Goal: Task Accomplishment & Management: Use online tool/utility

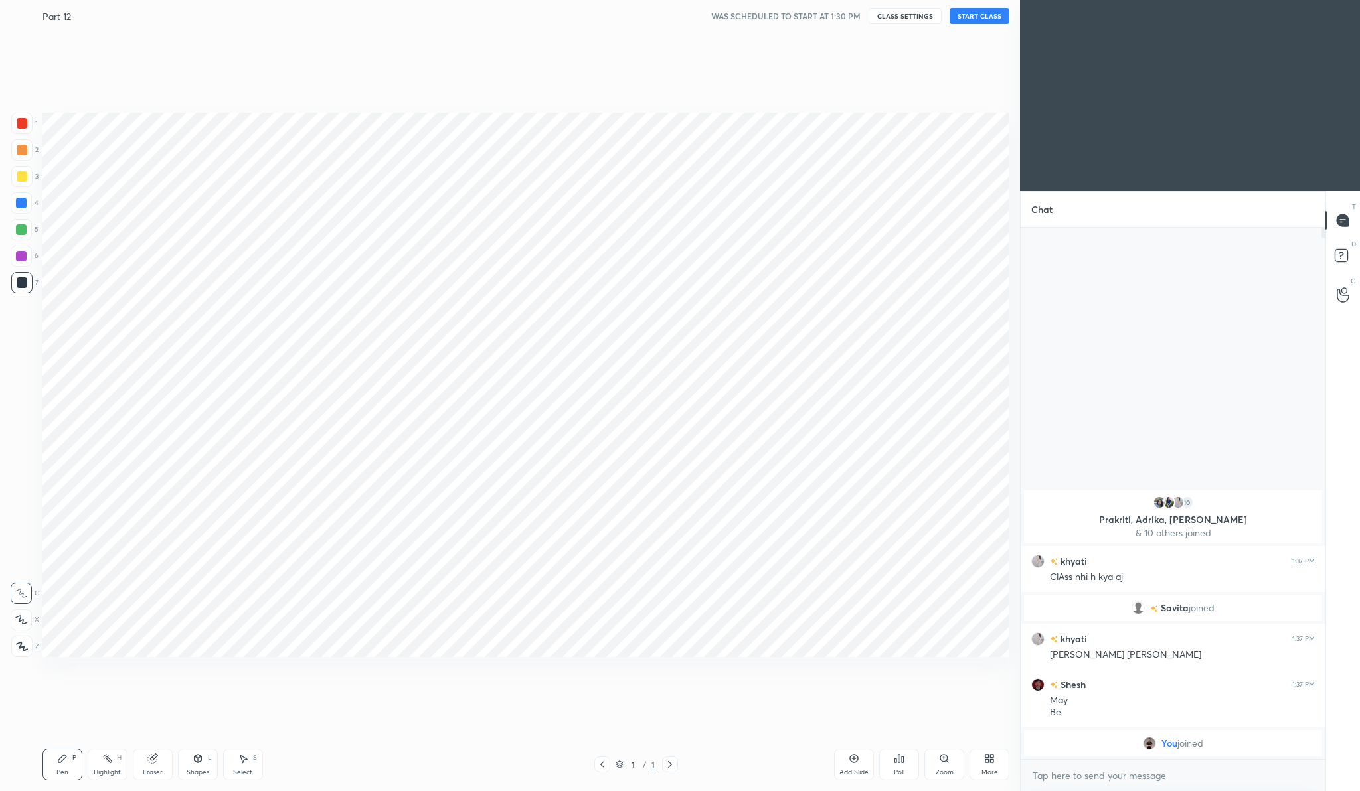
scroll to position [65682, 65422]
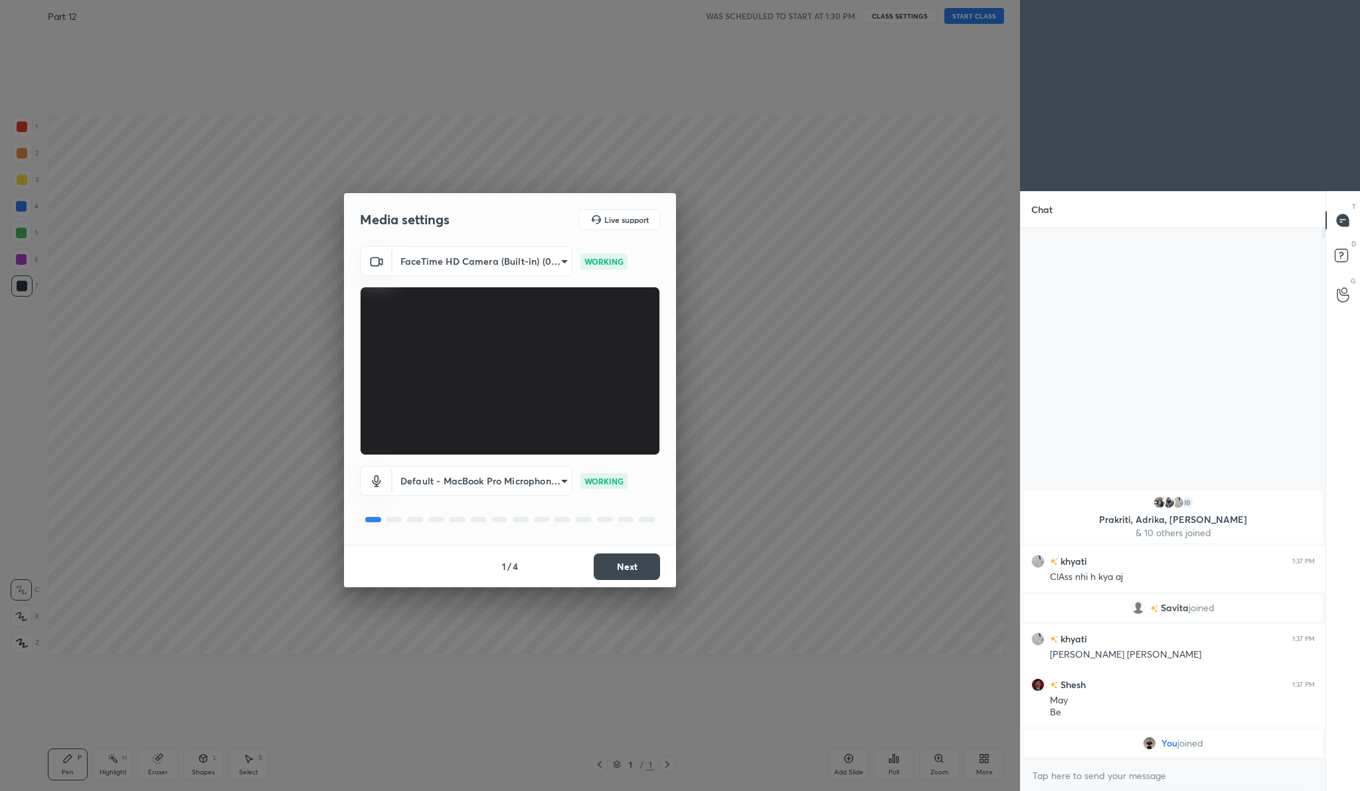
click at [622, 566] on button "Next" at bounding box center [627, 567] width 66 height 27
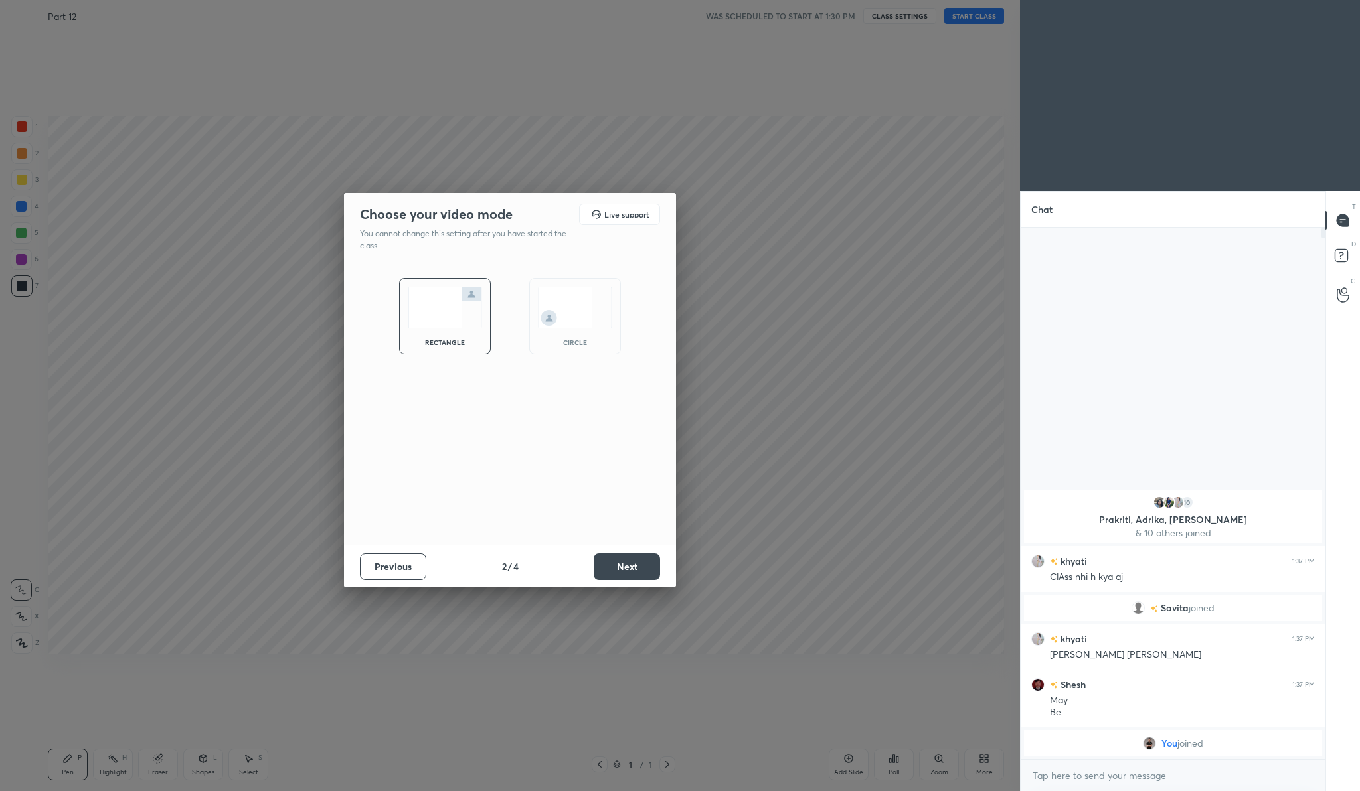
click at [622, 566] on button "Next" at bounding box center [627, 567] width 66 height 27
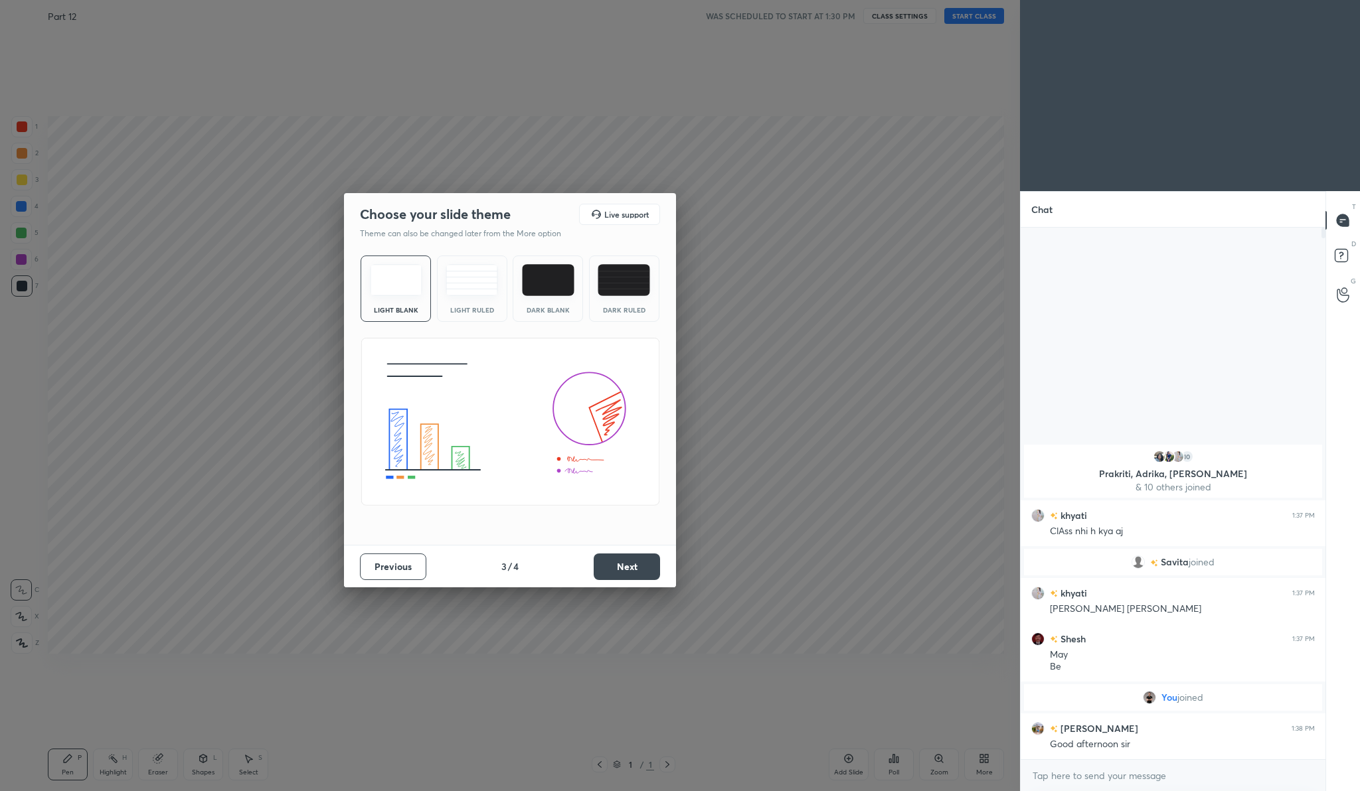
click at [622, 566] on button "Next" at bounding box center [627, 567] width 66 height 27
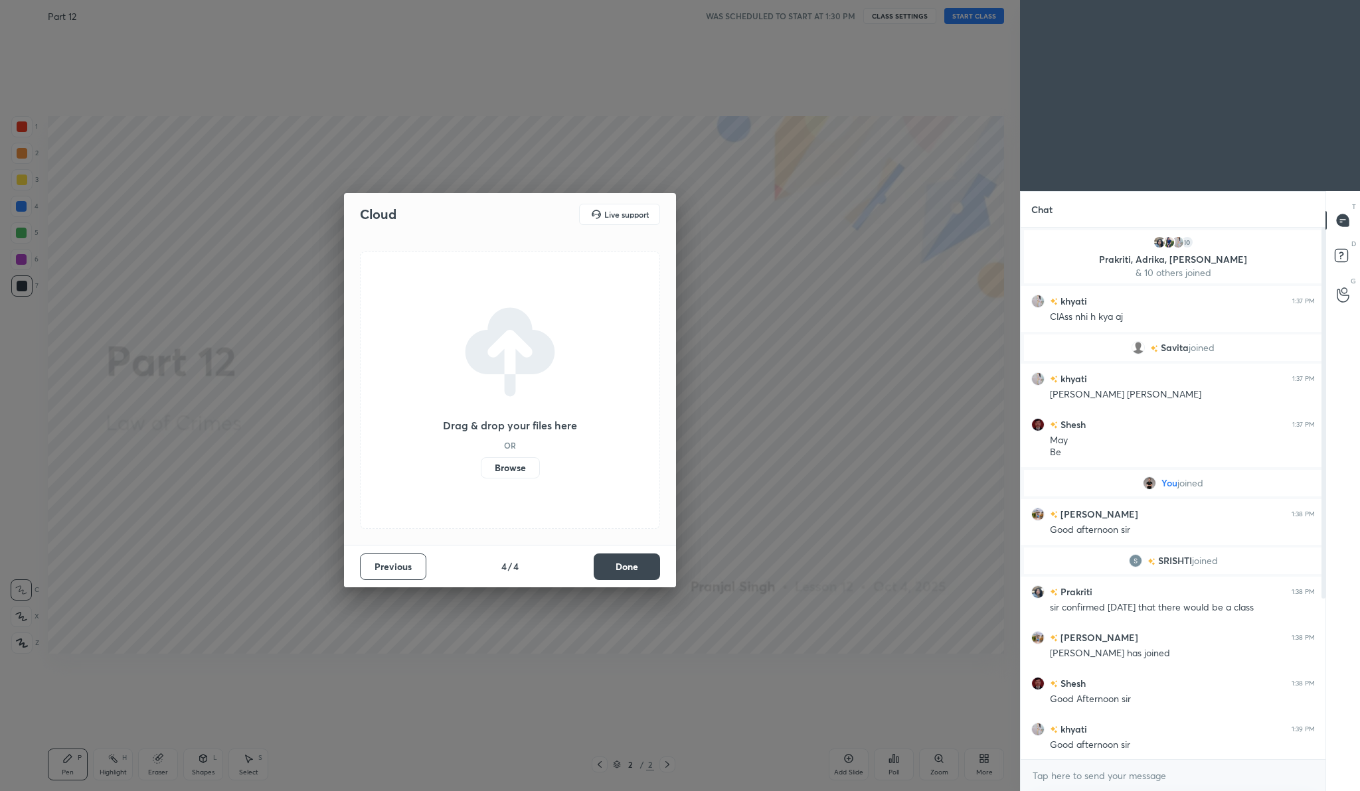
click at [1070, 786] on div "x" at bounding box center [1172, 775] width 305 height 31
click at [502, 473] on label "Browse" at bounding box center [510, 467] width 59 height 21
click at [481, 473] on input "Browse" at bounding box center [481, 467] width 0 height 21
click at [510, 465] on label "Browse" at bounding box center [510, 467] width 59 height 21
click at [481, 465] on input "Browse" at bounding box center [481, 467] width 0 height 21
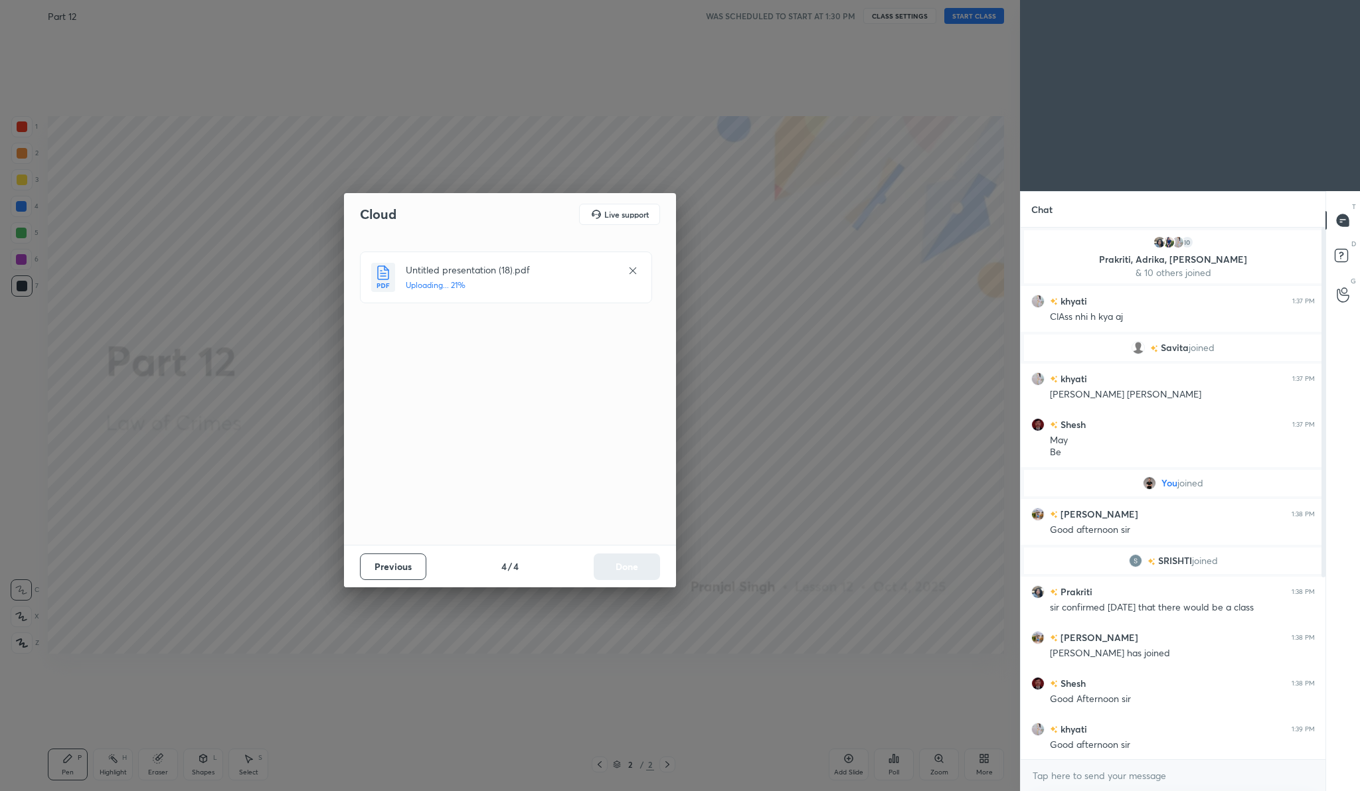
click at [617, 565] on div "Previous 4 / 4 Done" at bounding box center [510, 566] width 332 height 42
click at [645, 566] on button "Done" at bounding box center [627, 567] width 66 height 27
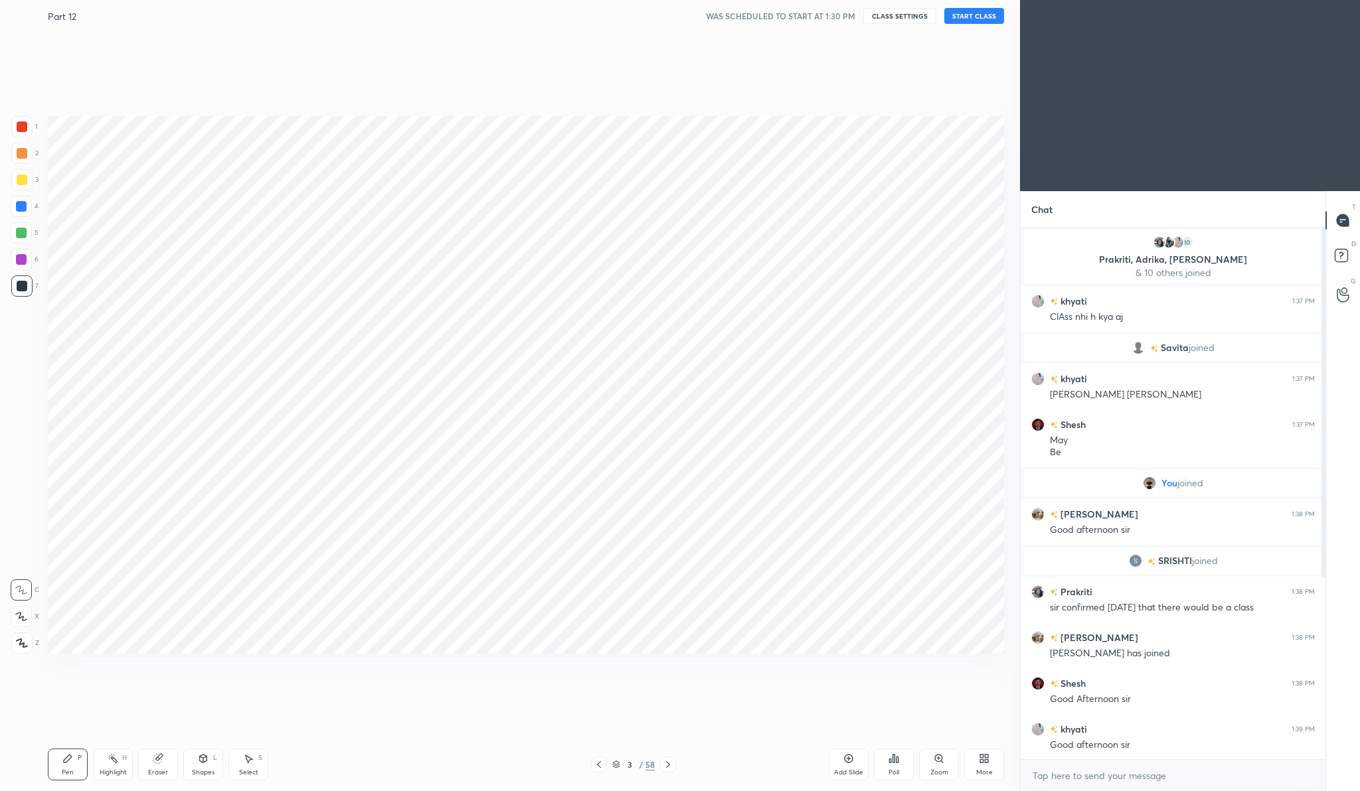
click at [993, 15] on button "START CLASS" at bounding box center [974, 16] width 60 height 16
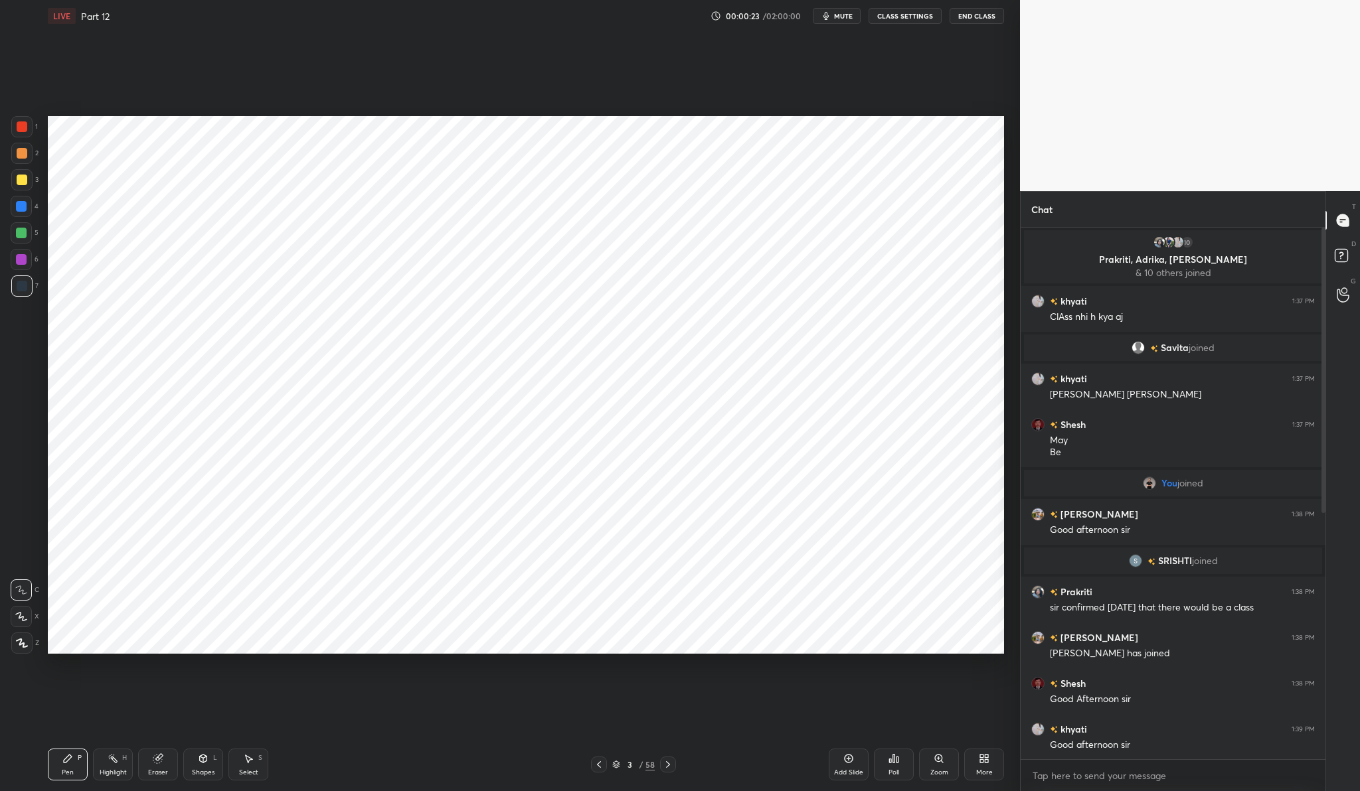
click at [23, 131] on div at bounding box center [22, 126] width 11 height 11
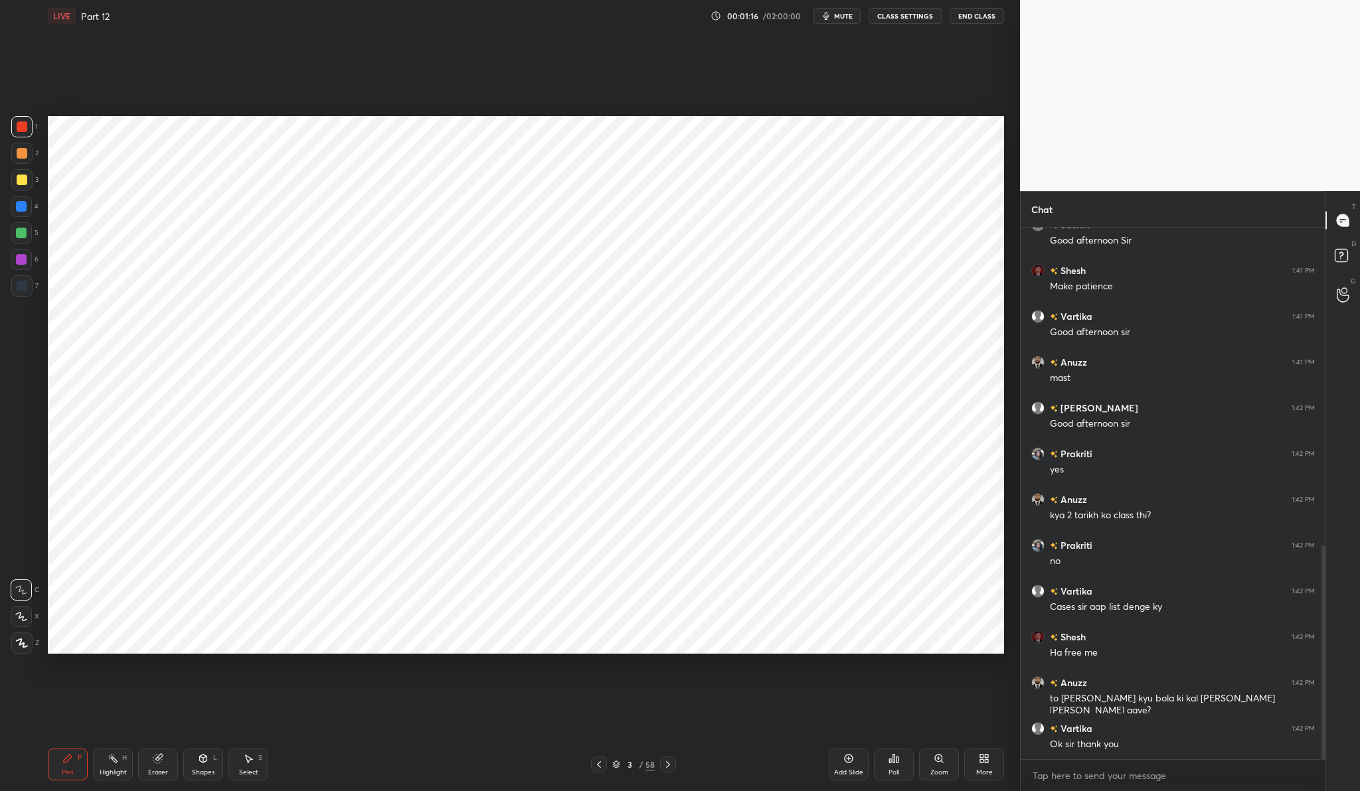
scroll to position [838, 0]
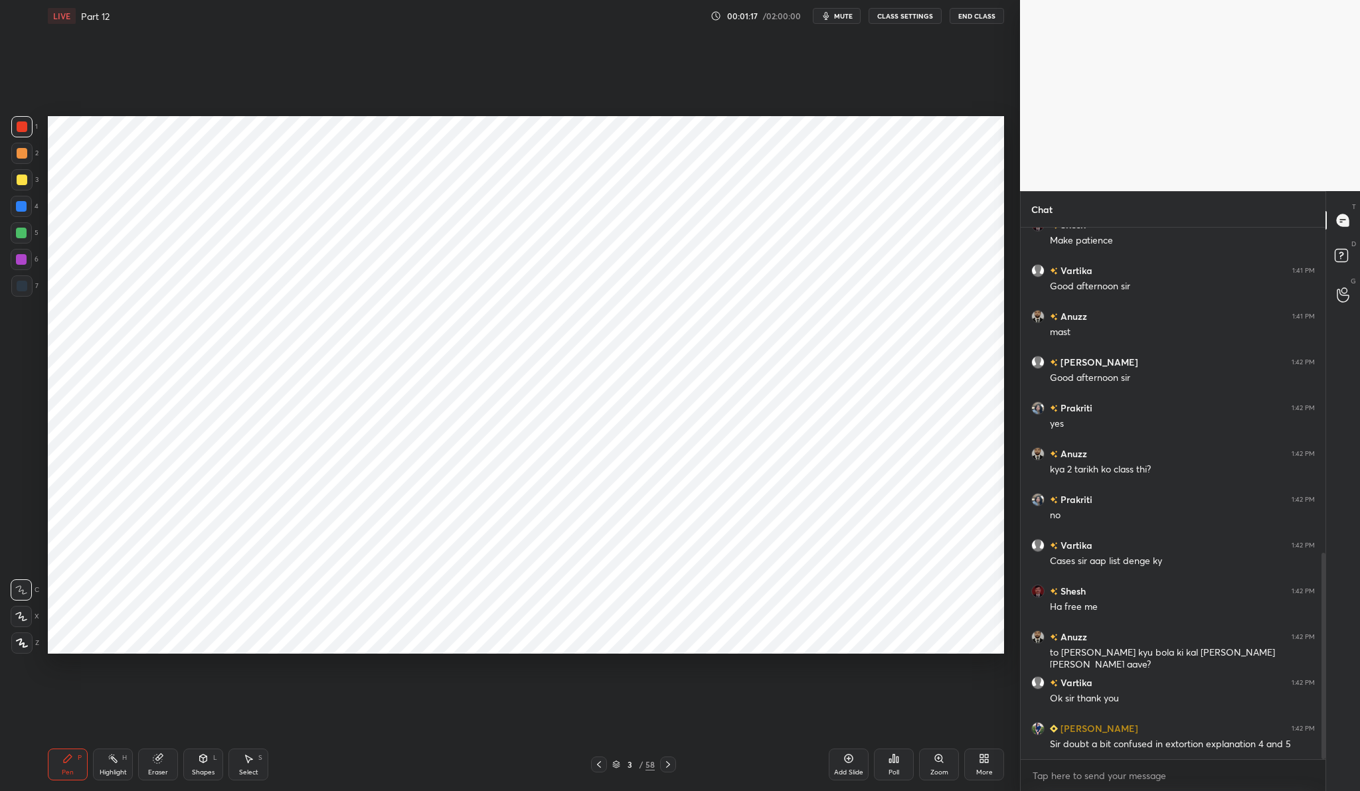
click at [19, 647] on icon at bounding box center [22, 643] width 12 height 9
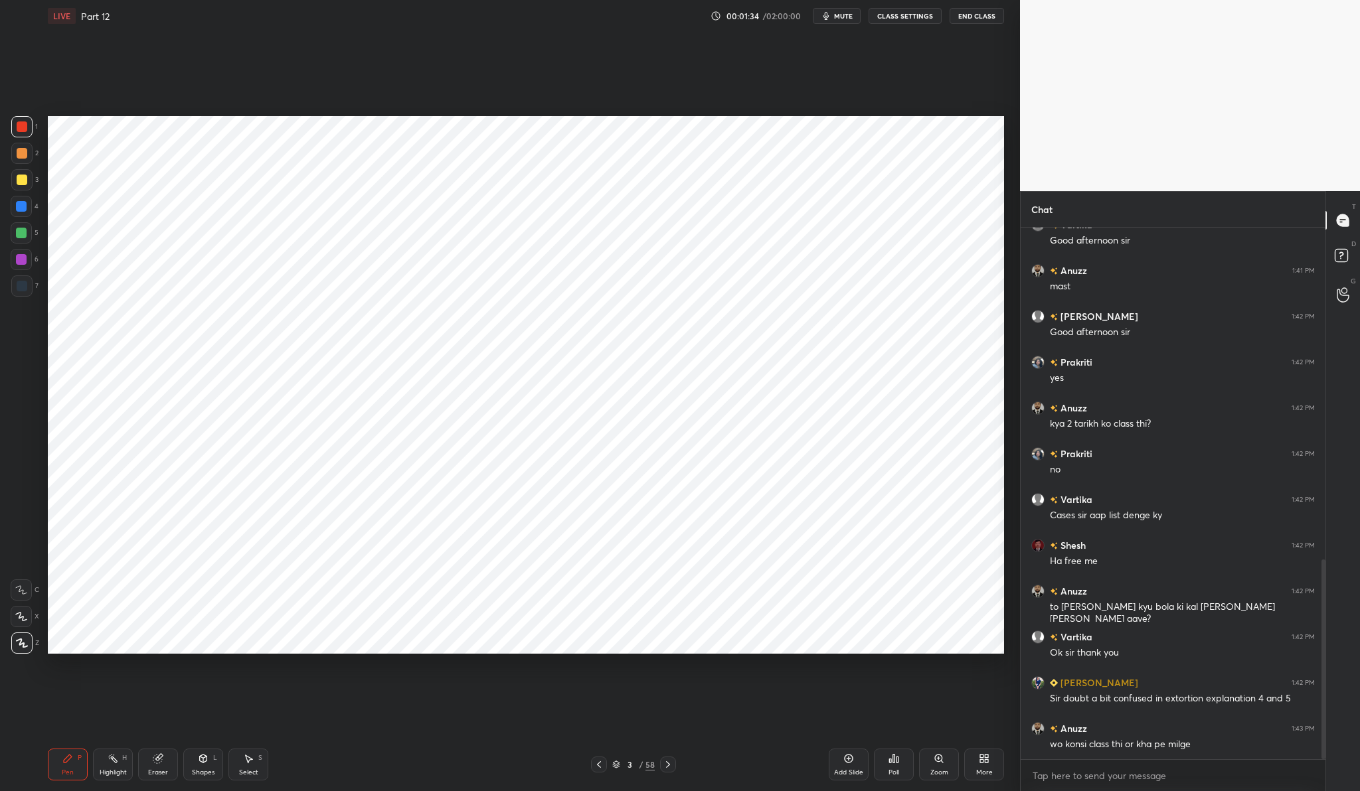
click at [979, 749] on div "More" at bounding box center [984, 765] width 40 height 32
click at [913, 631] on div "Upload File" at bounding box center [909, 634] width 35 height 7
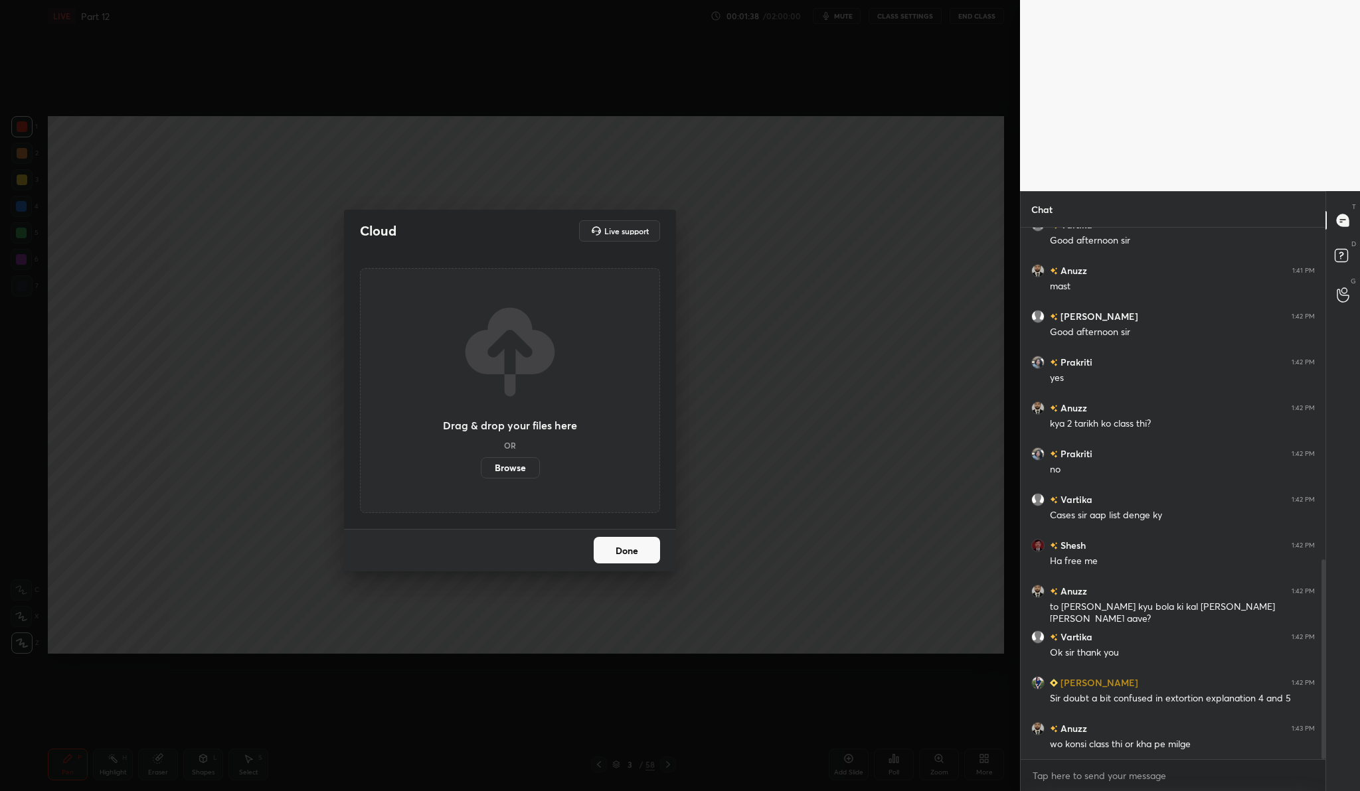
click at [515, 466] on label "Browse" at bounding box center [510, 467] width 59 height 21
click at [481, 466] on input "Browse" at bounding box center [481, 467] width 0 height 21
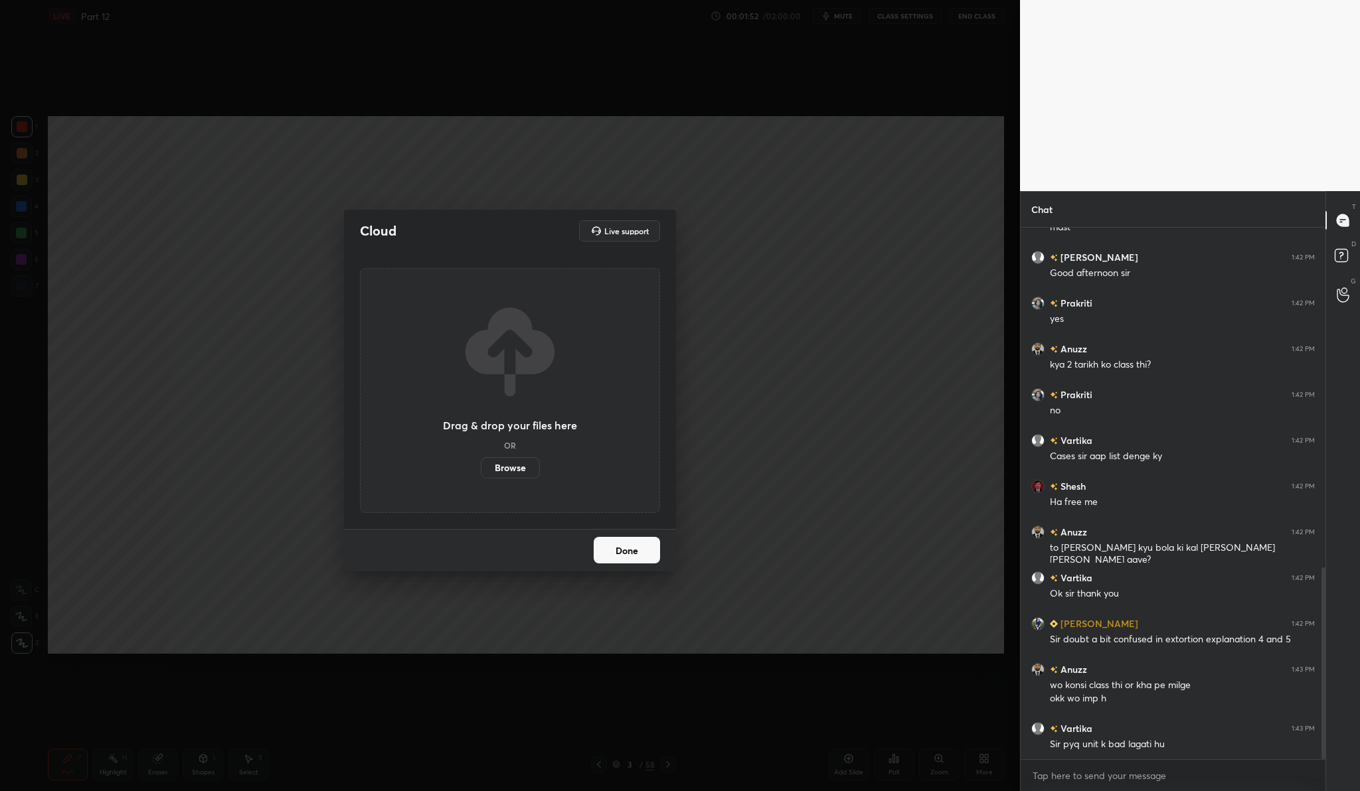
scroll to position [989, 0]
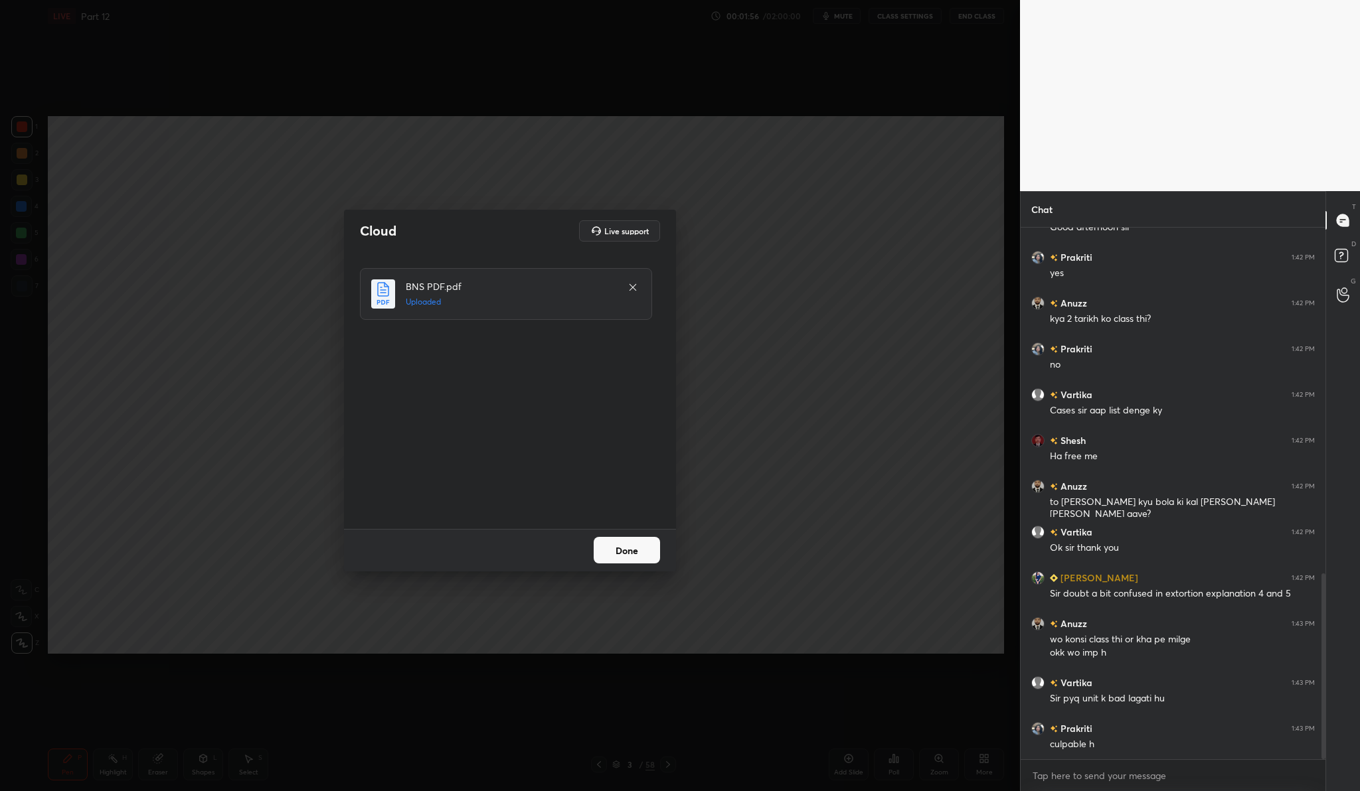
click at [615, 555] on button "Done" at bounding box center [627, 550] width 66 height 27
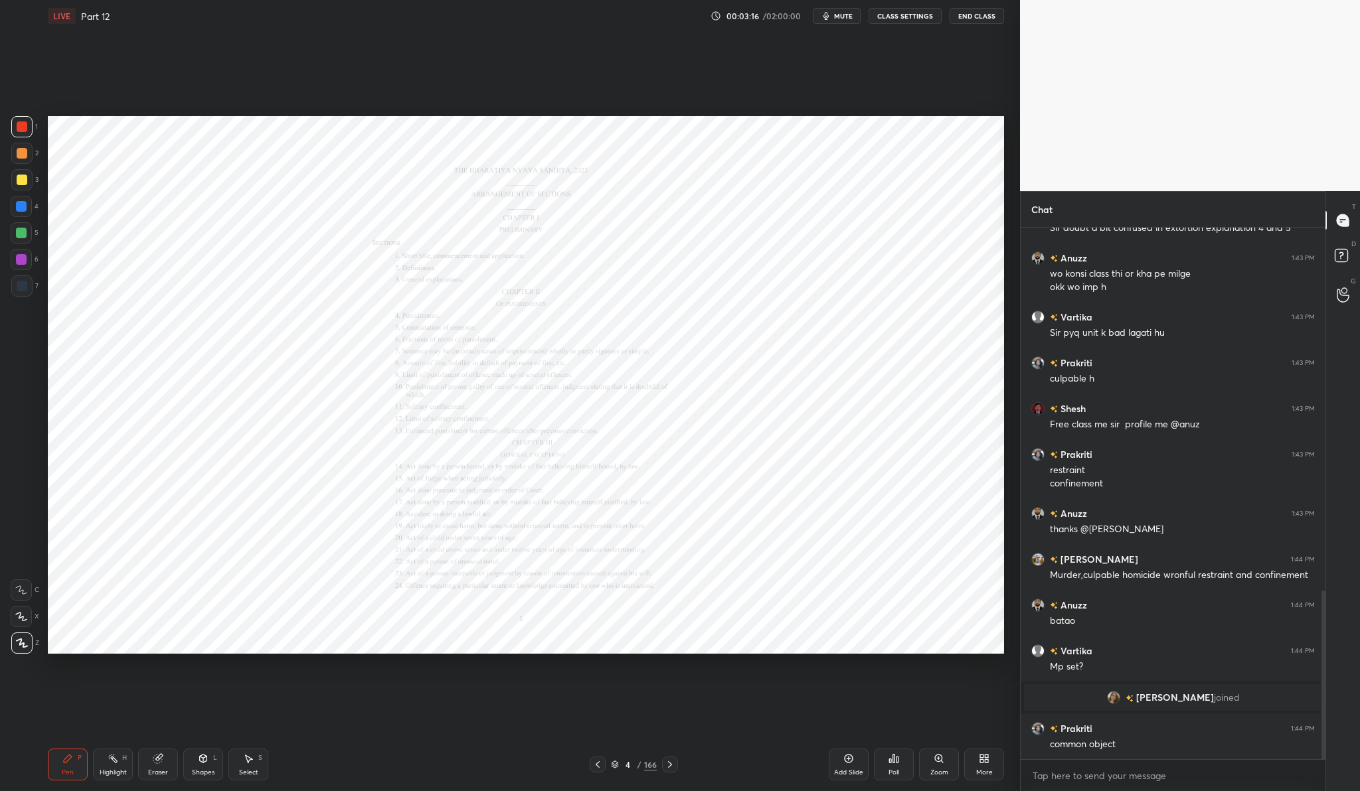
scroll to position [1145, 0]
click at [642, 767] on div "10 / 166" at bounding box center [634, 765] width 46 height 12
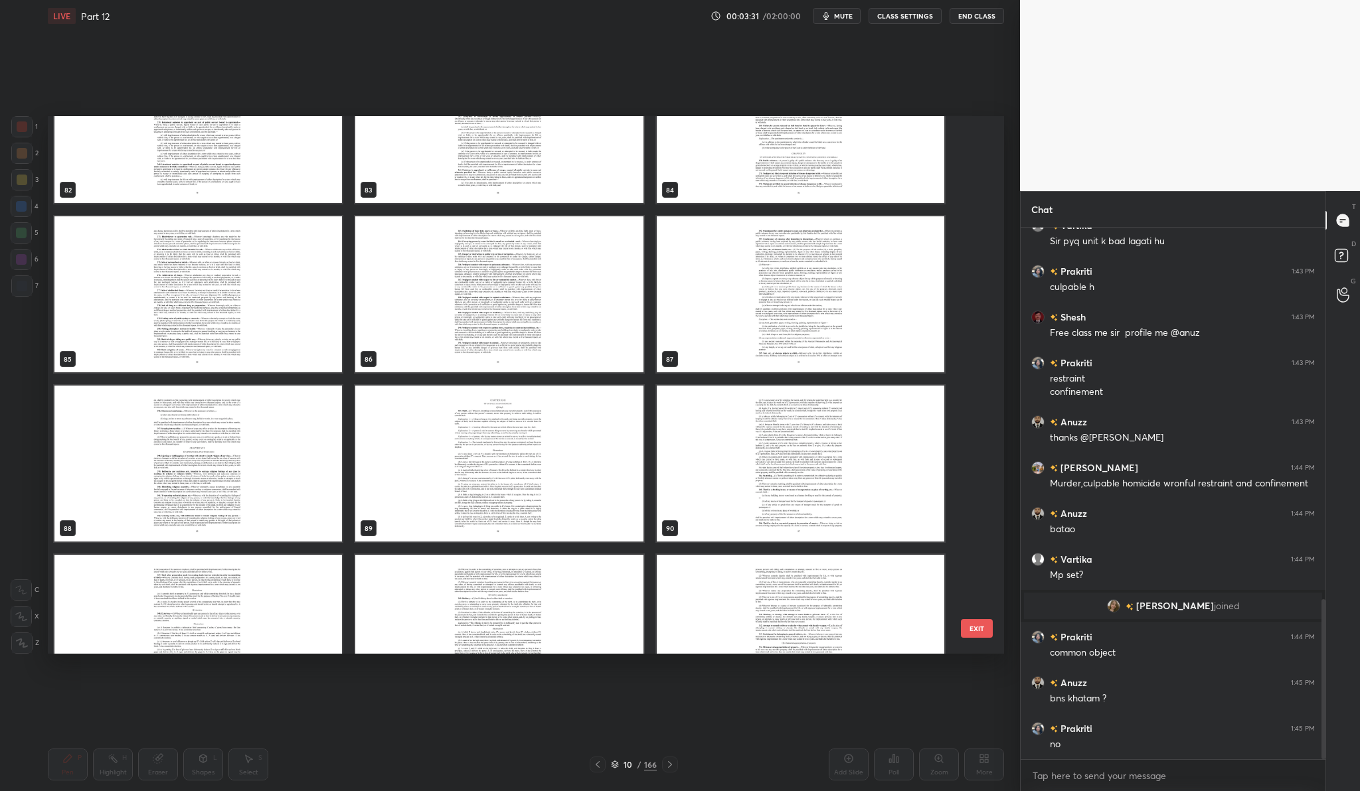
scroll to position [4604, 0]
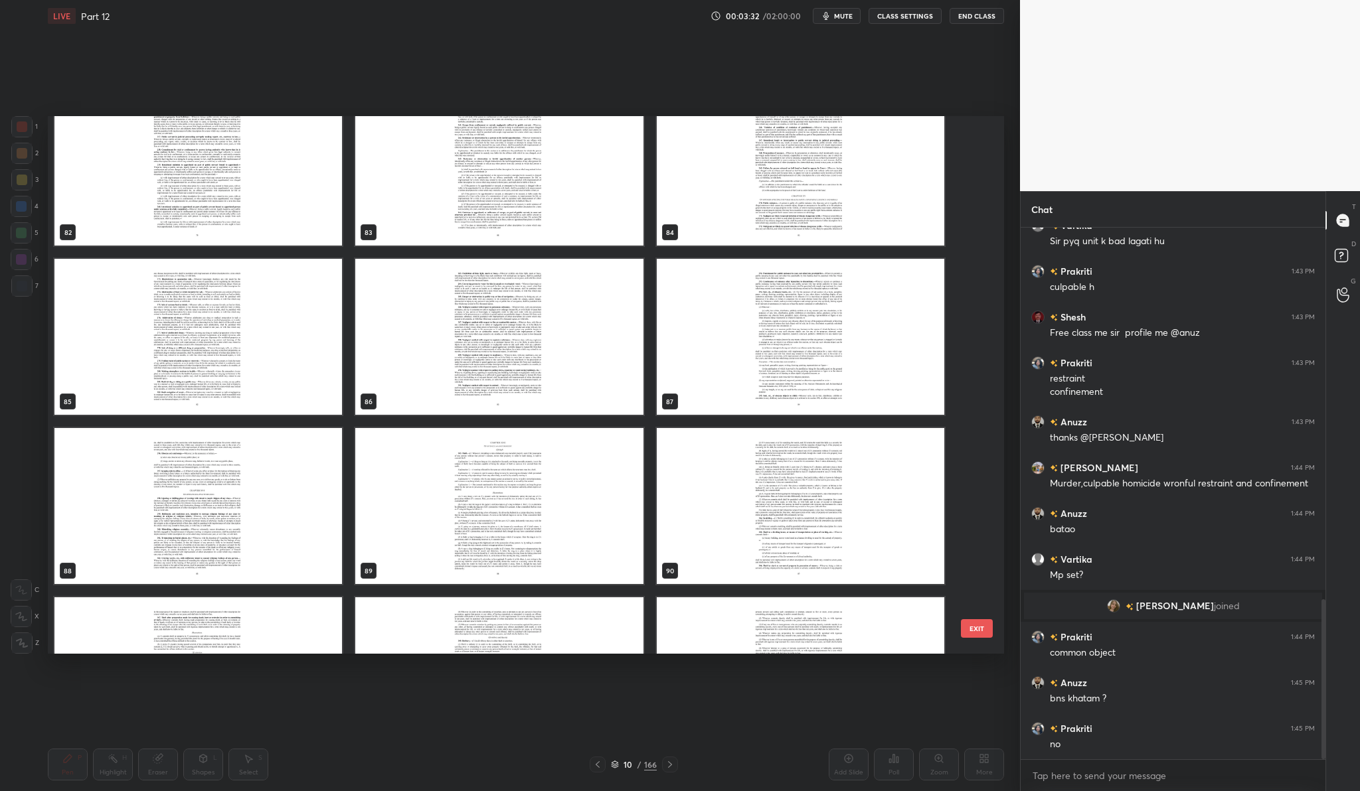
click at [506, 334] on img "grid" at bounding box center [498, 337] width 287 height 156
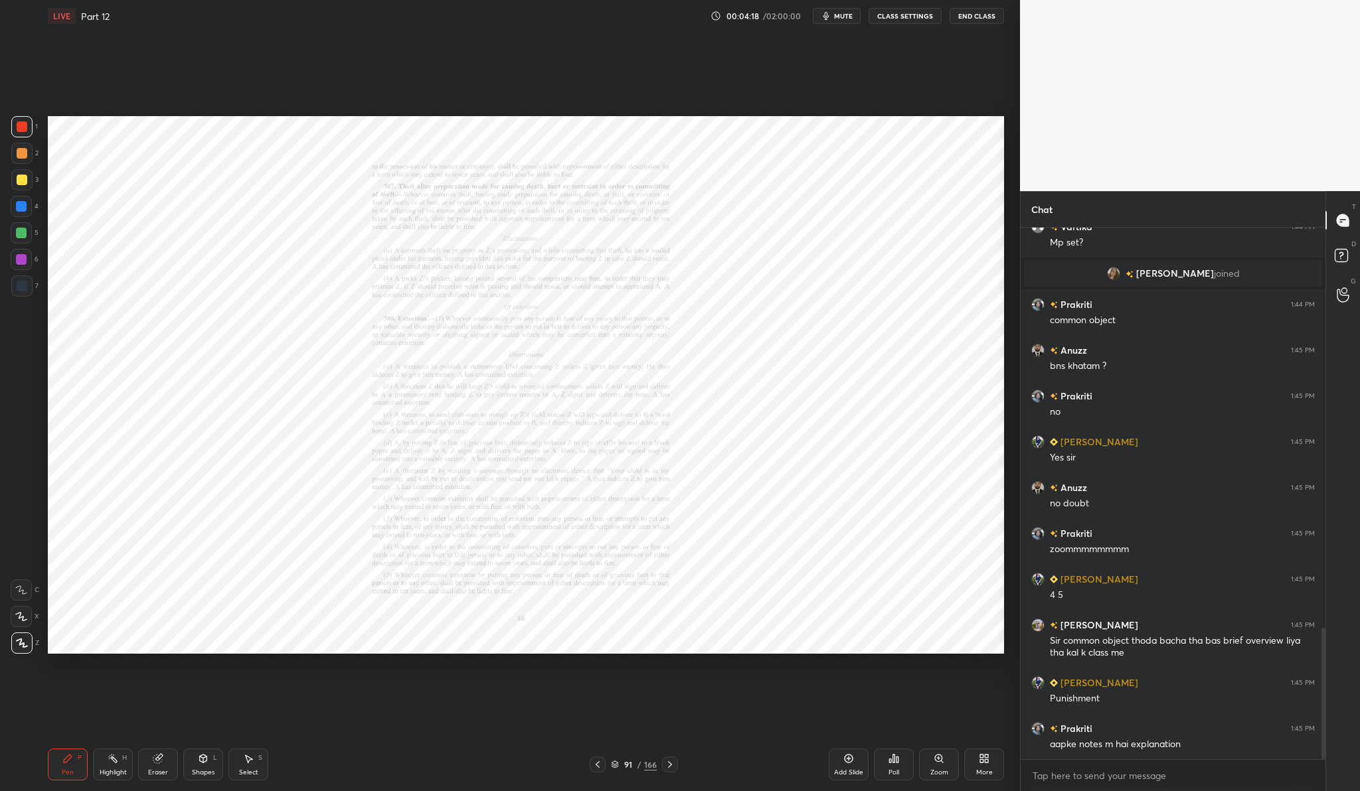
scroll to position [1615, 0]
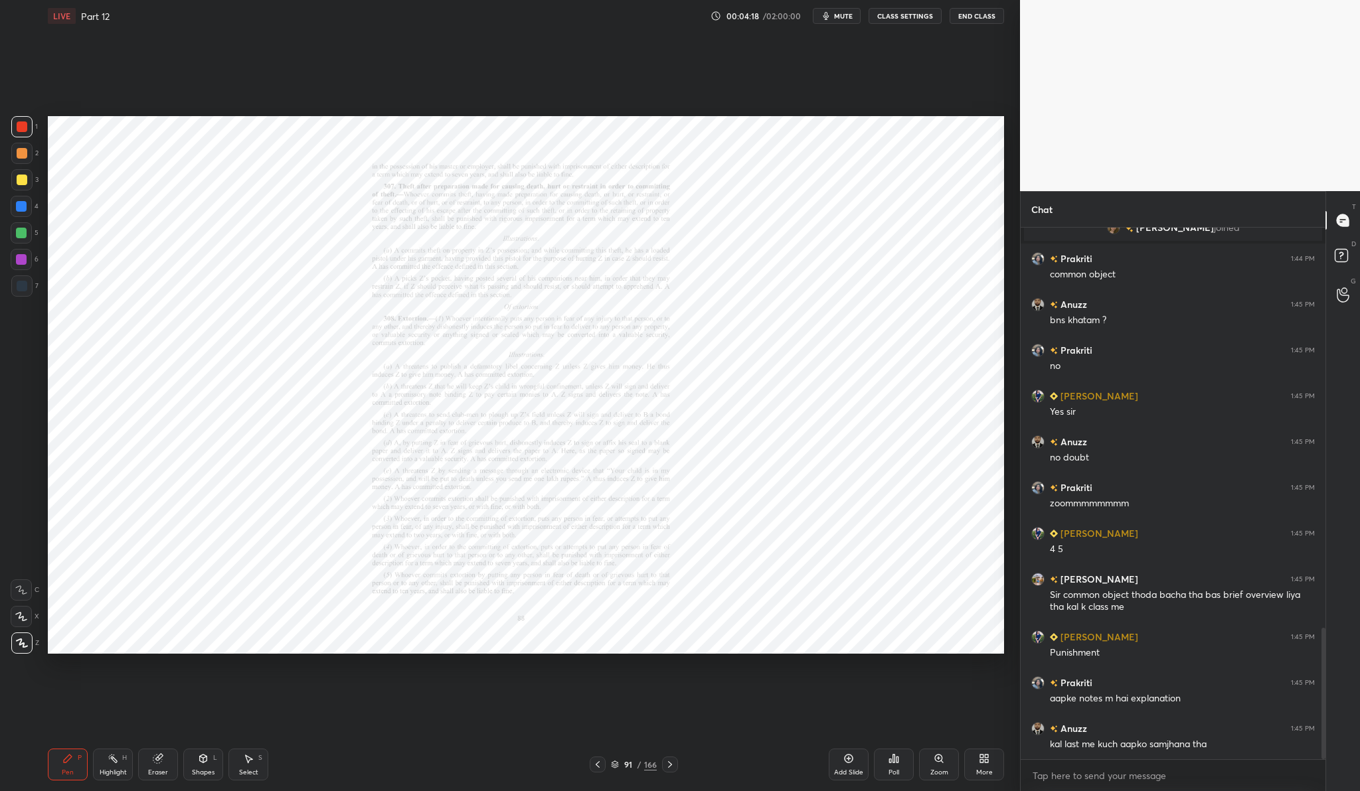
click at [990, 776] on div "More" at bounding box center [984, 772] width 17 height 7
click at [700, 762] on div at bounding box center [680, 395] width 1360 height 791
click at [631, 763] on div "91" at bounding box center [627, 765] width 13 height 8
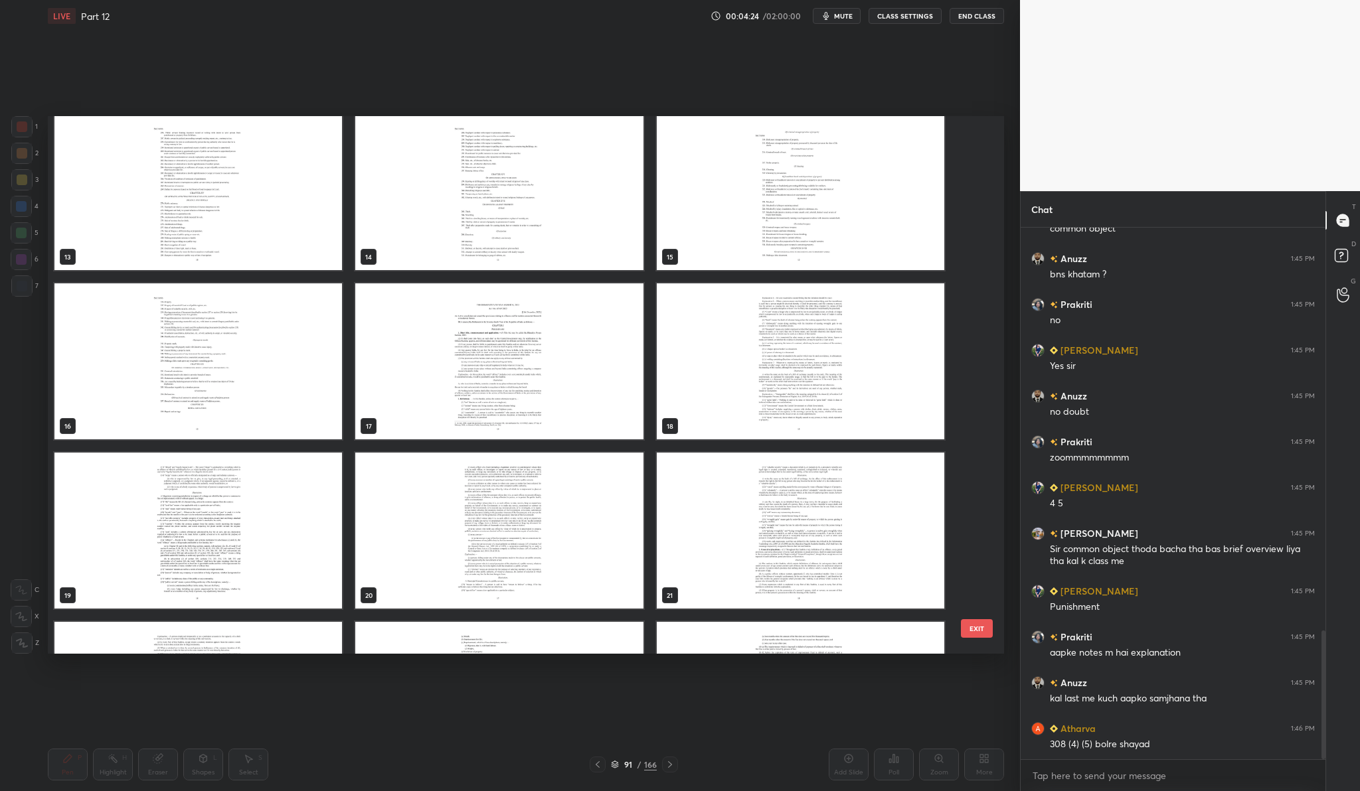
scroll to position [0, 0]
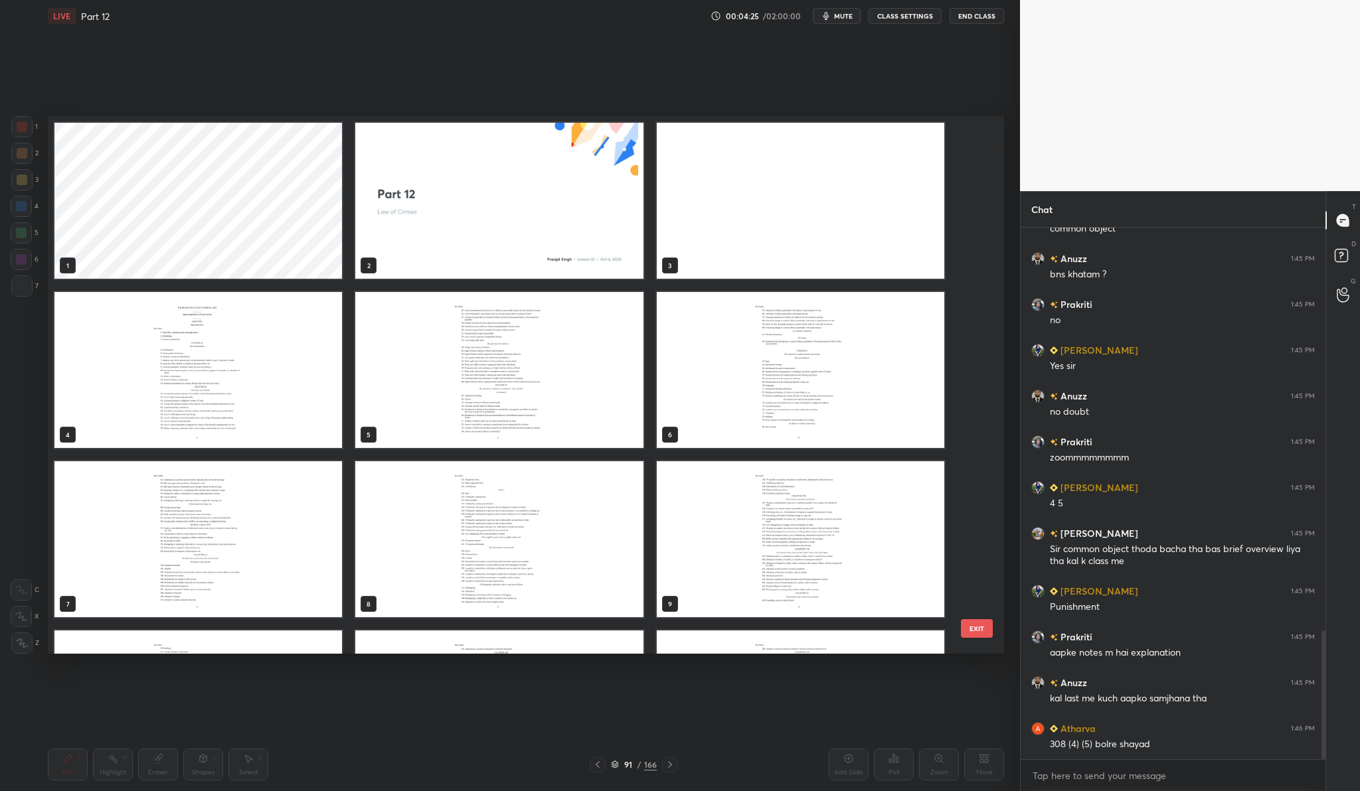
click at [767, 154] on img "grid" at bounding box center [800, 201] width 287 height 156
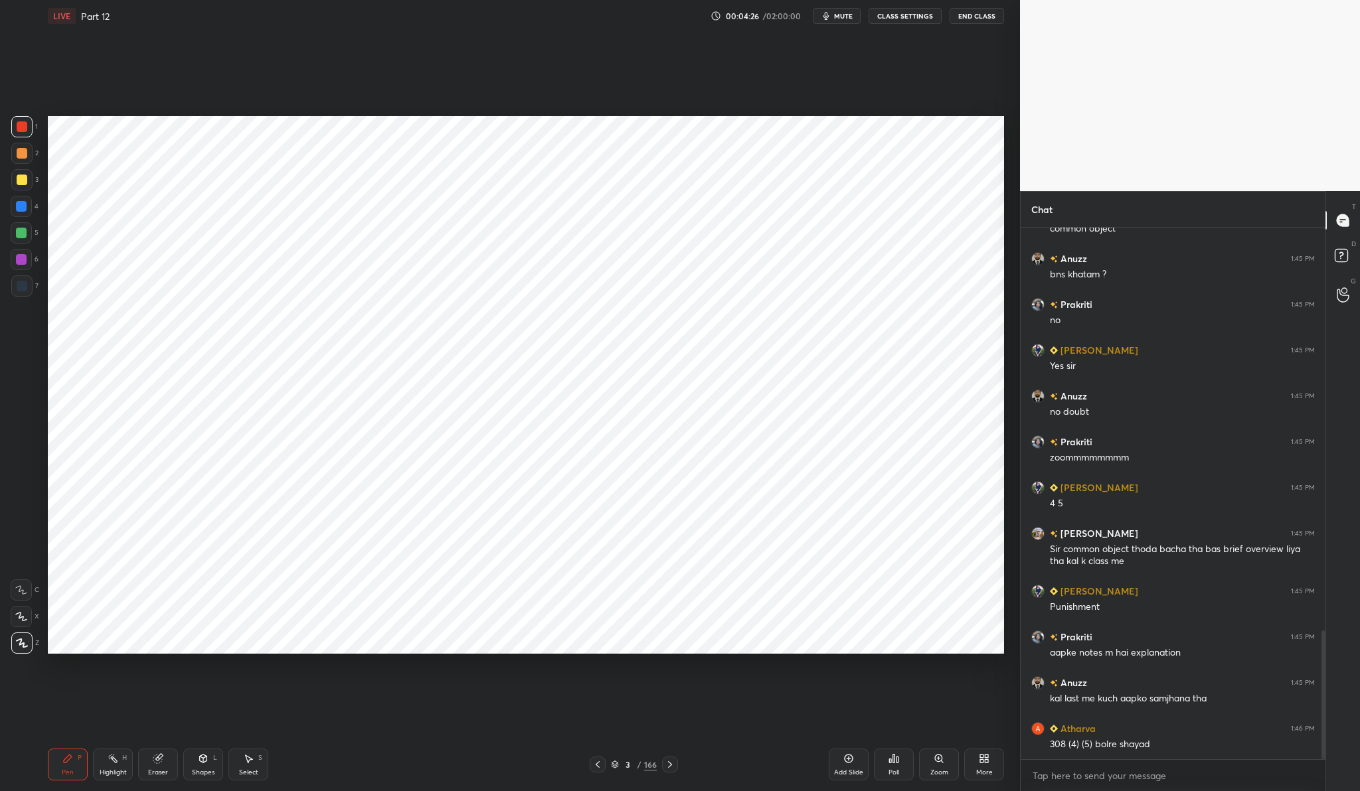
click at [995, 760] on div "More" at bounding box center [984, 765] width 40 height 32
click at [912, 620] on icon at bounding box center [909, 621] width 7 height 5
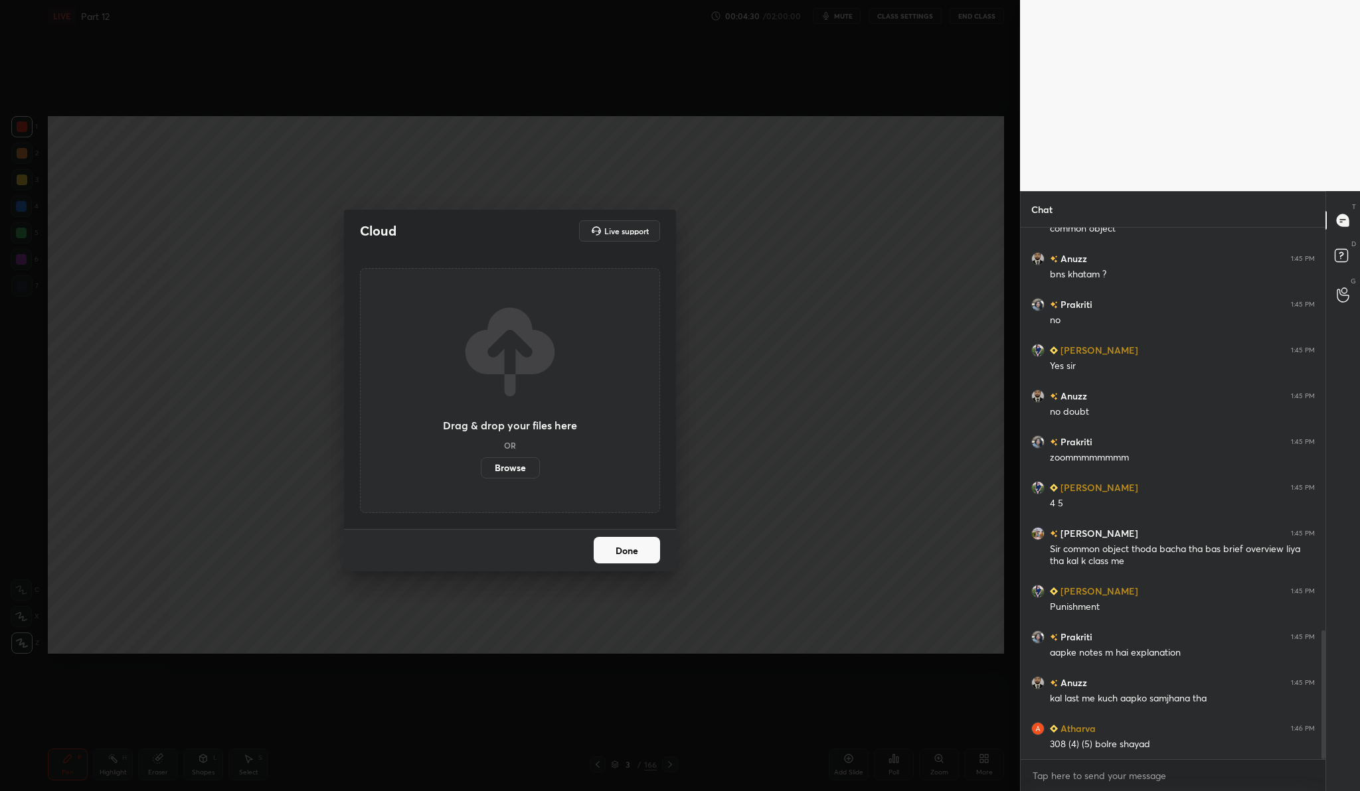
click at [502, 471] on label "Browse" at bounding box center [510, 467] width 59 height 21
click at [481, 471] on input "Browse" at bounding box center [481, 467] width 0 height 21
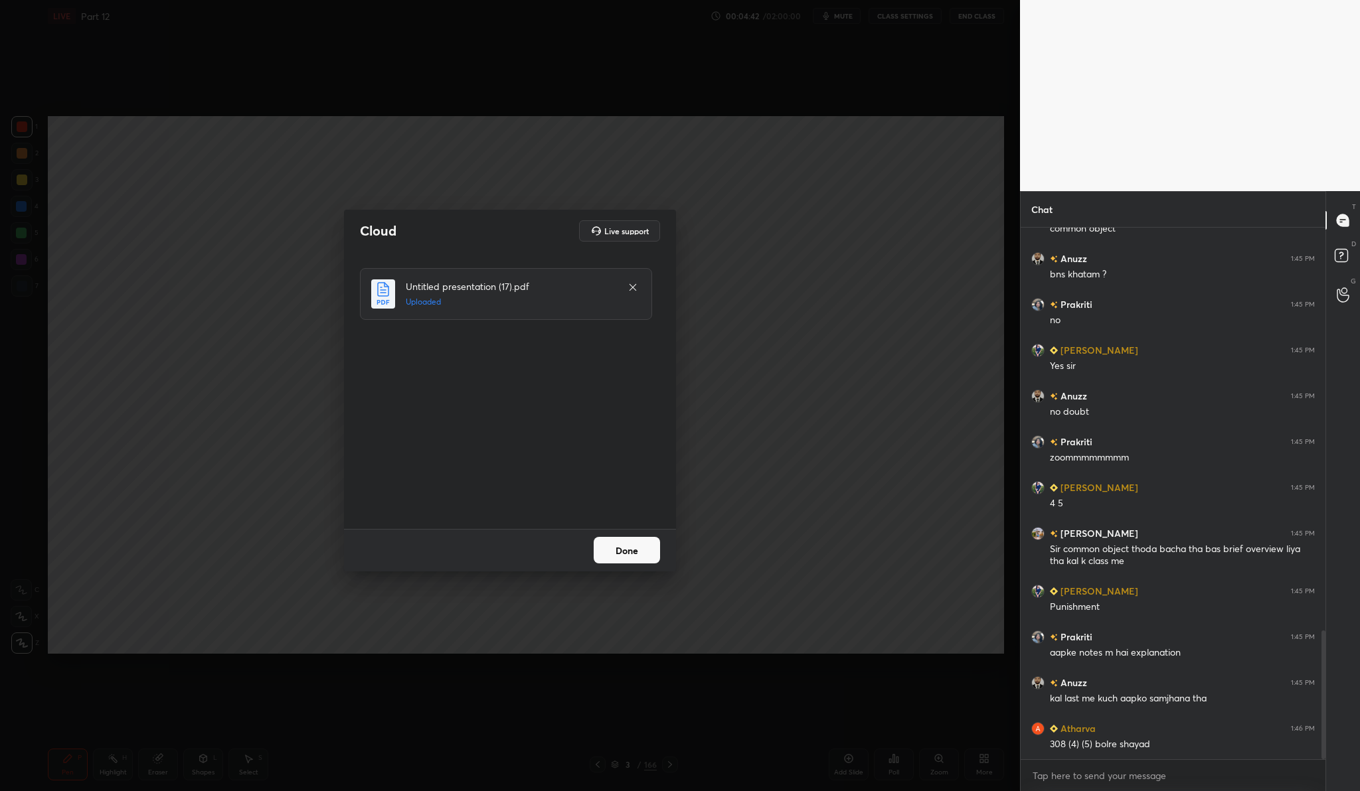
click at [621, 550] on button "Done" at bounding box center [627, 550] width 66 height 27
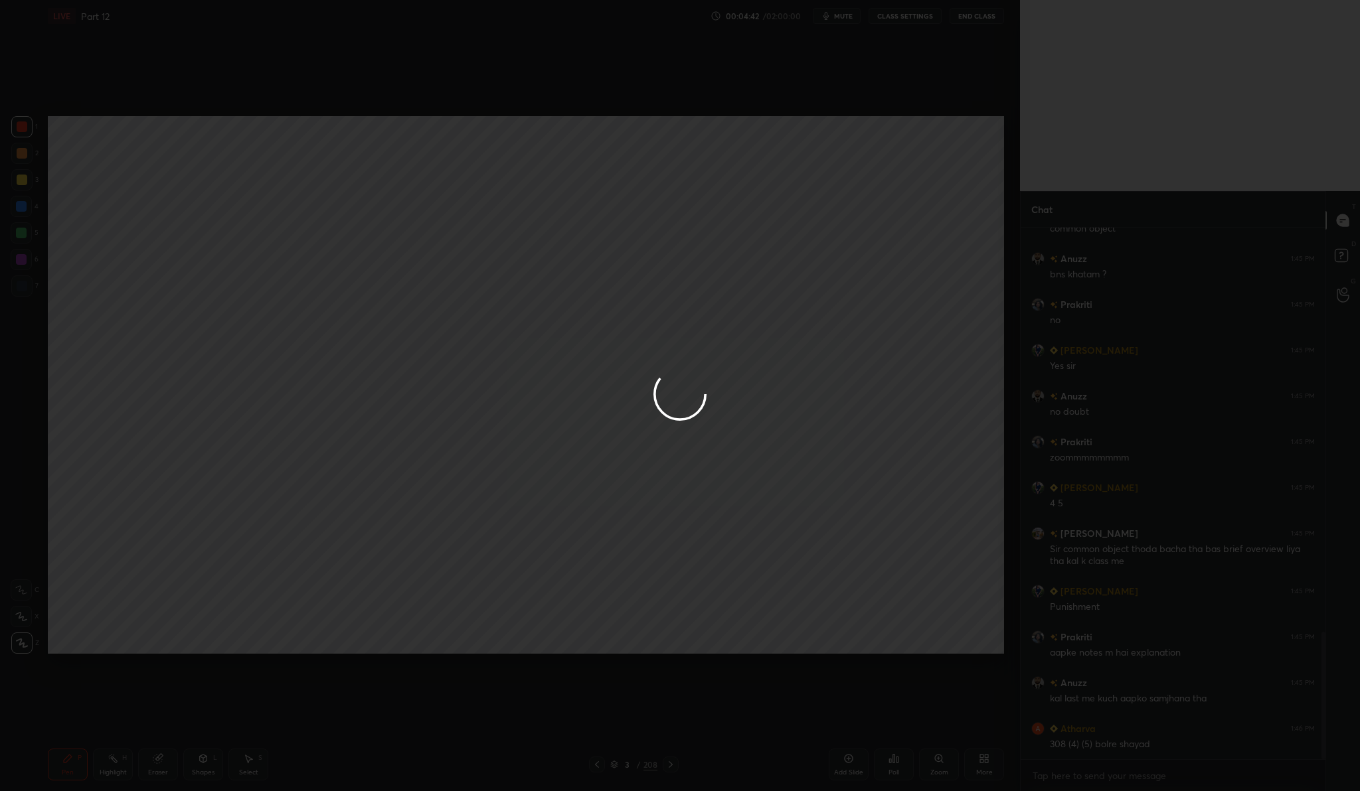
scroll to position [1692, 0]
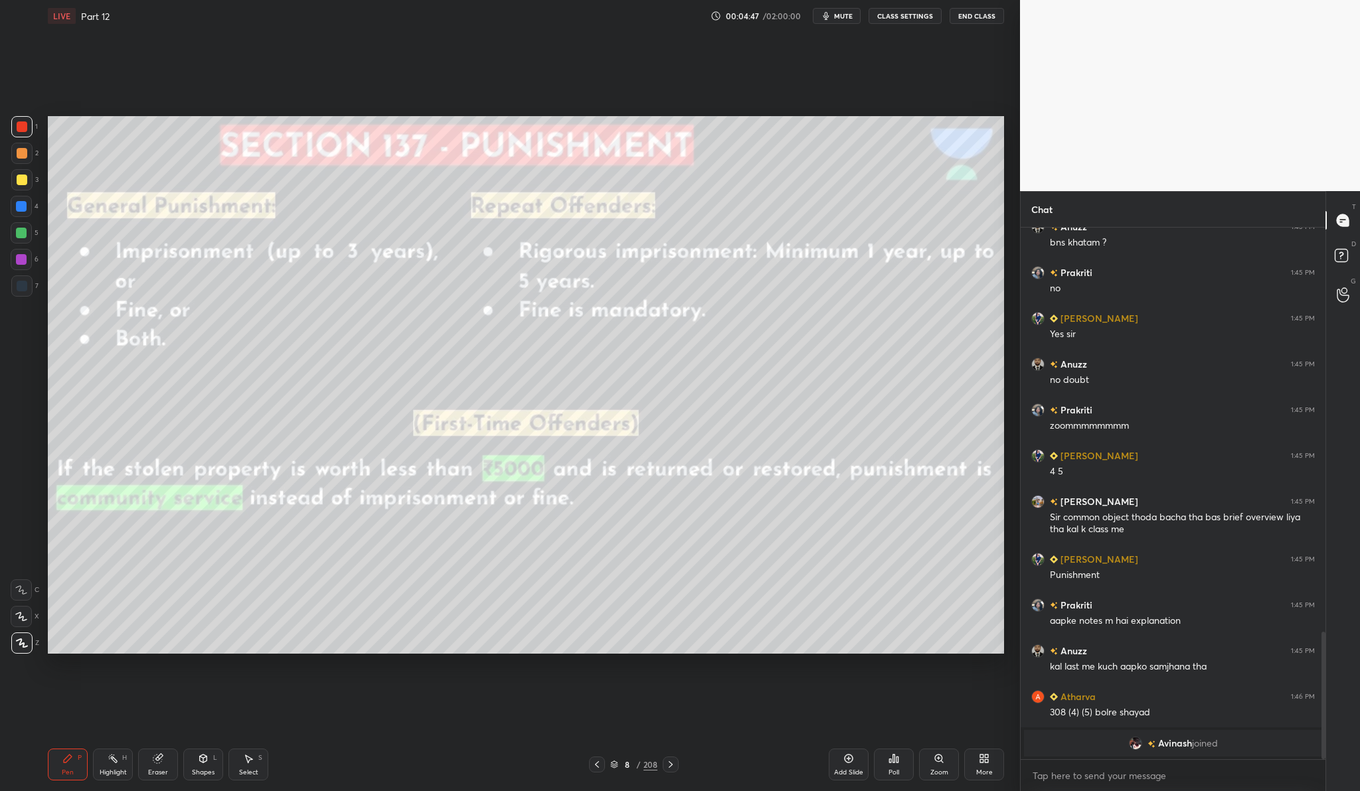
click at [639, 769] on div "/" at bounding box center [639, 765] width 4 height 8
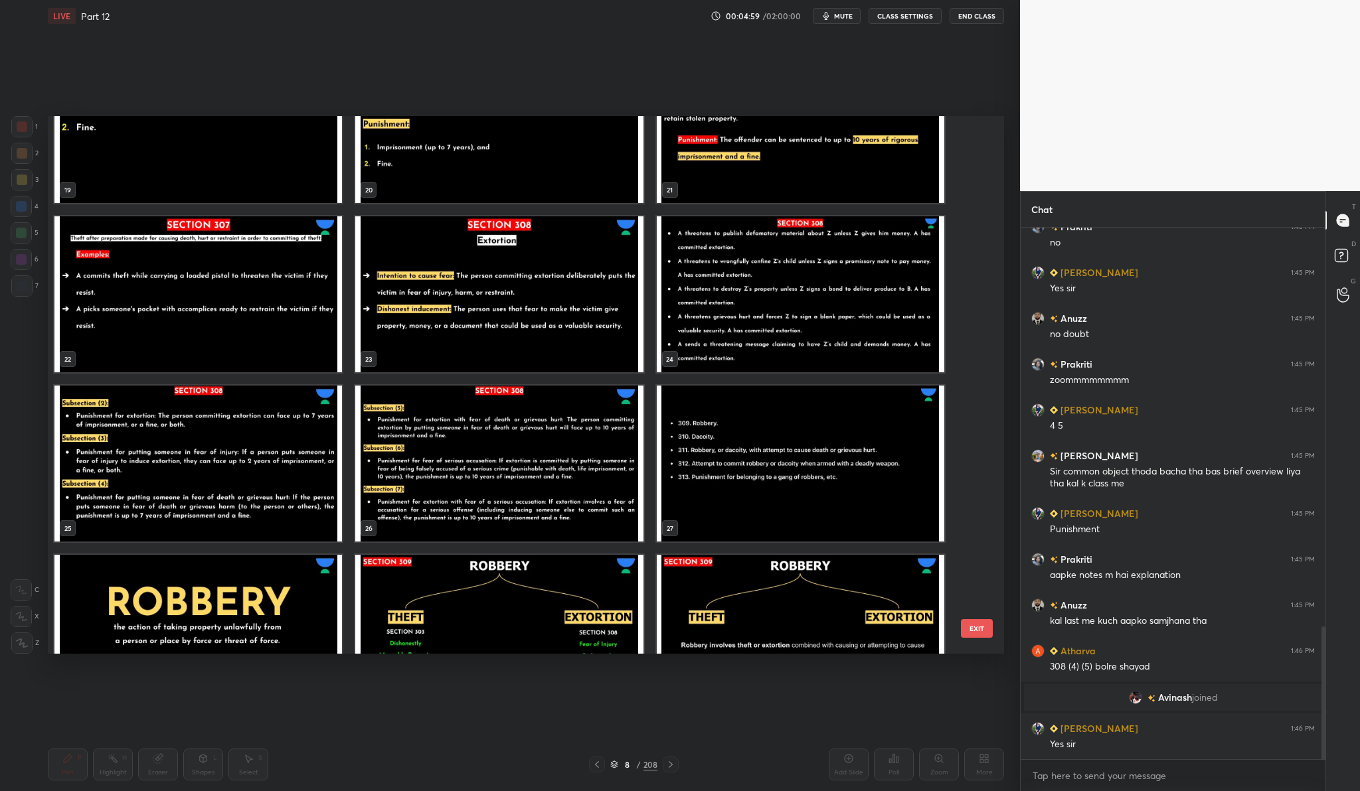
scroll to position [1115, 0]
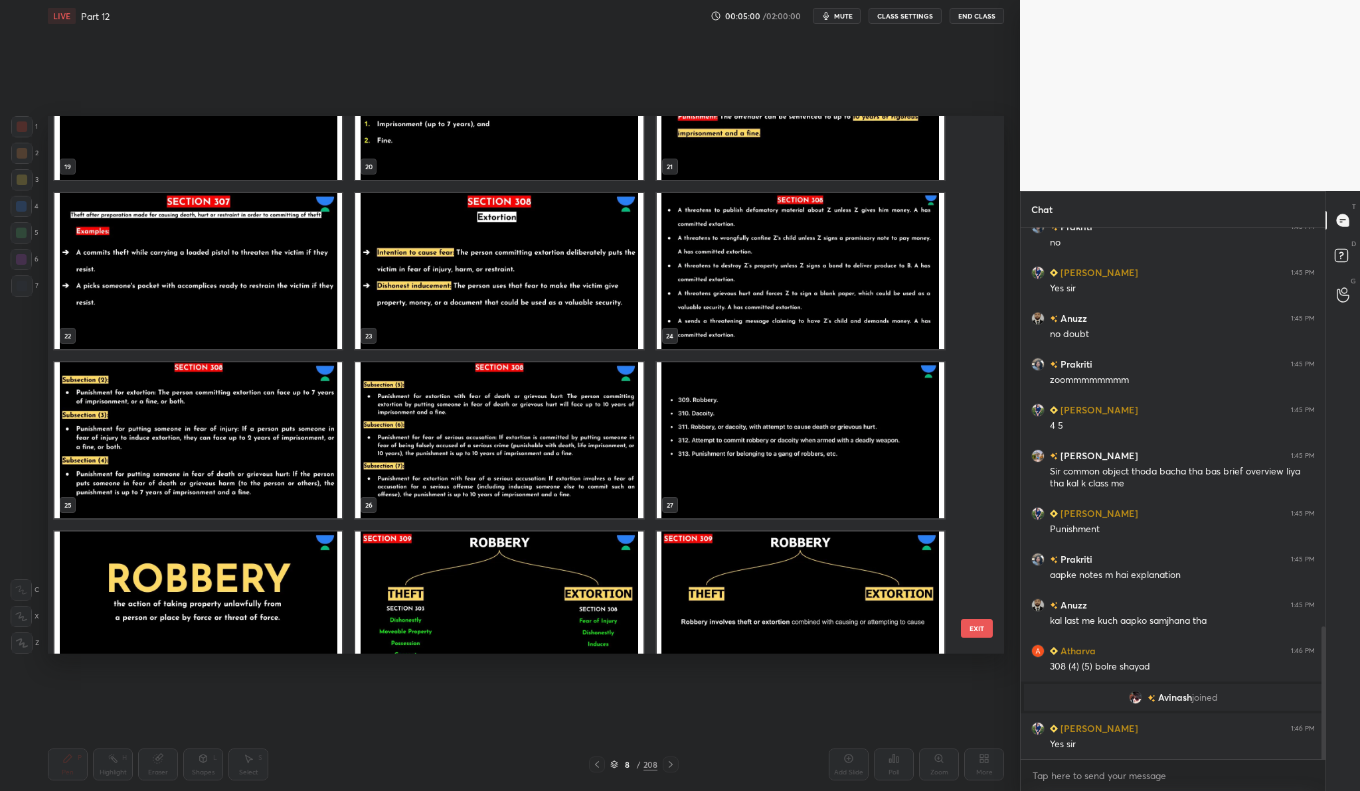
click at [556, 435] on img "grid" at bounding box center [498, 440] width 287 height 156
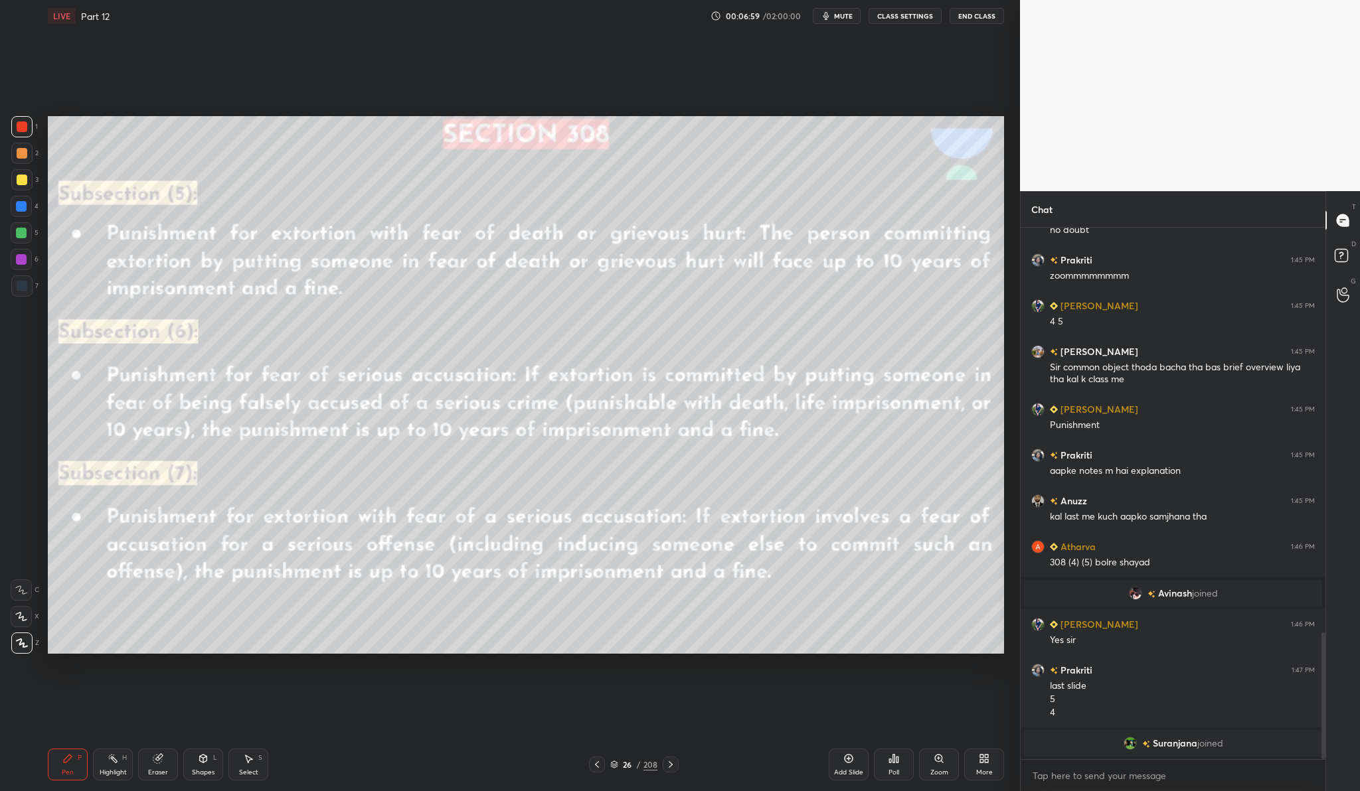
scroll to position [1673, 0]
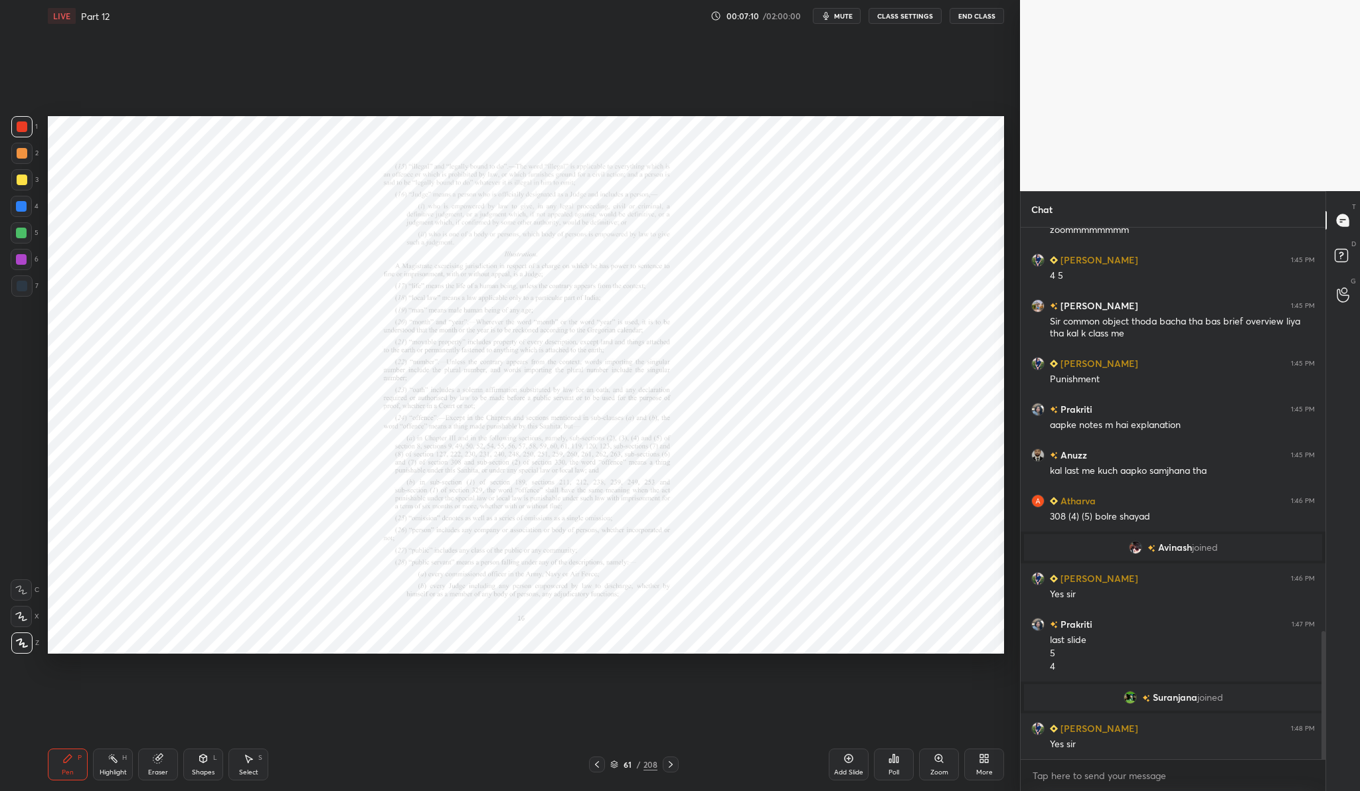
click at [651, 763] on div "208" at bounding box center [650, 765] width 14 height 12
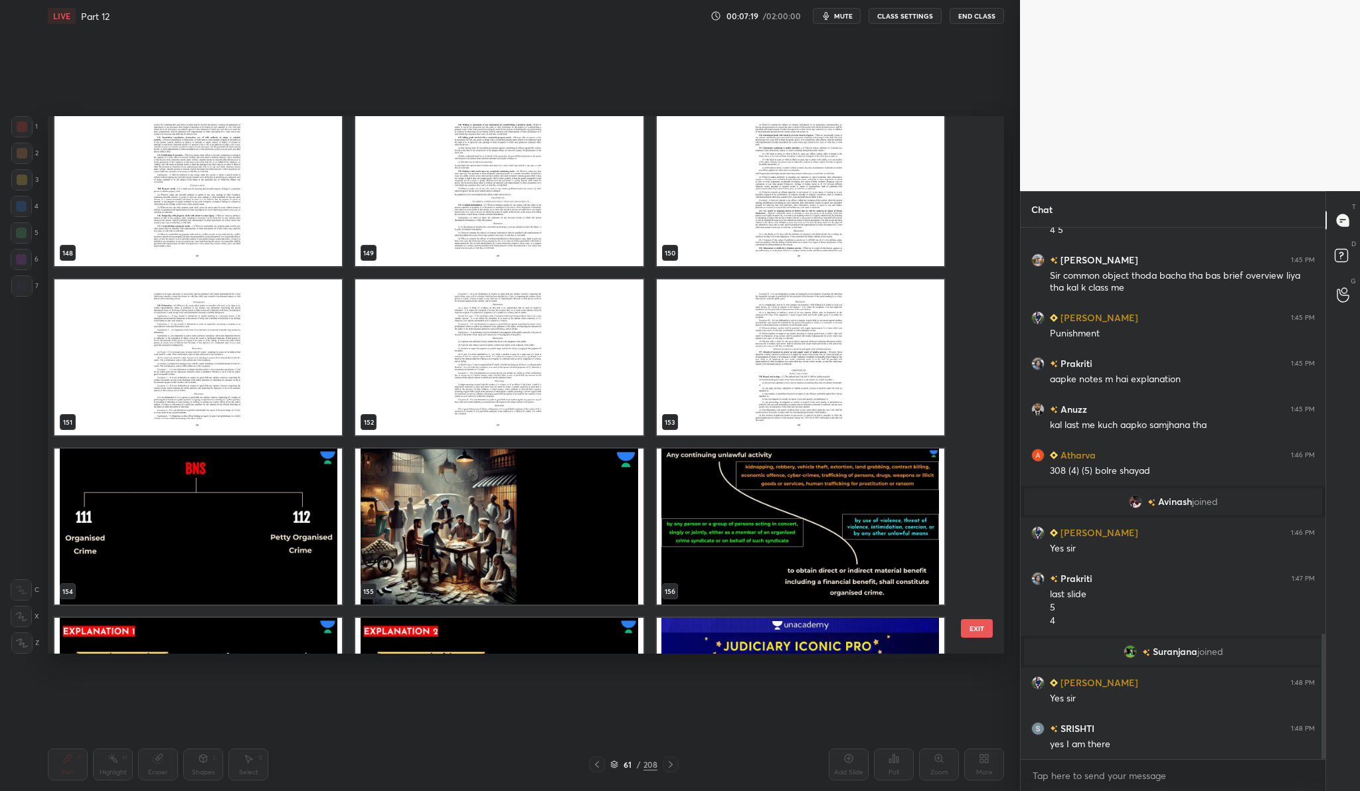
scroll to position [1777, 0]
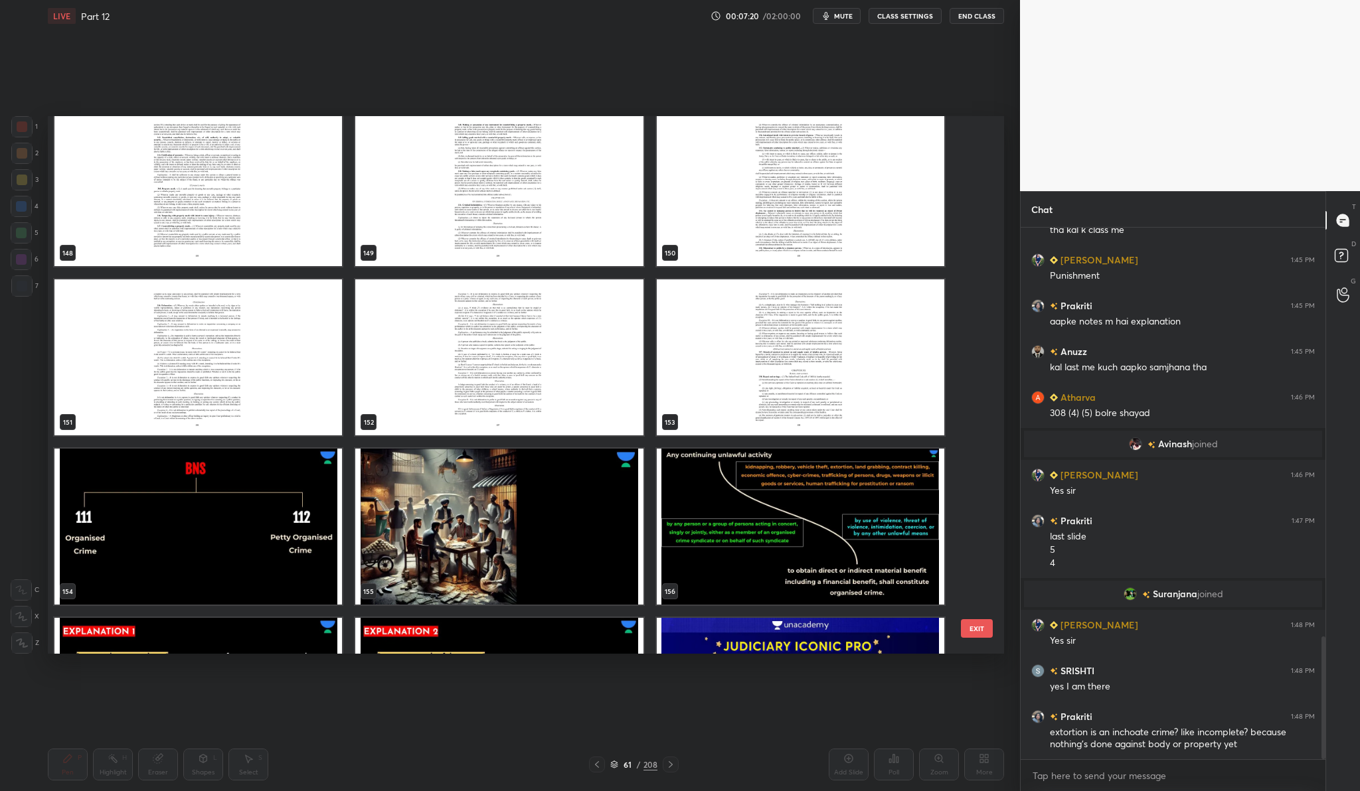
click at [870, 368] on img "grid" at bounding box center [800, 357] width 287 height 156
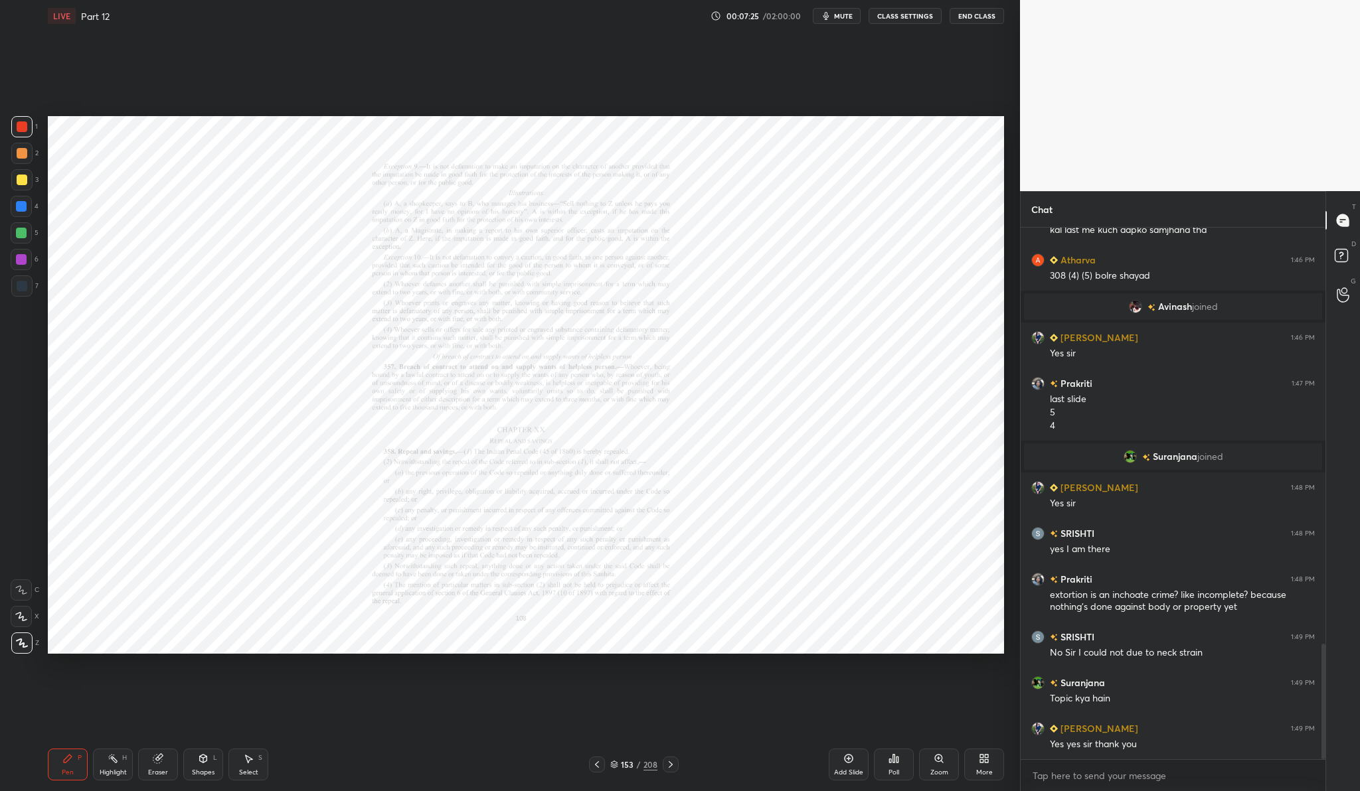
scroll to position [1960, 0]
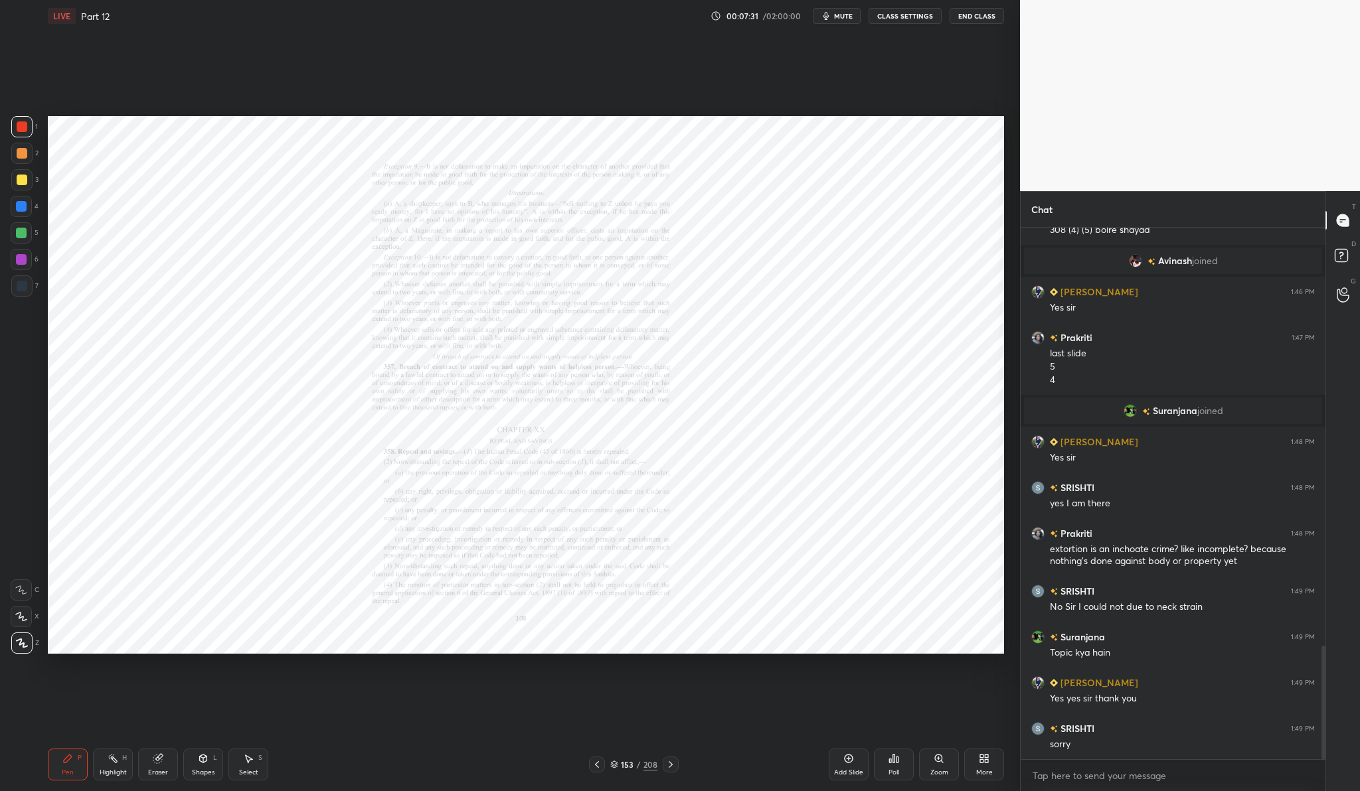
click at [862, 755] on div "Add Slide" at bounding box center [849, 765] width 40 height 32
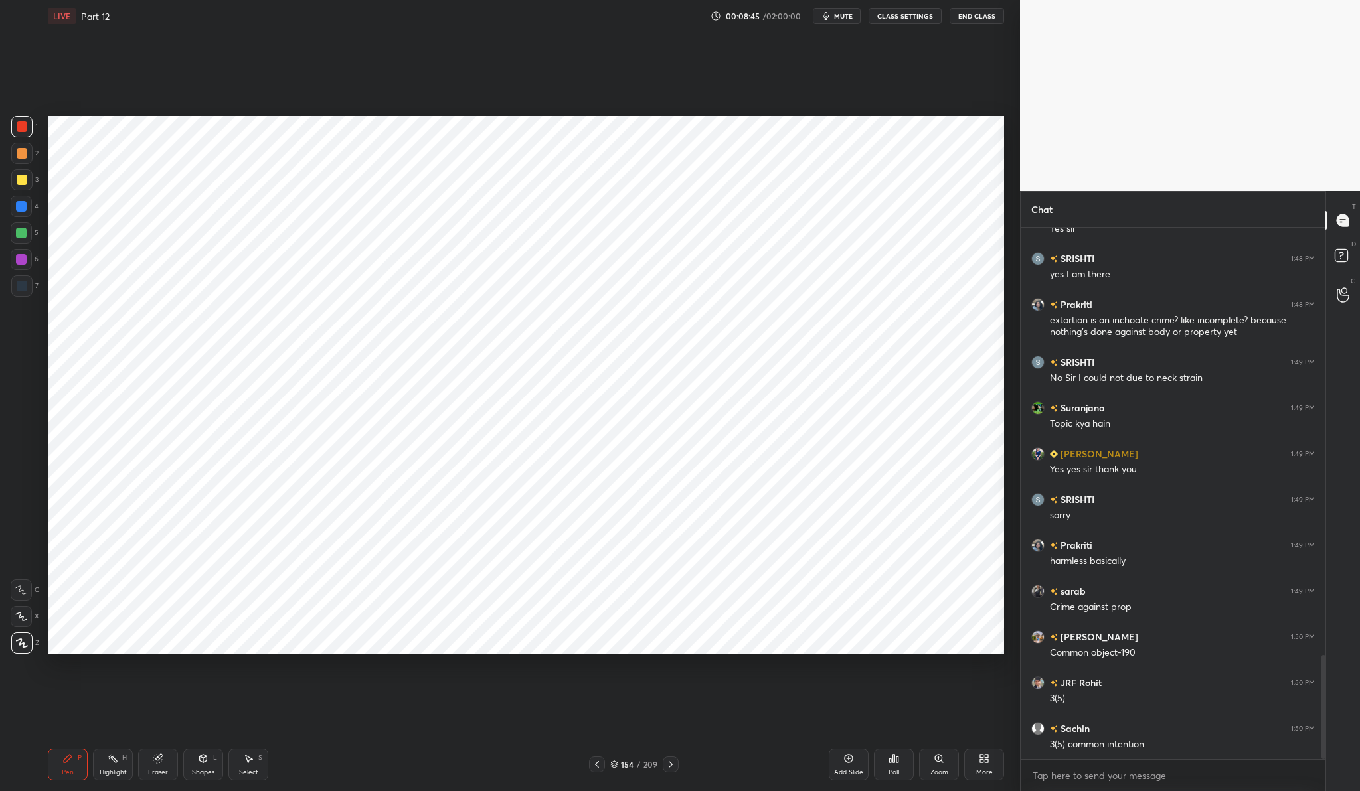
scroll to position [2235, 0]
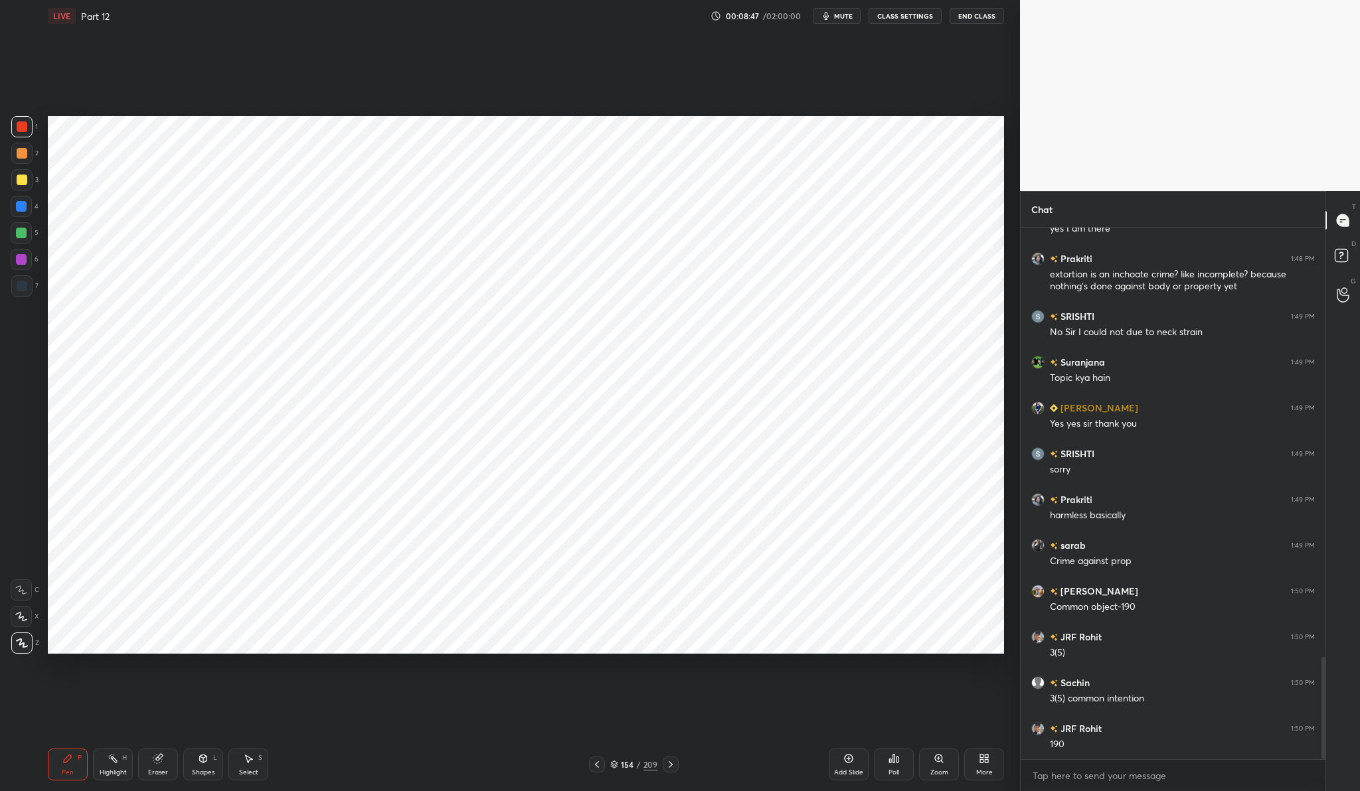
click at [21, 206] on div at bounding box center [21, 206] width 11 height 11
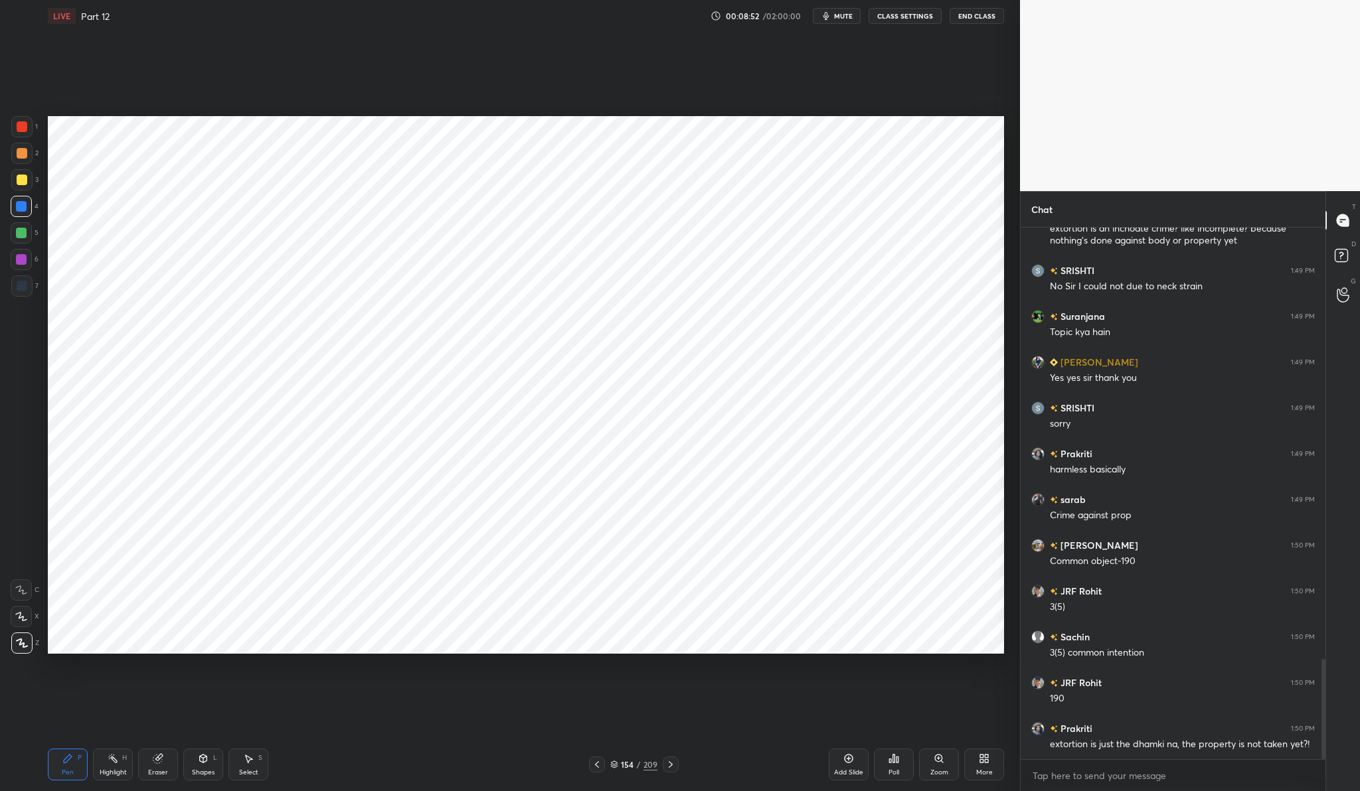
click at [25, 125] on div at bounding box center [22, 126] width 11 height 11
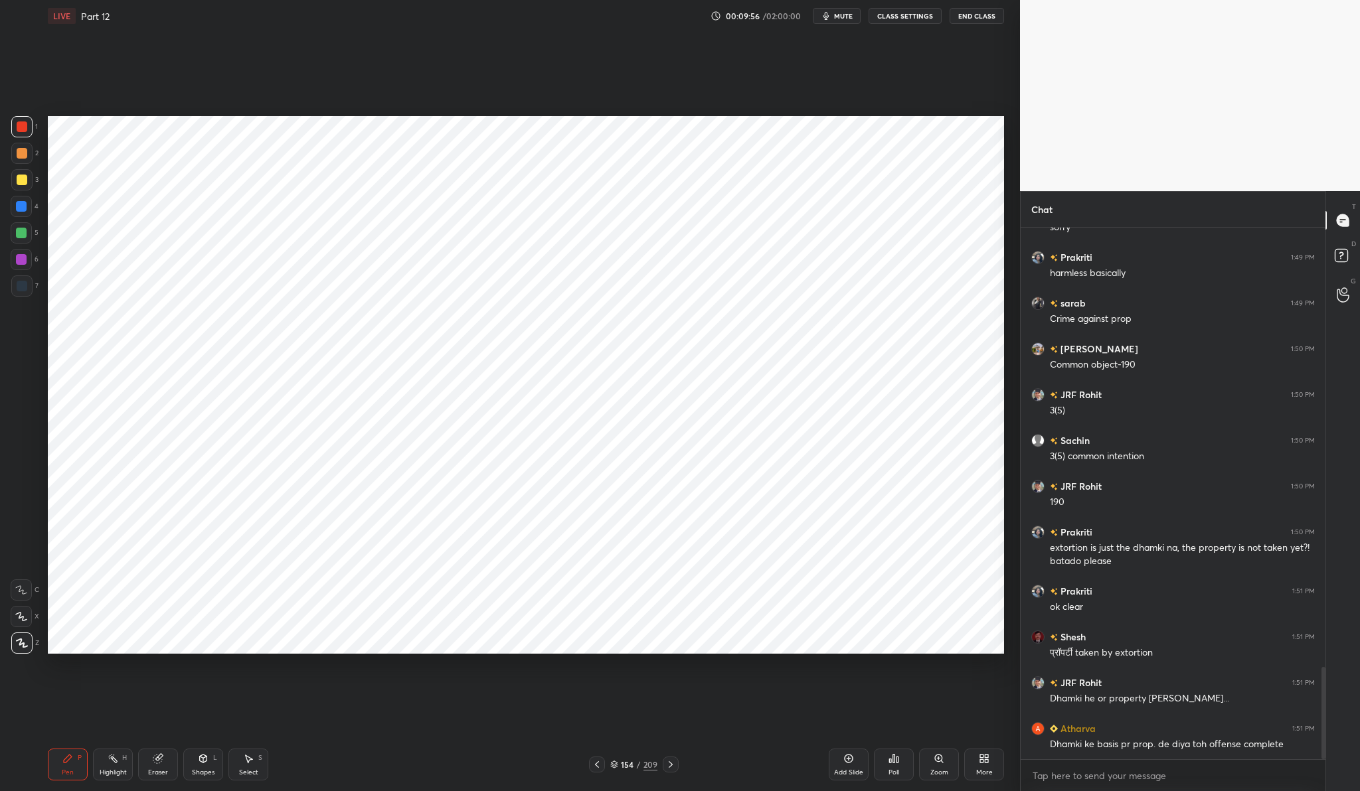
scroll to position [2523, 0]
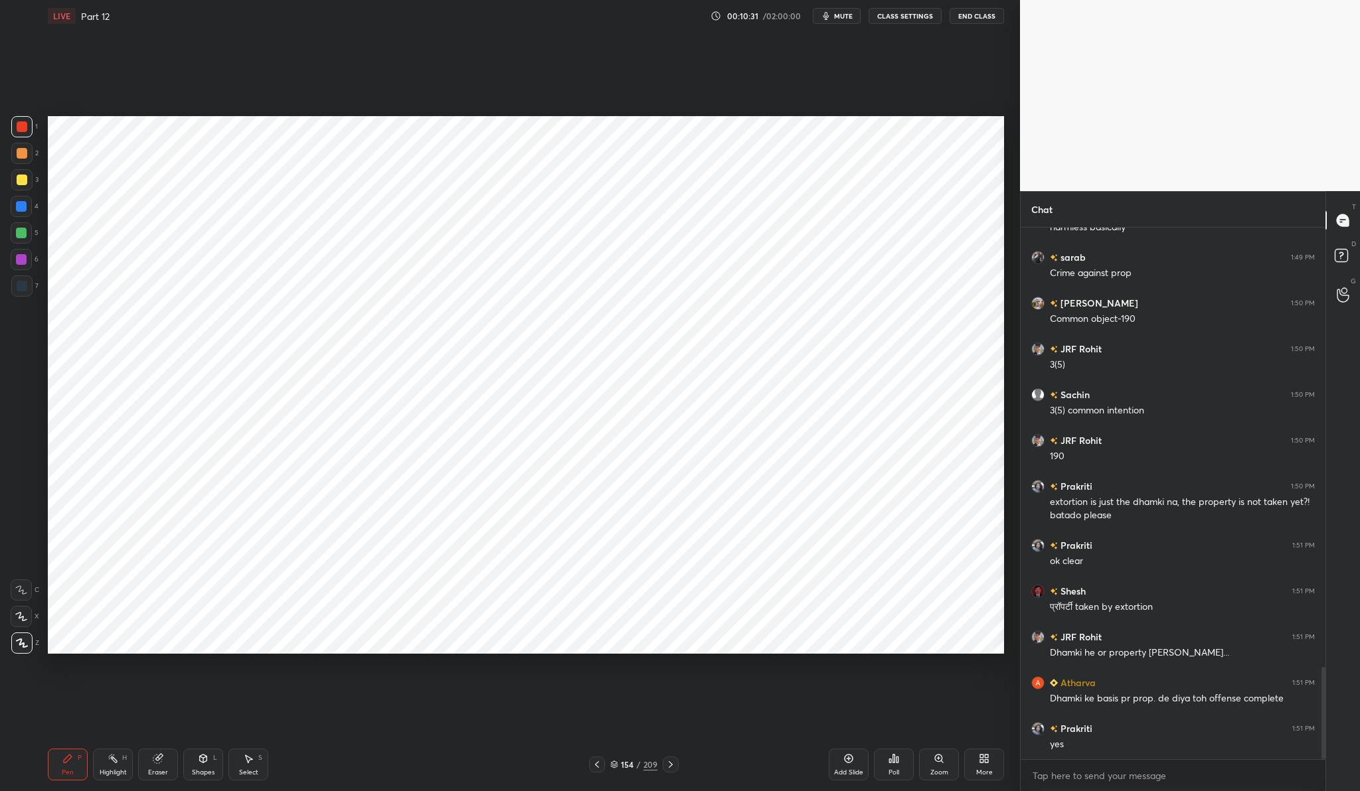
click at [844, 771] on div "Add Slide" at bounding box center [848, 772] width 29 height 7
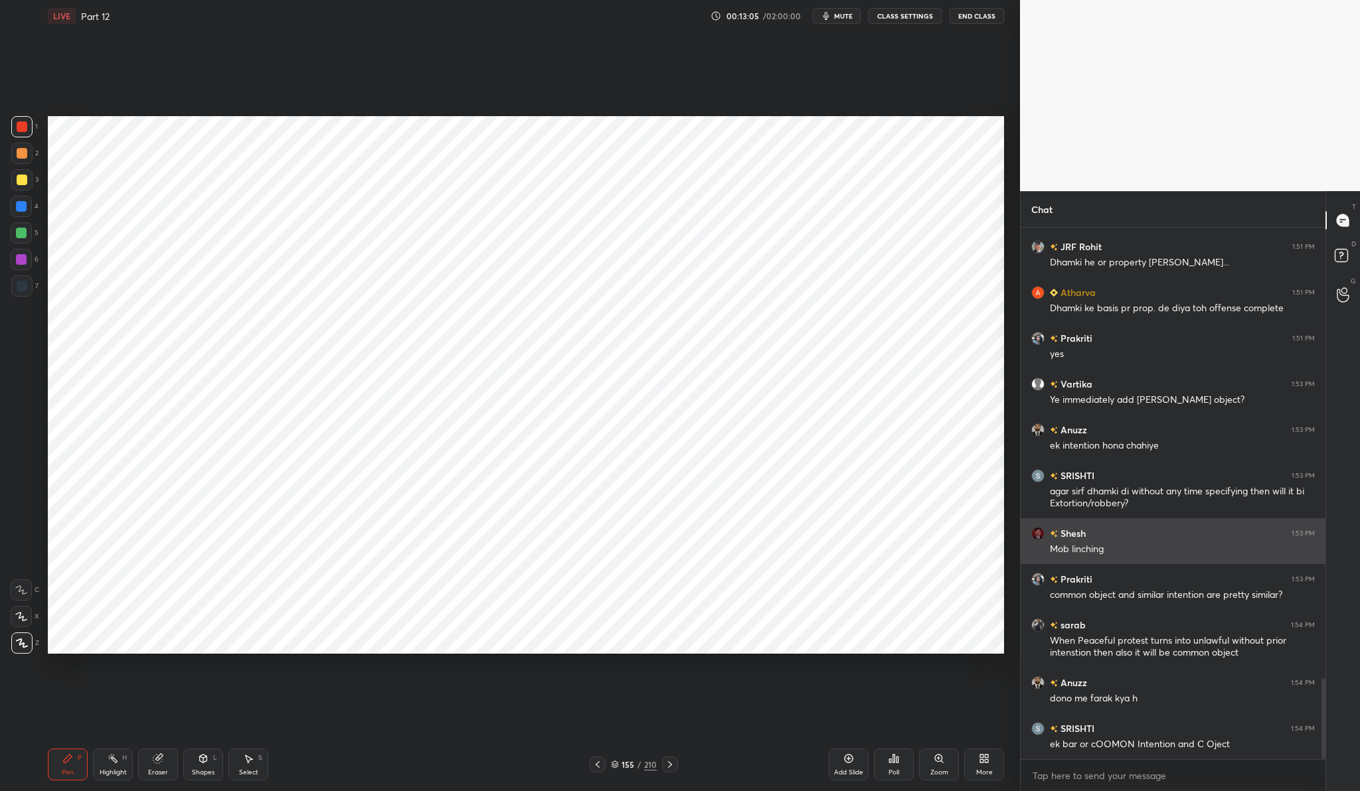
scroll to position [2959, 0]
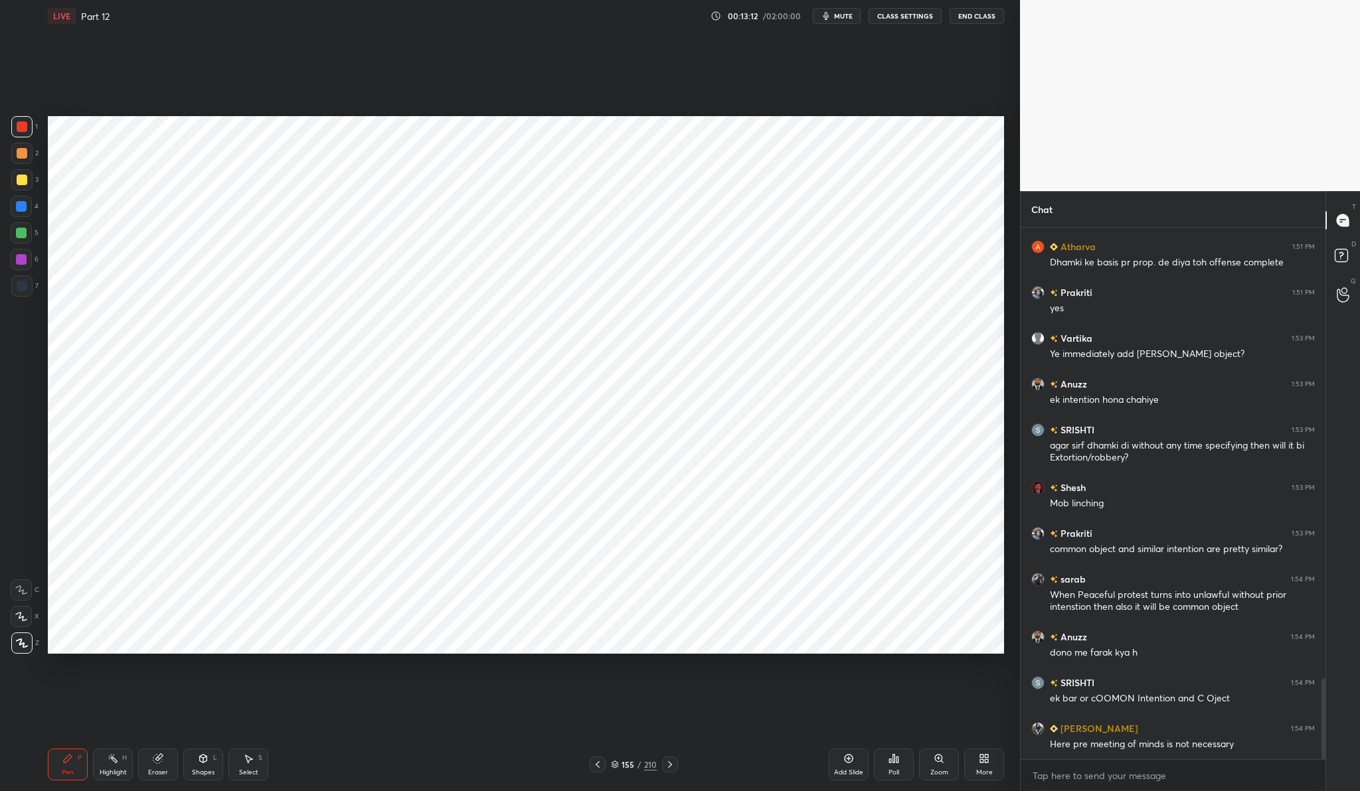
click at [863, 767] on div "Add Slide" at bounding box center [849, 765] width 40 height 32
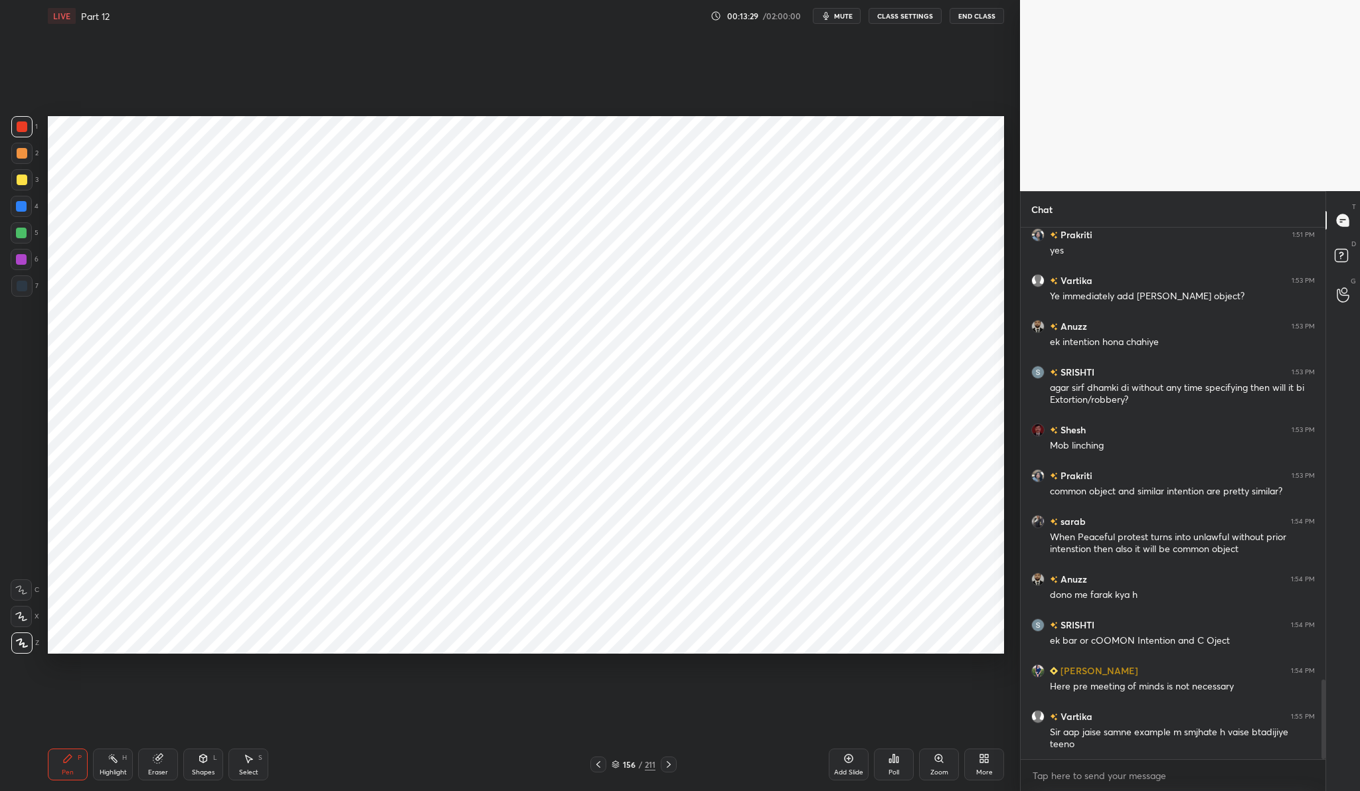
click at [848, 762] on icon at bounding box center [848, 759] width 11 height 11
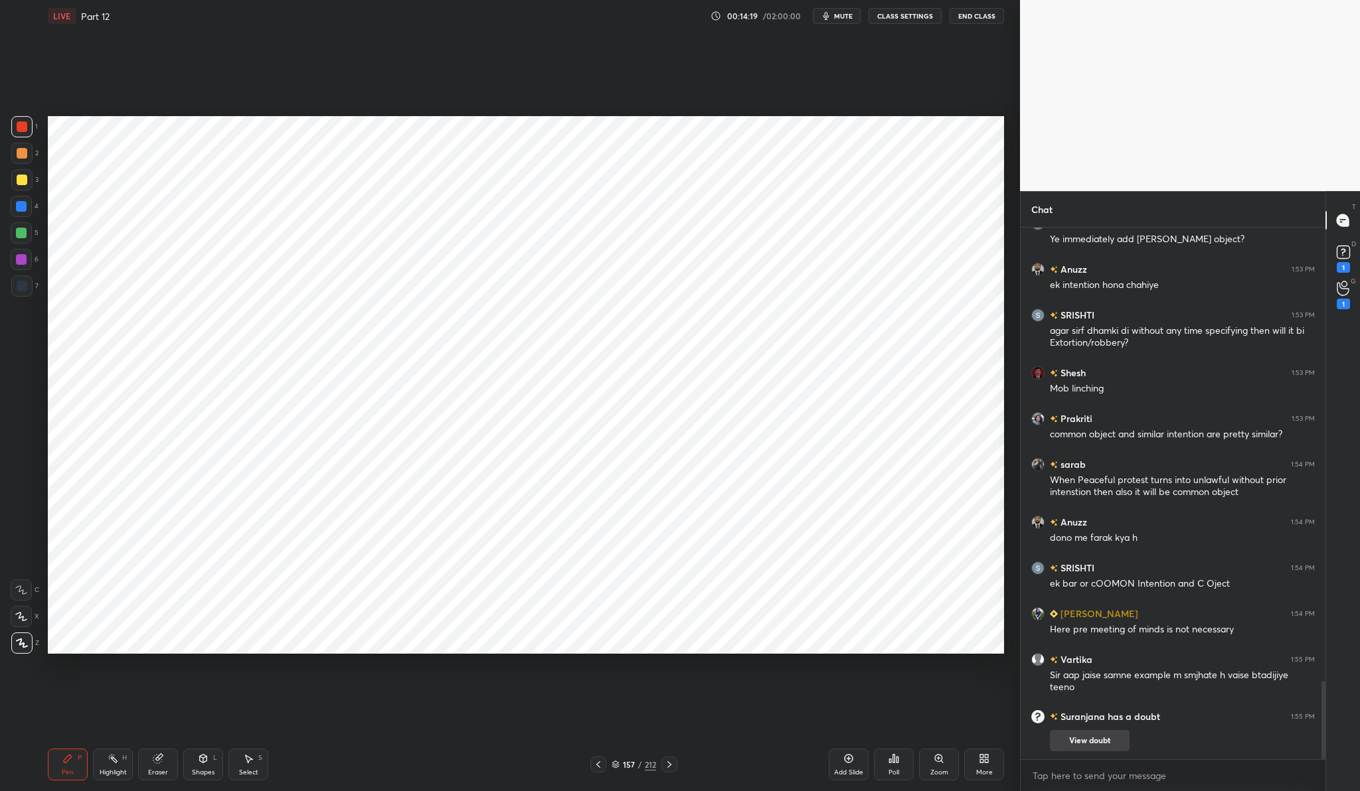
click at [1075, 748] on button "View doubt" at bounding box center [1090, 740] width 80 height 21
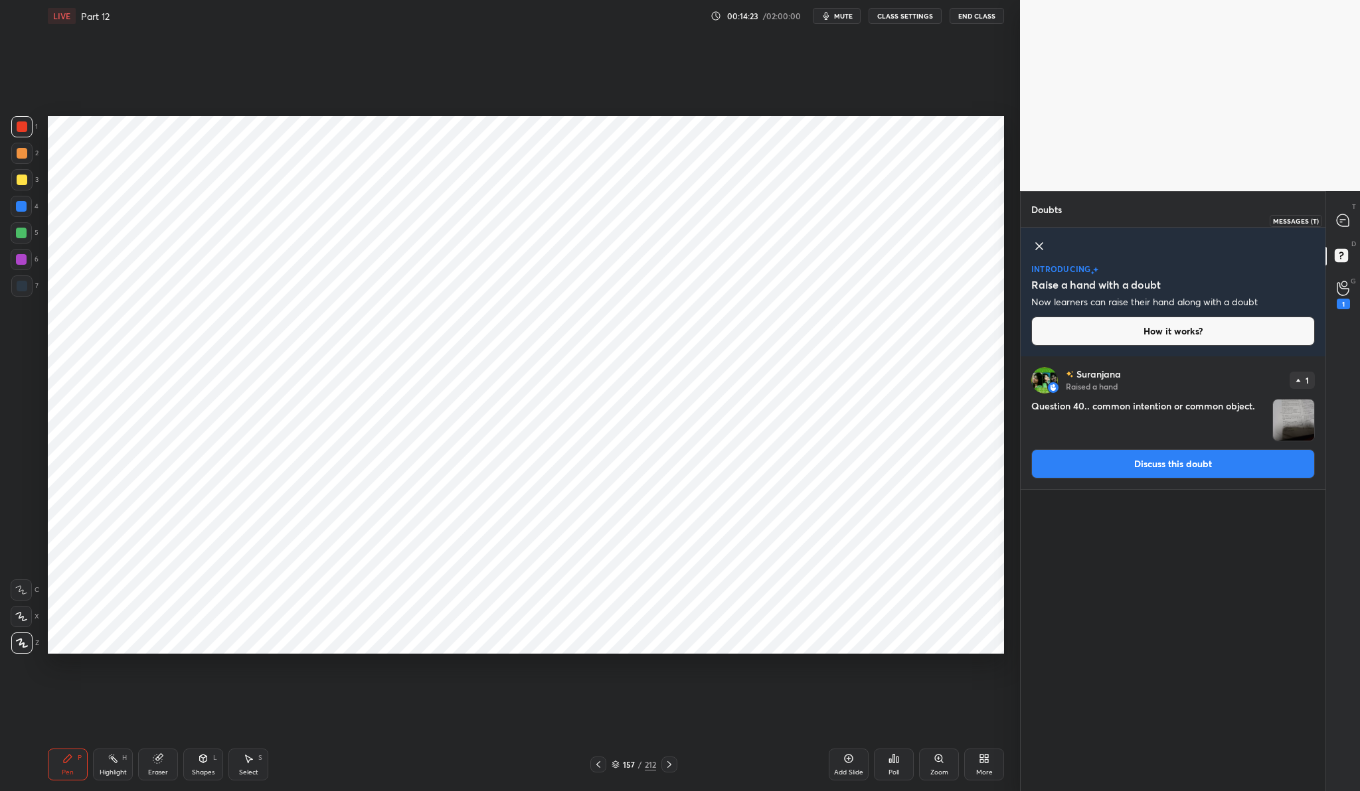
click at [1339, 216] on icon at bounding box center [1342, 220] width 12 height 12
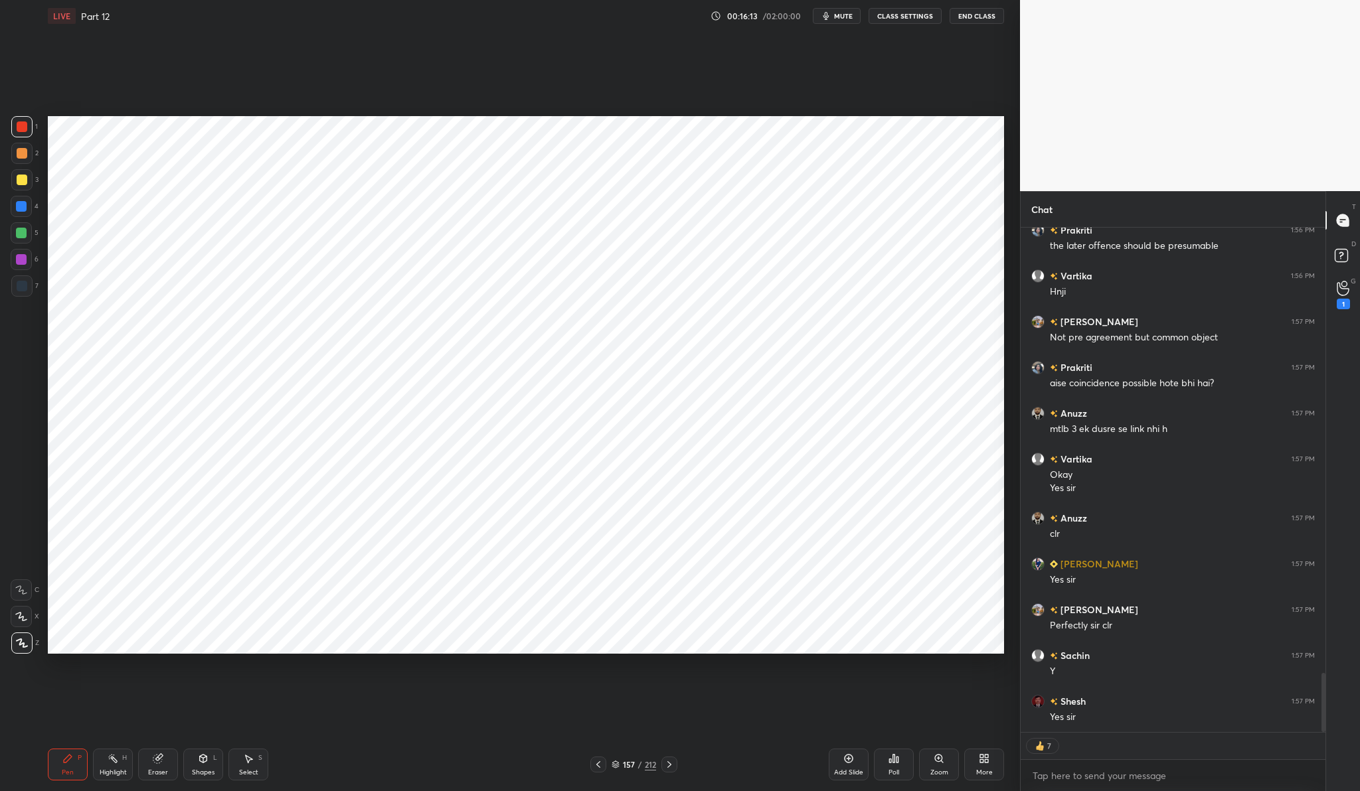
scroll to position [3861, 0]
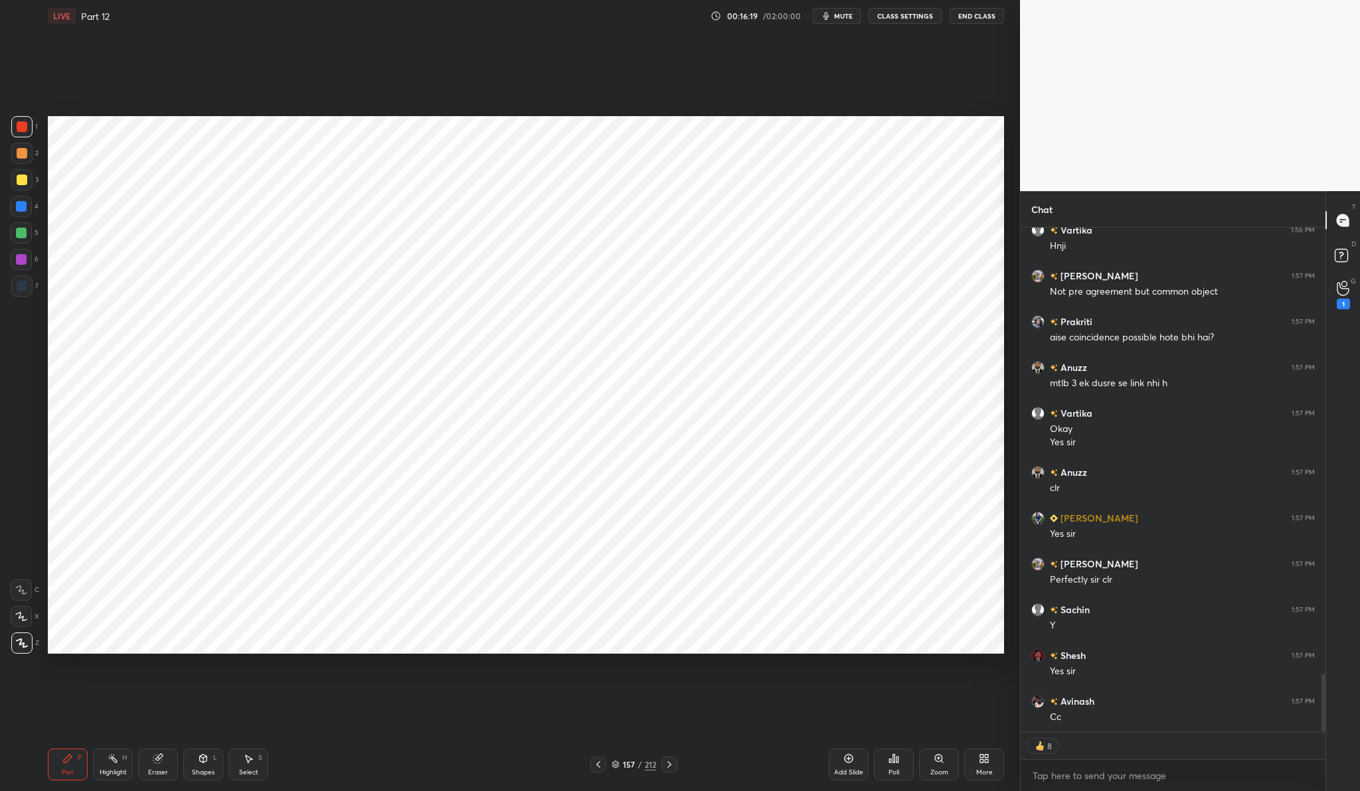
click at [856, 752] on div "Add Slide" at bounding box center [849, 765] width 40 height 32
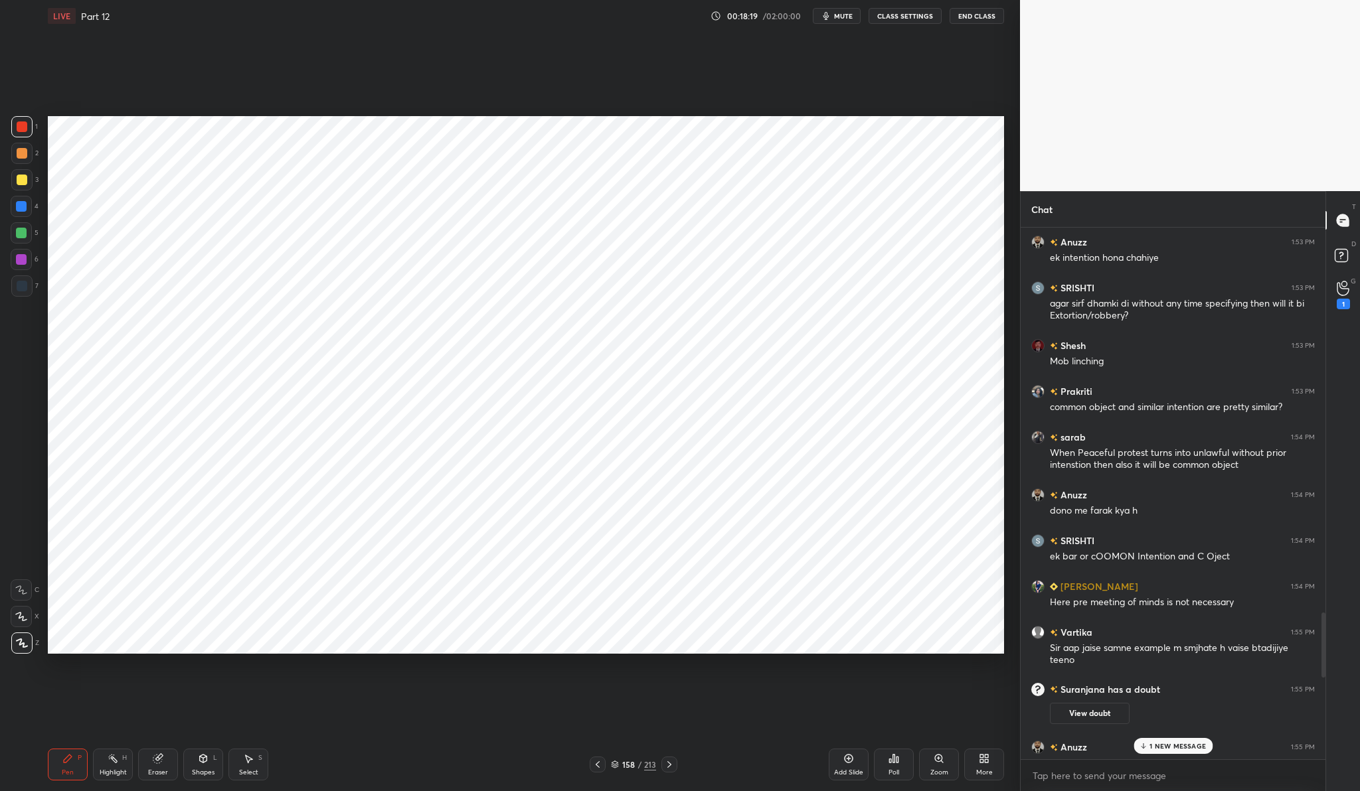
scroll to position [2995, 0]
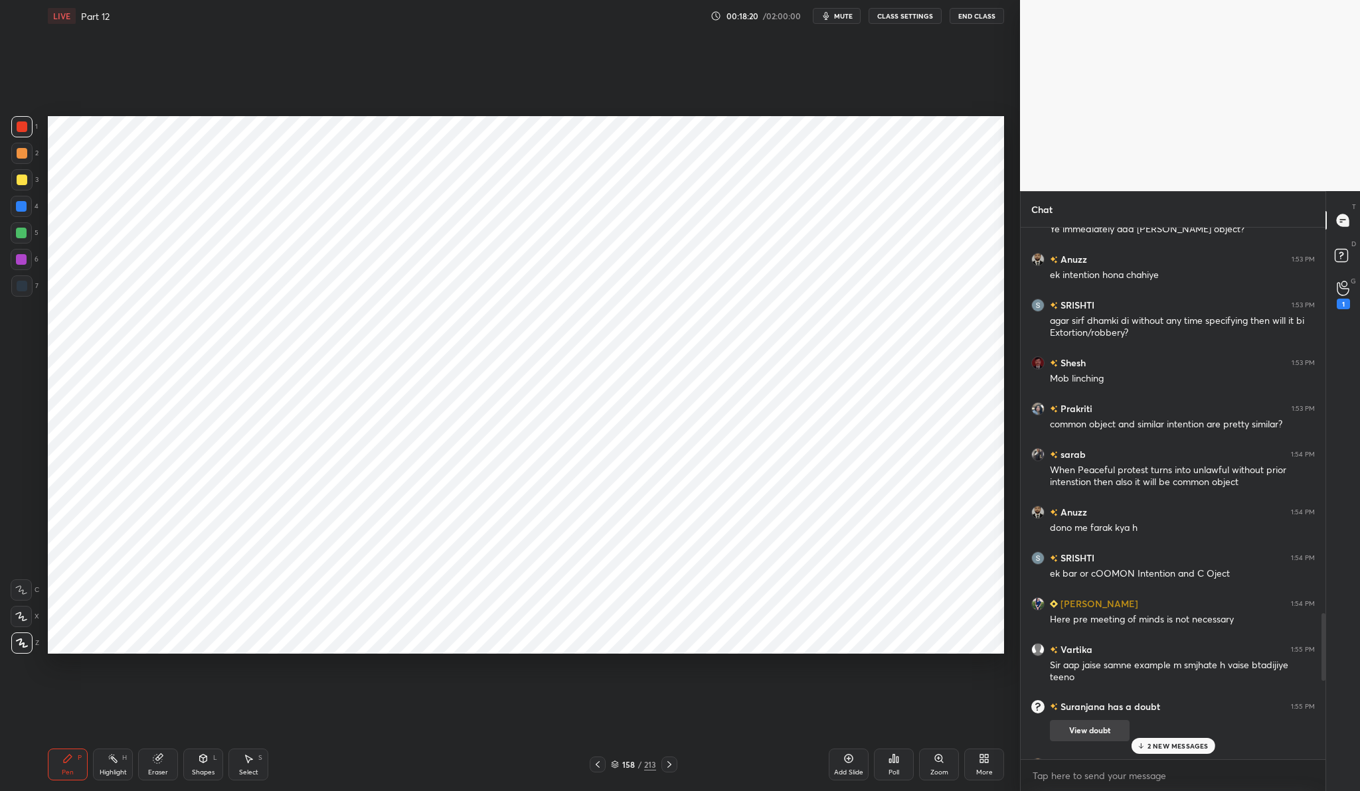
click at [1085, 728] on button "View doubt" at bounding box center [1090, 730] width 80 height 21
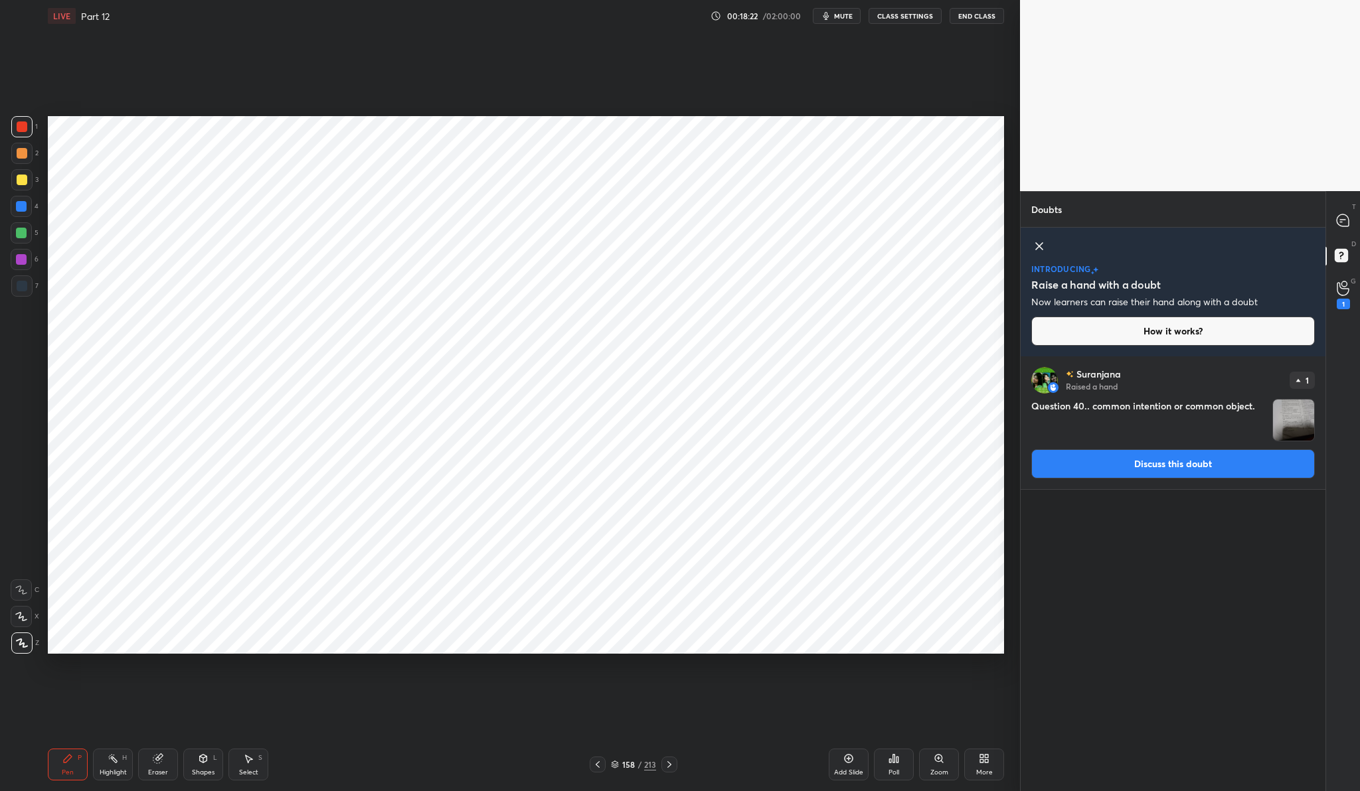
click at [1140, 467] on button "Discuss this doubt" at bounding box center [1172, 463] width 283 height 29
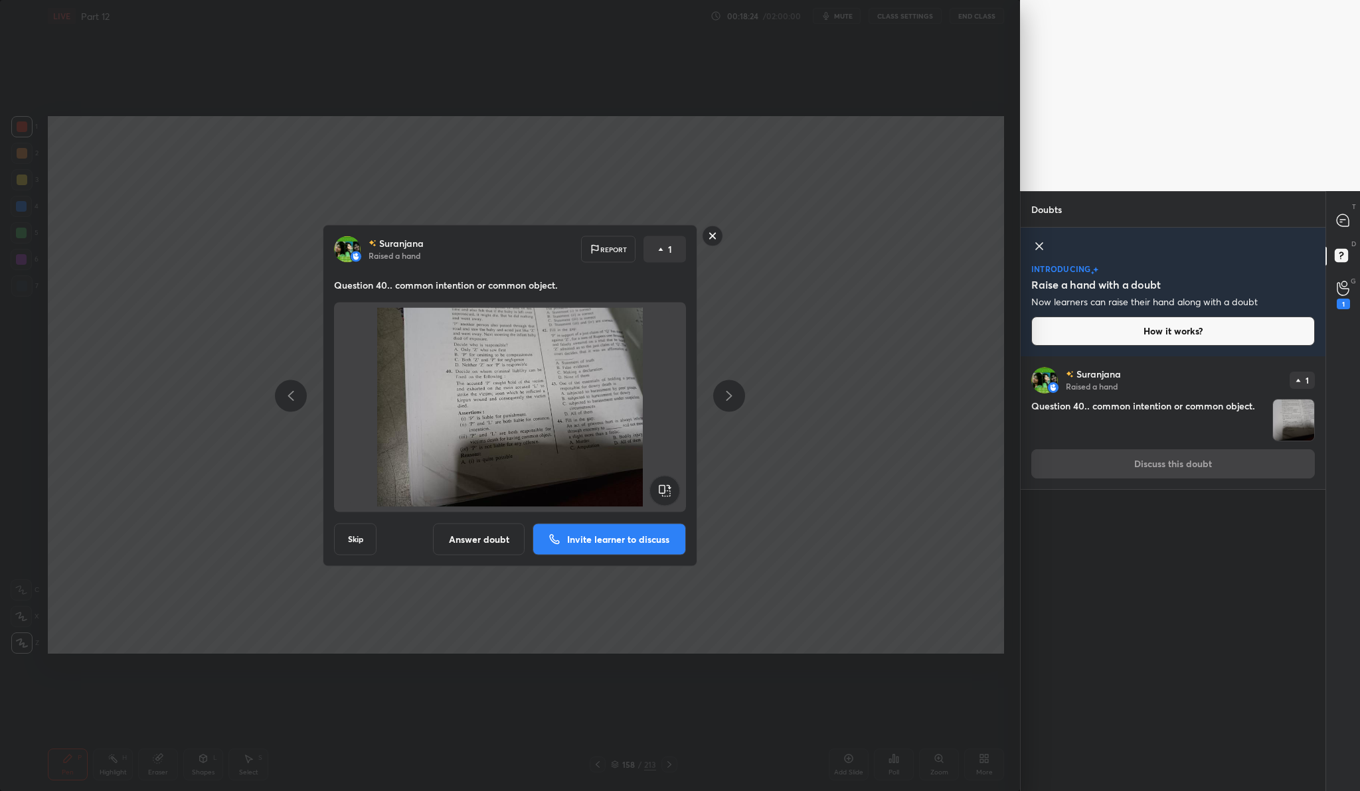
click at [637, 542] on p "Invite learner to discuss" at bounding box center [618, 539] width 102 height 9
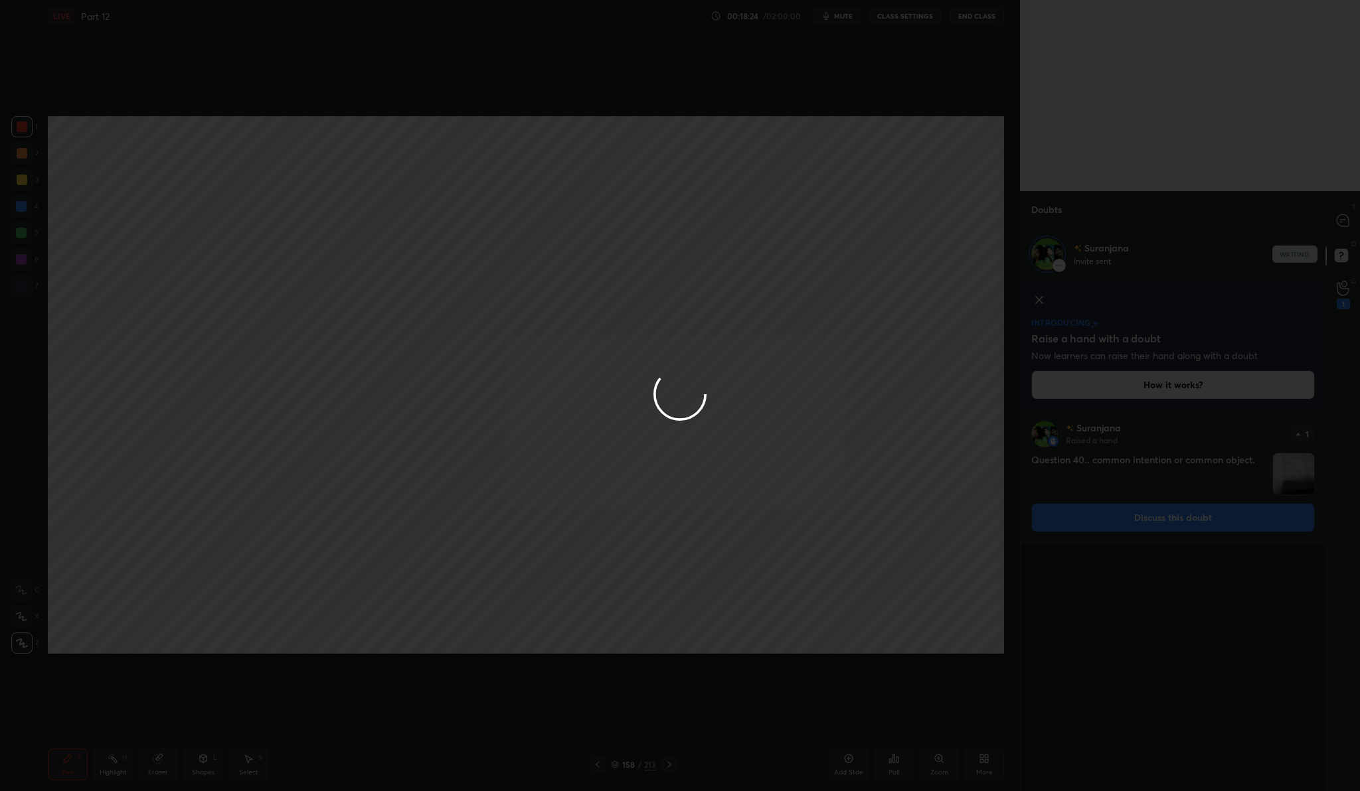
scroll to position [376, 301]
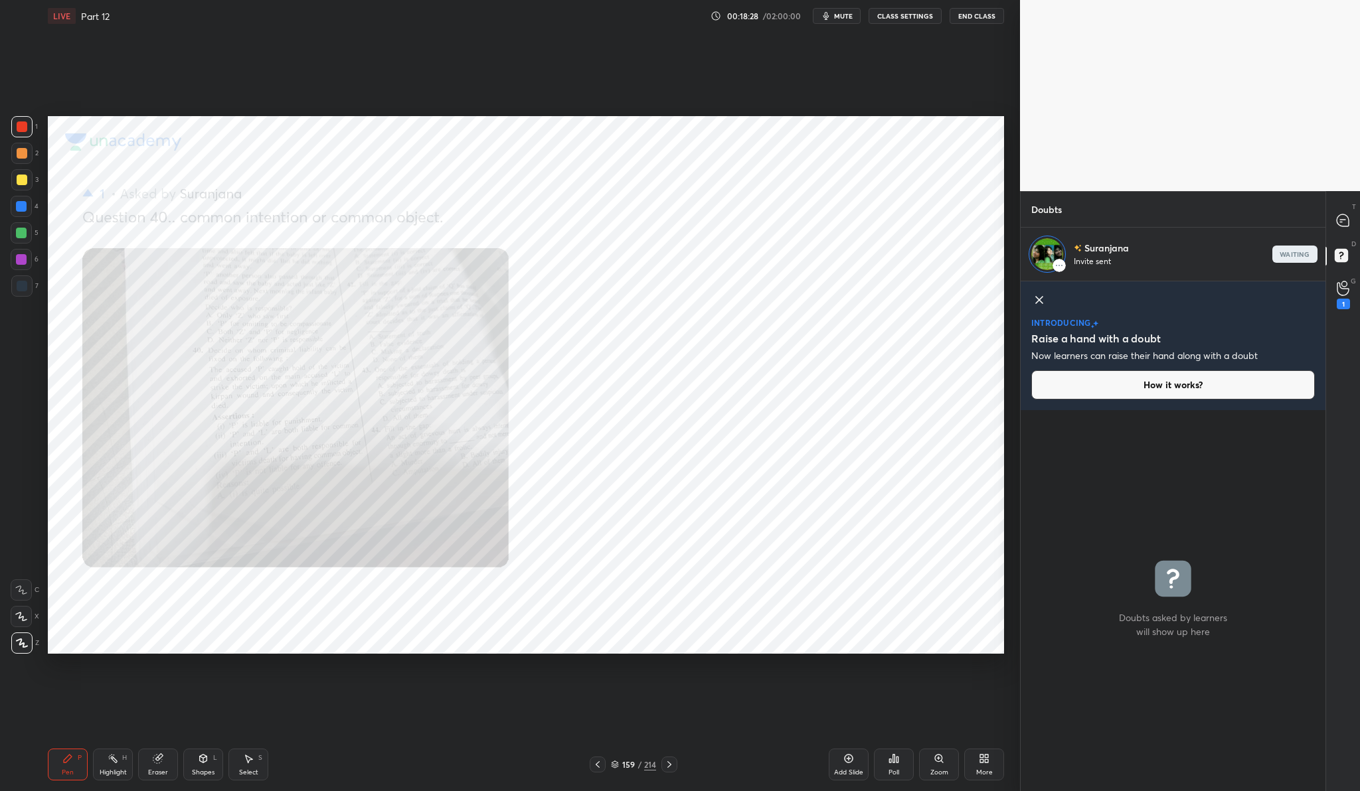
click at [935, 761] on icon at bounding box center [938, 759] width 11 height 11
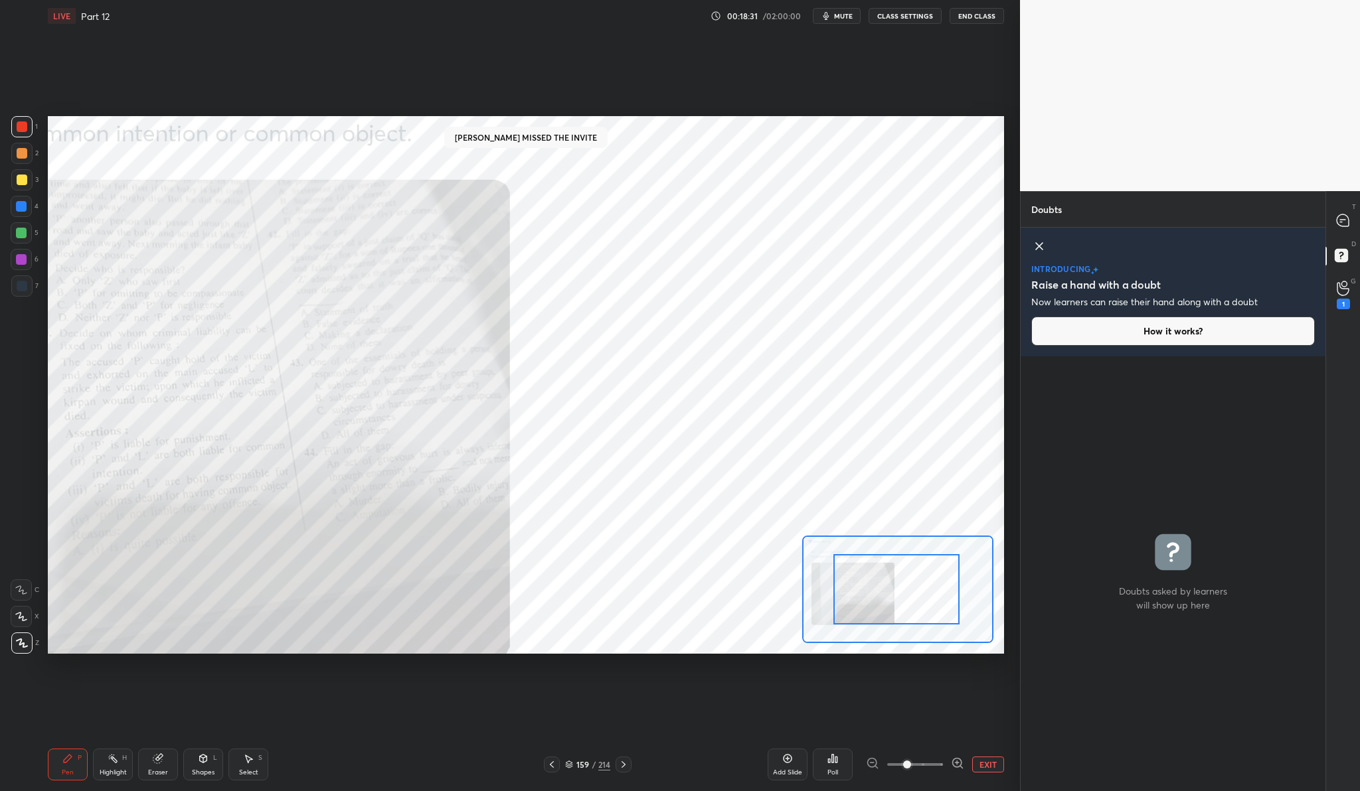
scroll to position [430, 301]
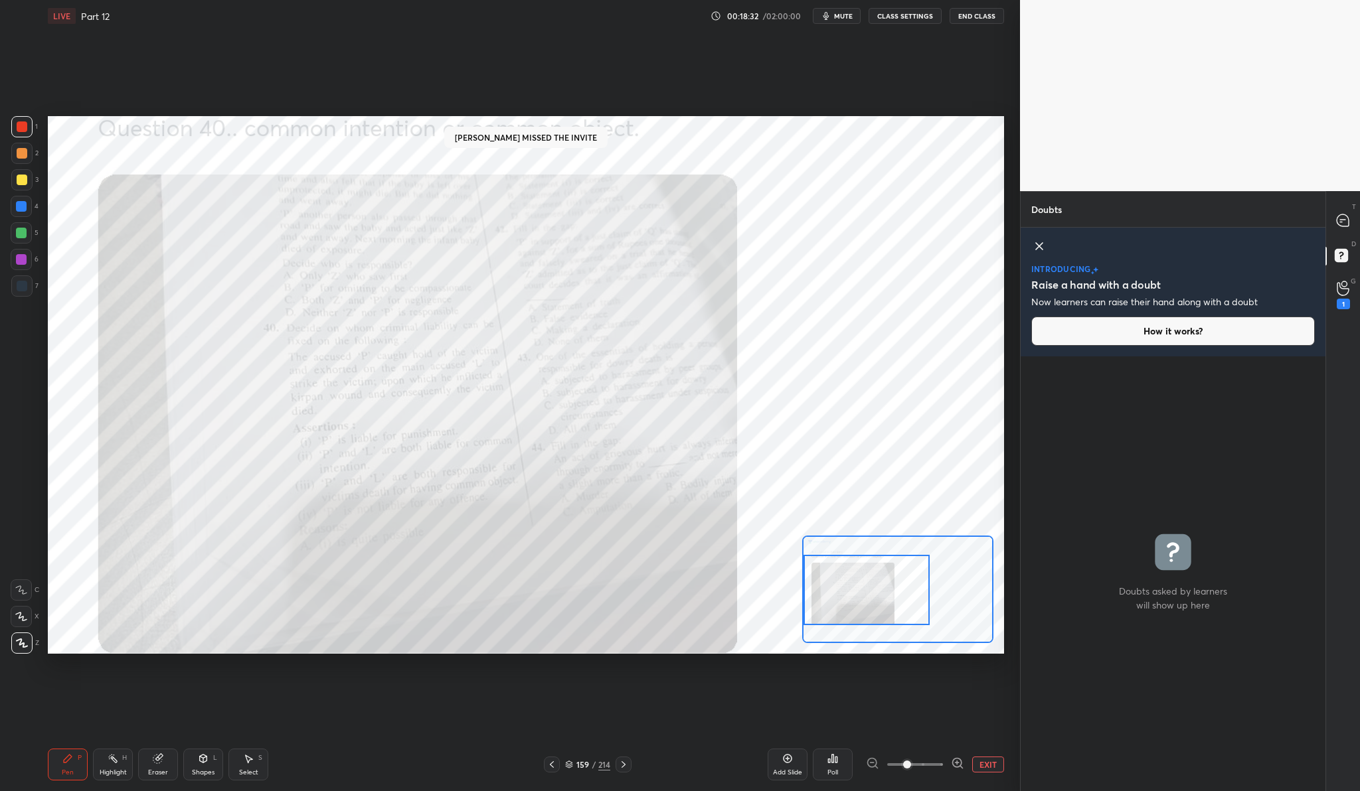
drag, startPoint x: 902, startPoint y: 602, endPoint x: 867, endPoint y: 603, distance: 35.2
click at [867, 603] on div at bounding box center [865, 590] width 125 height 70
click at [1344, 297] on div "1" at bounding box center [1342, 295] width 13 height 29
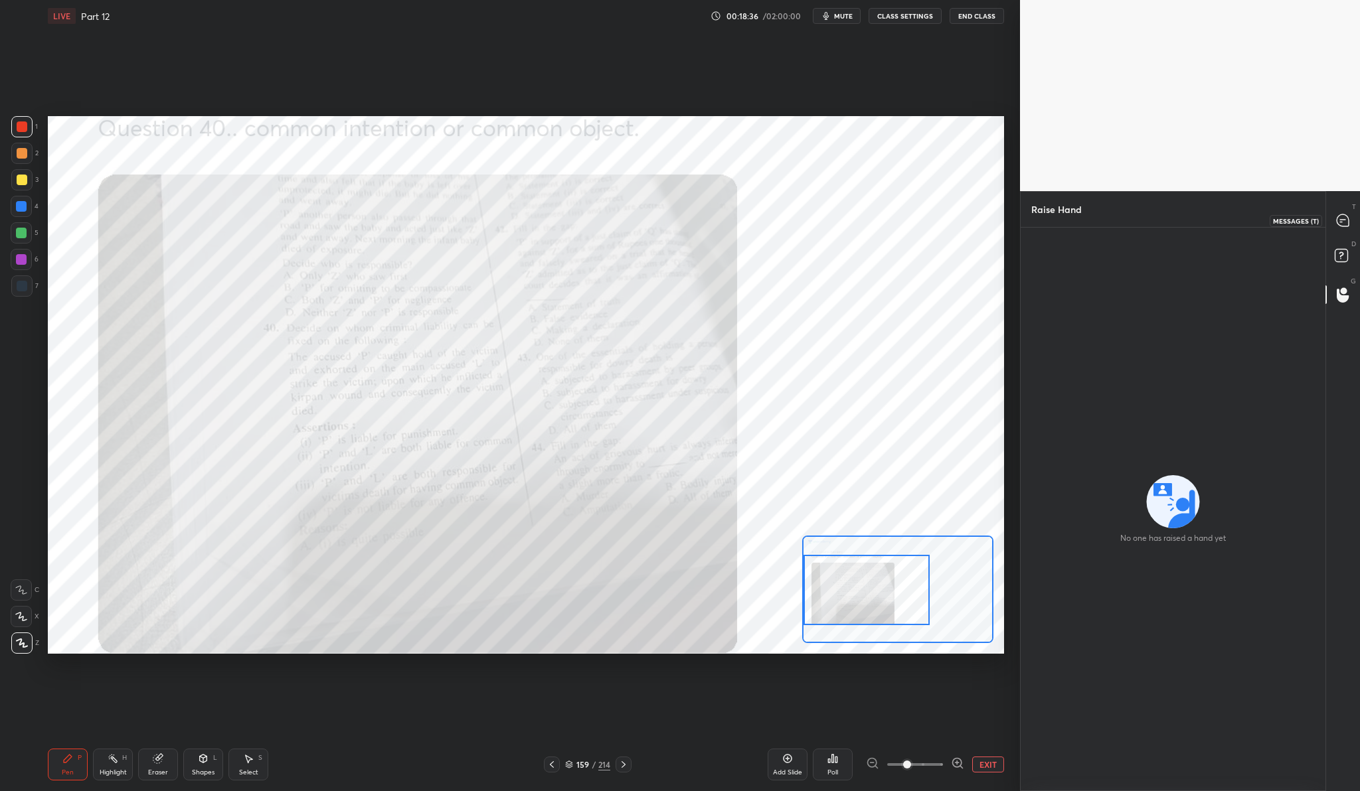
click at [1338, 218] on icon at bounding box center [1342, 220] width 12 height 12
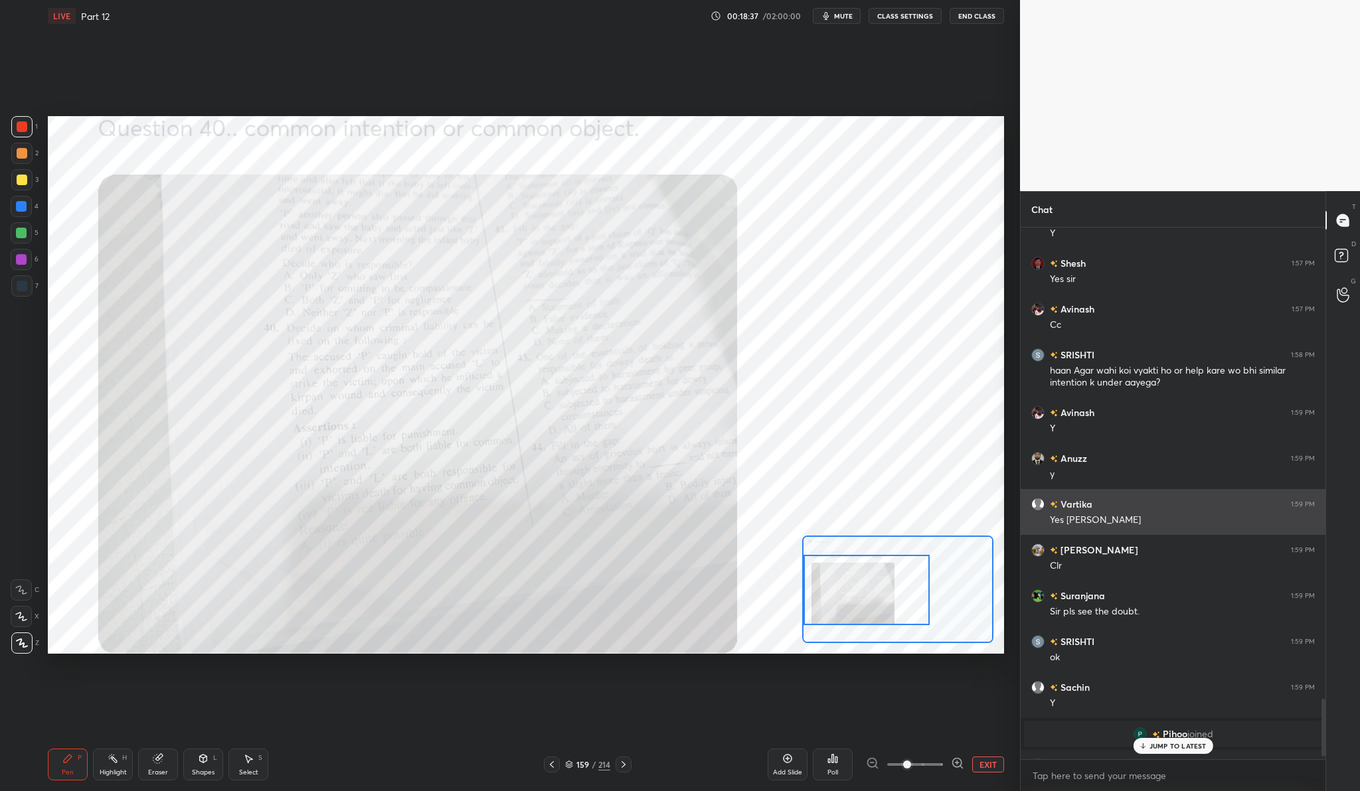
scroll to position [4359, 0]
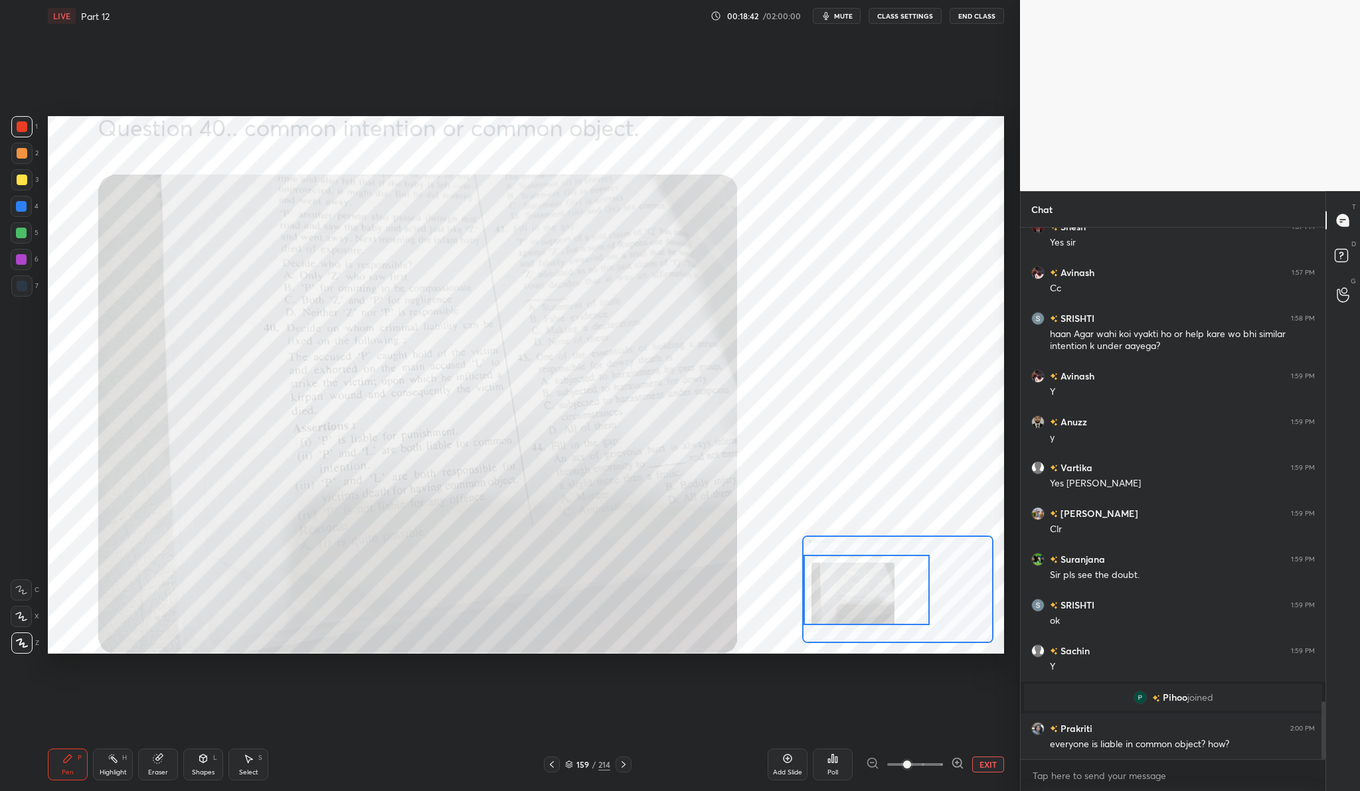
click at [955, 765] on icon at bounding box center [957, 763] width 13 height 13
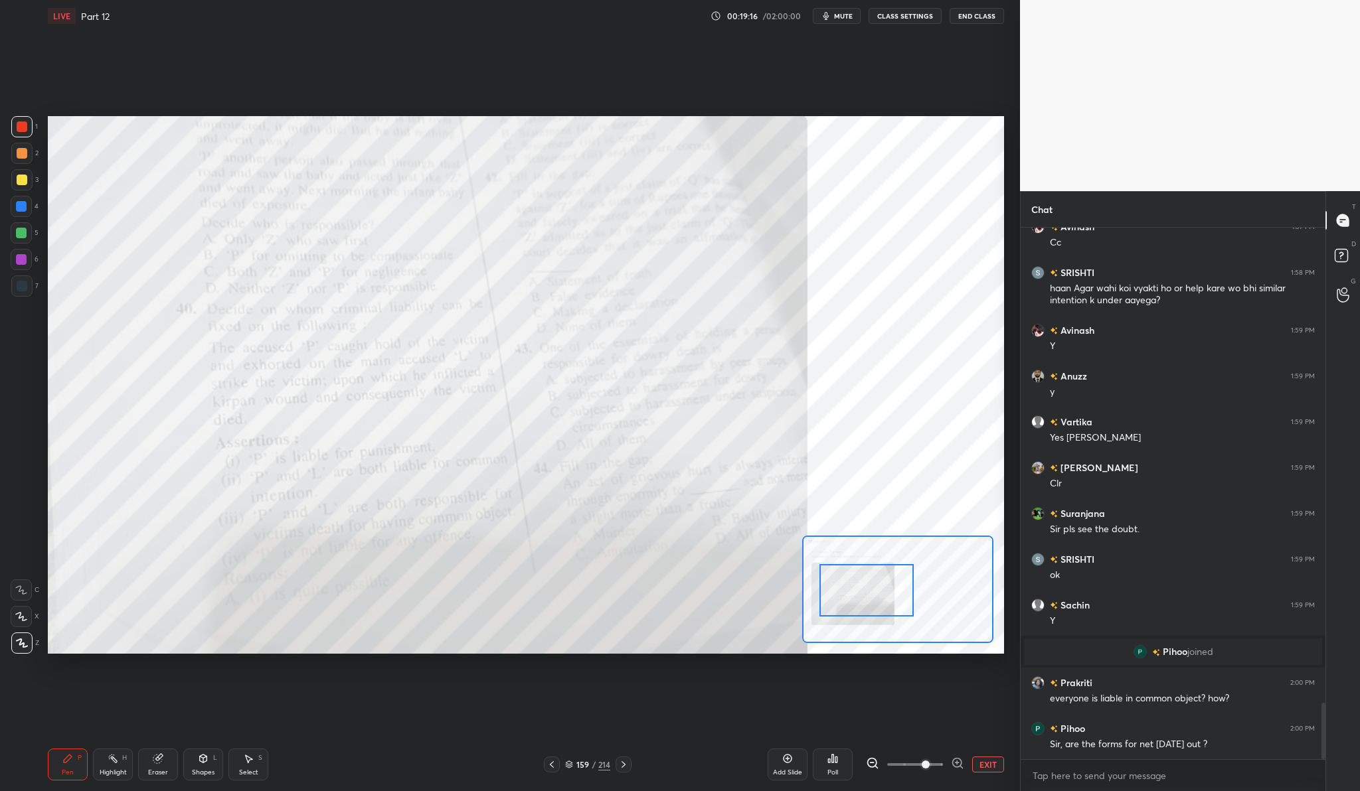
scroll to position [4451, 0]
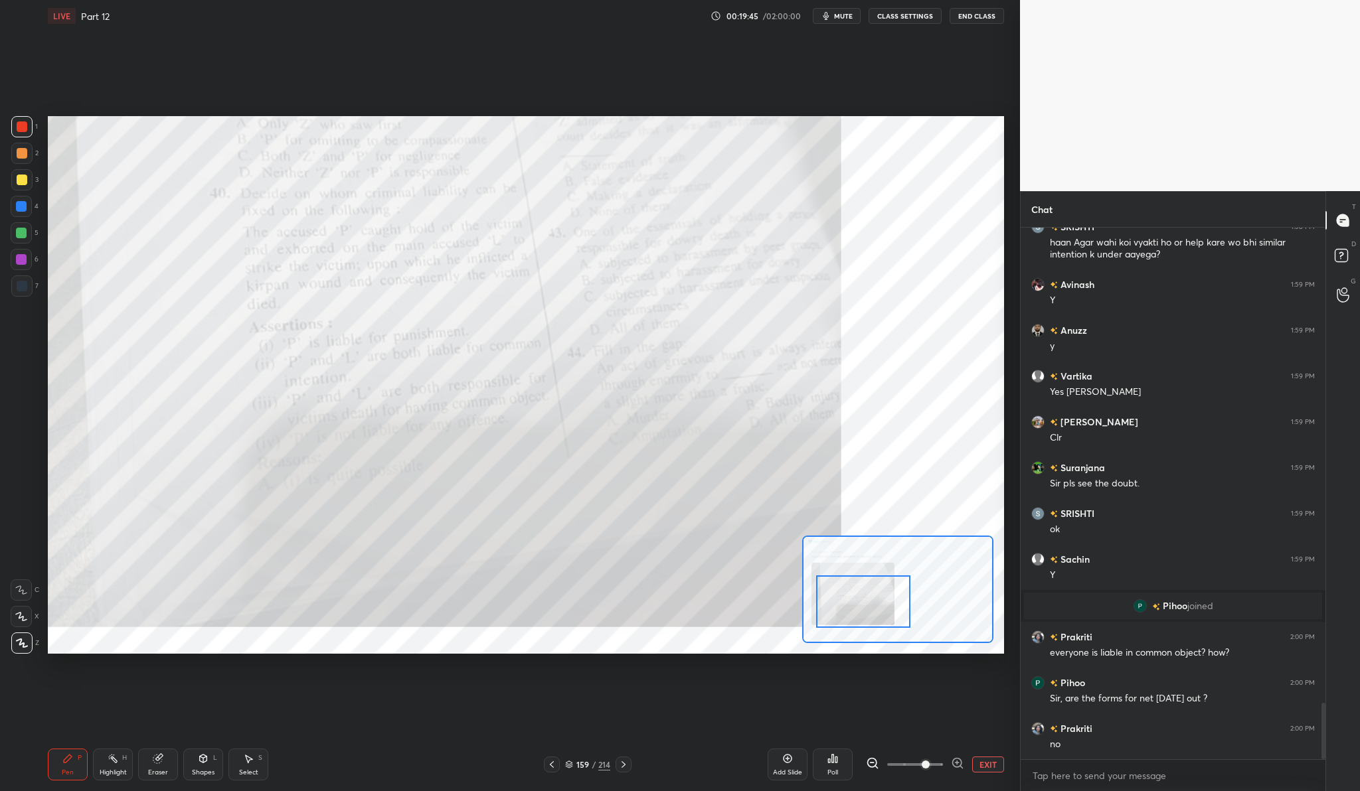
drag, startPoint x: 883, startPoint y: 578, endPoint x: 879, endPoint y: 588, distance: 10.1
click at [879, 588] on div at bounding box center [863, 602] width 94 height 52
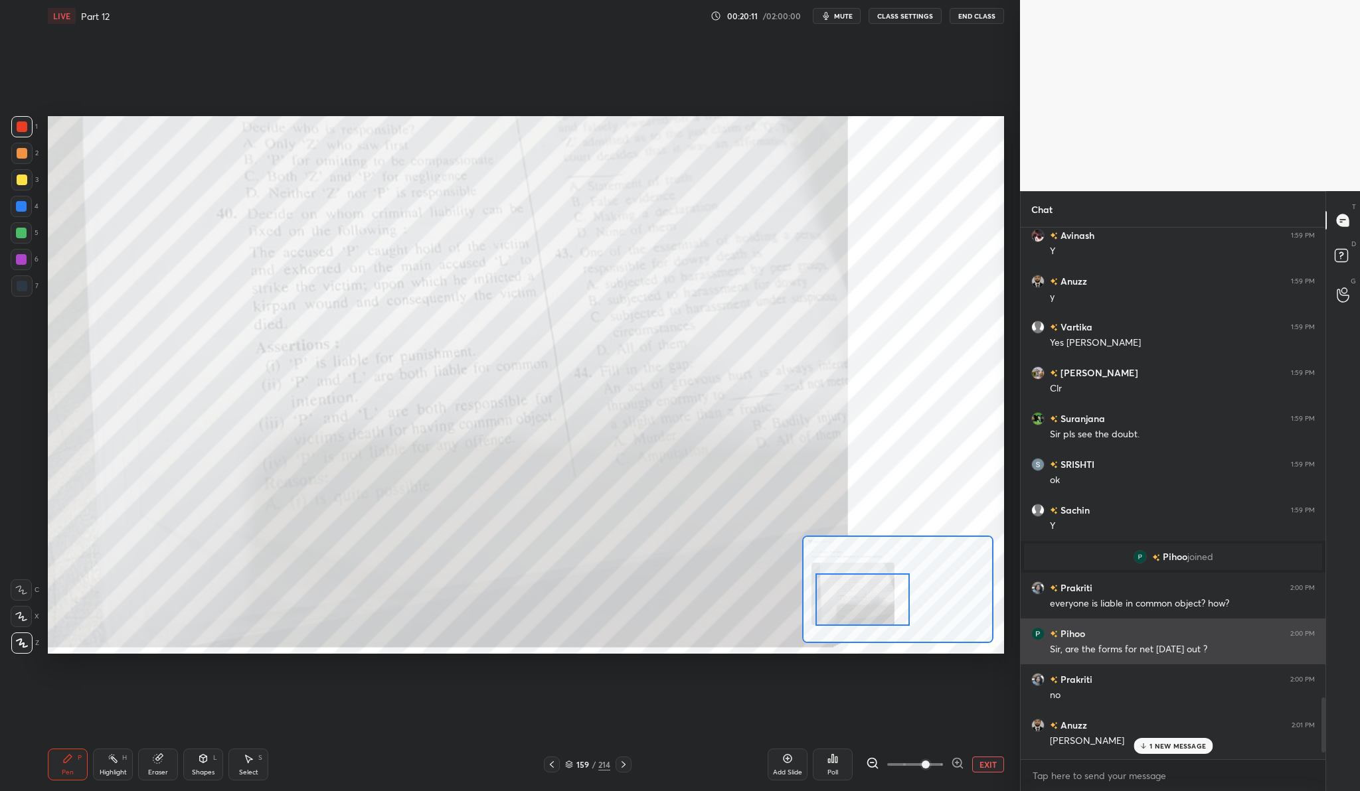
scroll to position [4588, 0]
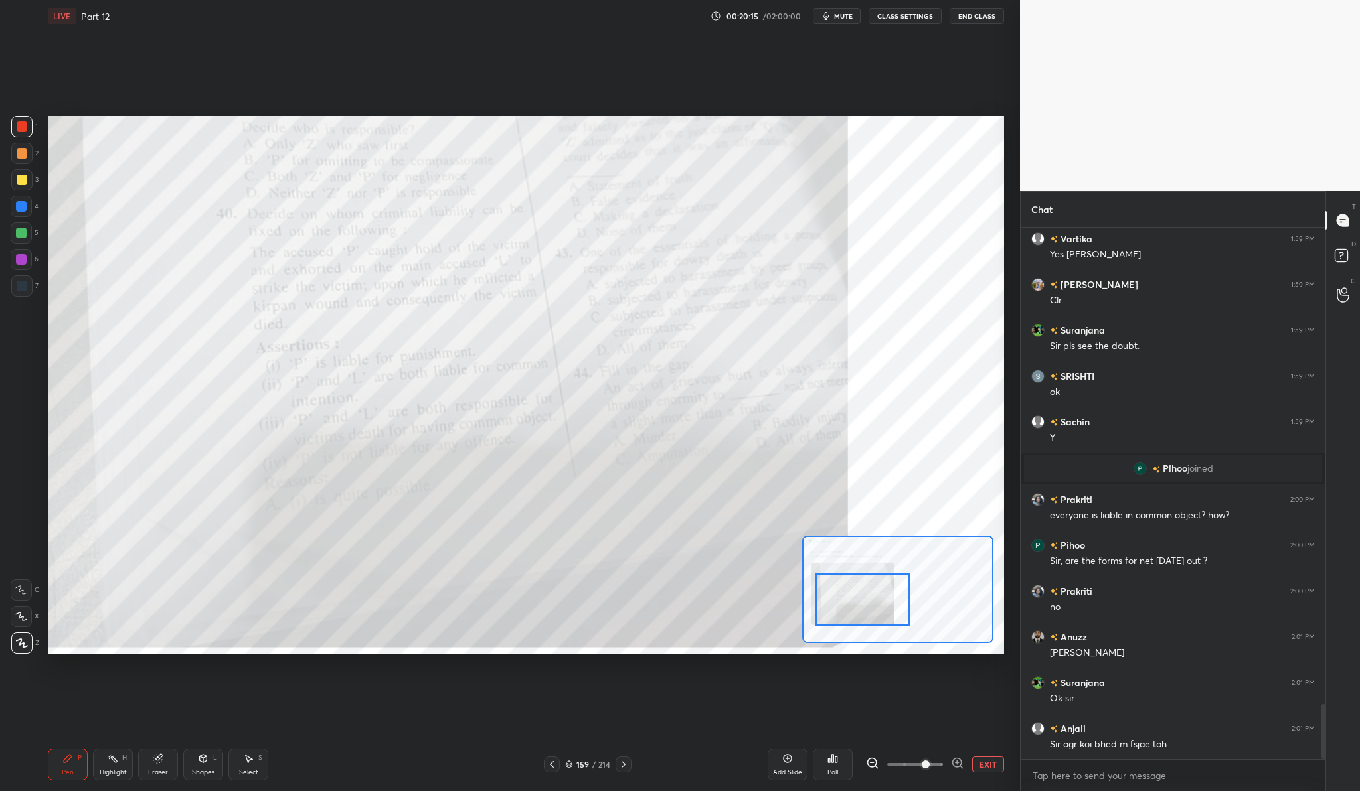
click at [793, 762] on div "Add Slide" at bounding box center [787, 765] width 40 height 32
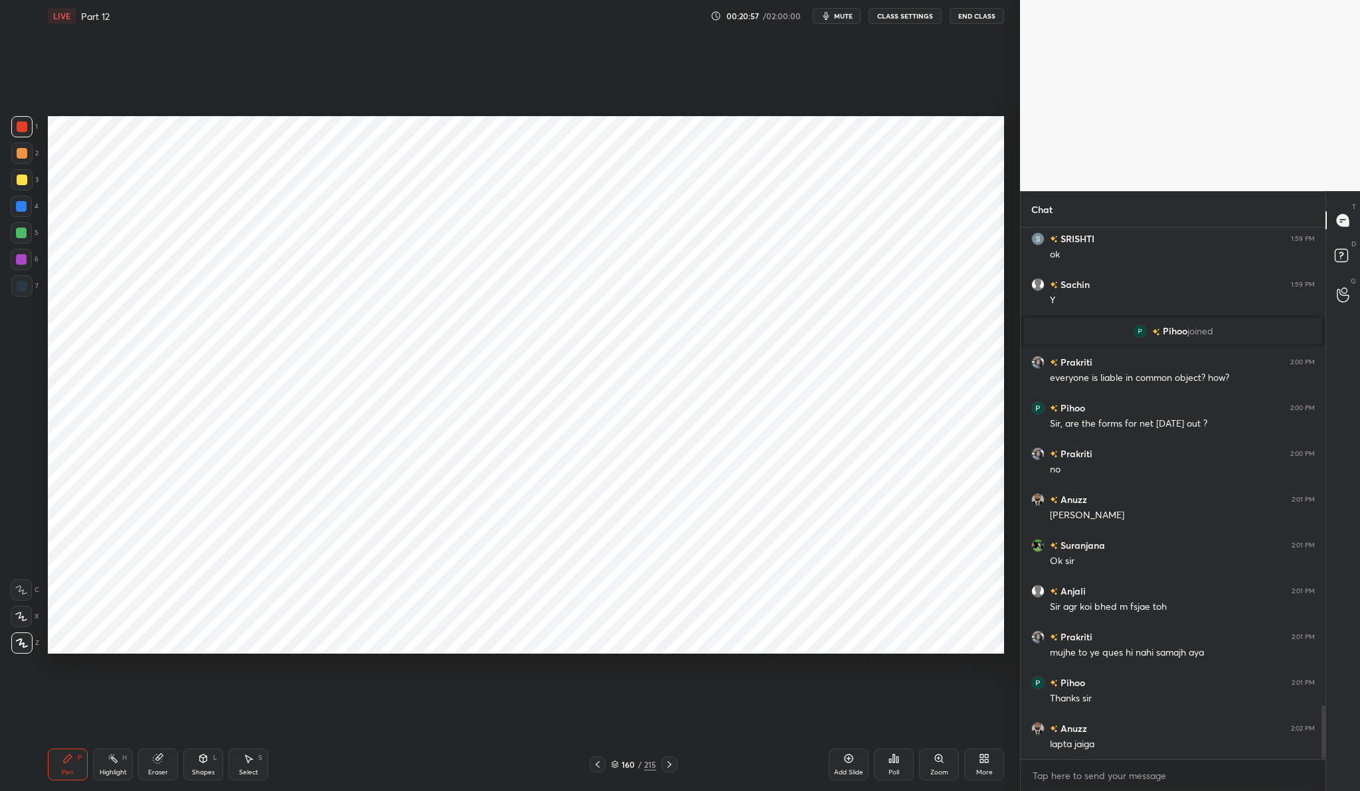
scroll to position [4771, 0]
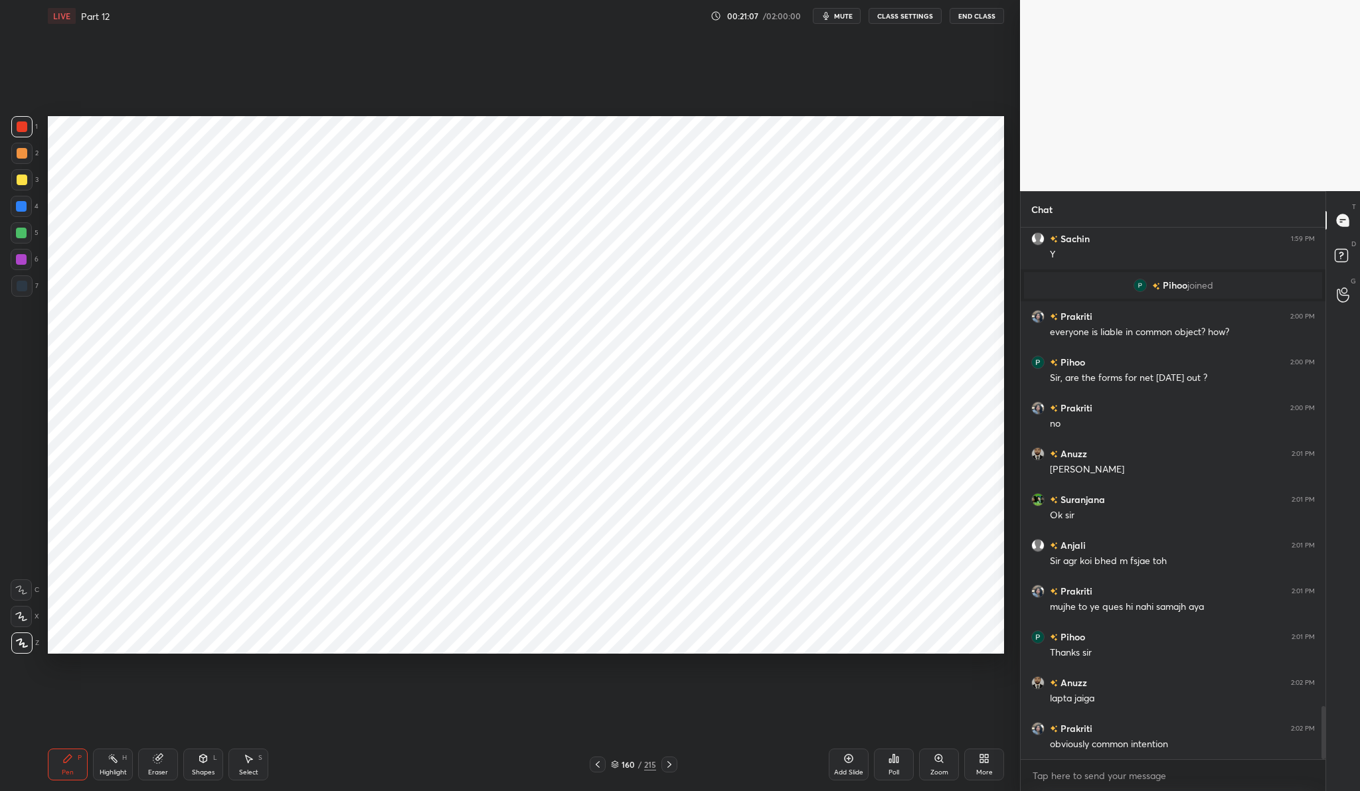
click at [854, 771] on div "Add Slide" at bounding box center [848, 772] width 29 height 7
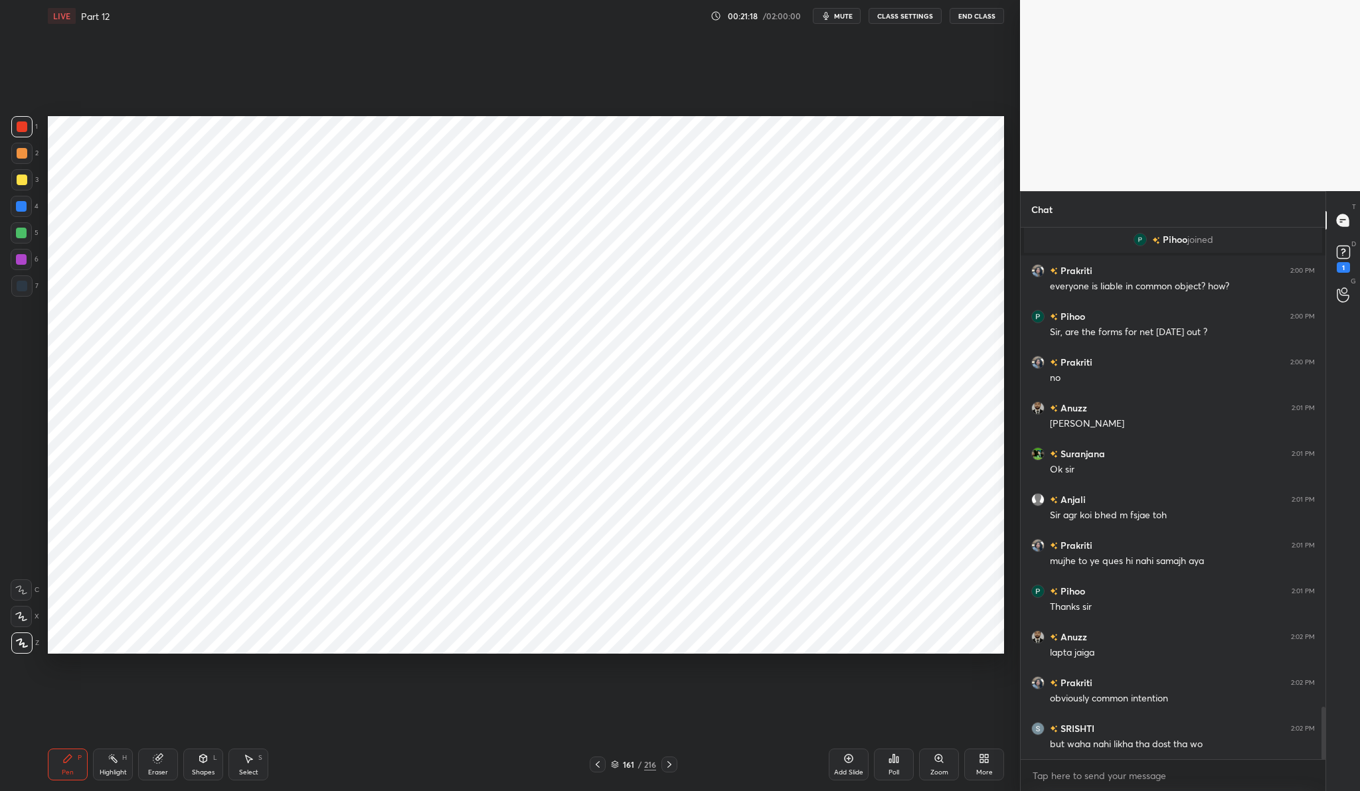
scroll to position [4874, 0]
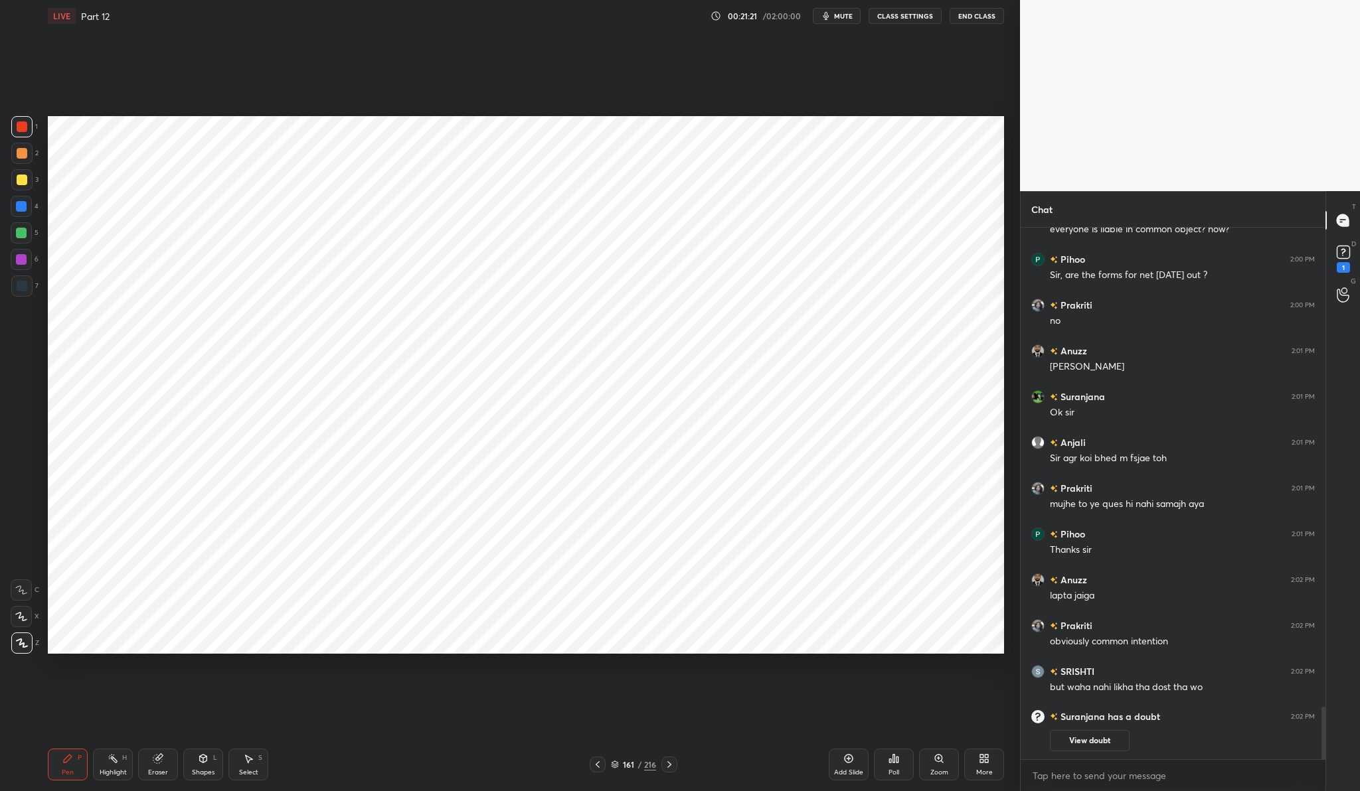
click at [1086, 752] on div "[PERSON_NAME] has a doubt 2:02 PM View doubt" at bounding box center [1172, 730] width 305 height 57
click at [1093, 739] on button "View doubt" at bounding box center [1090, 740] width 80 height 21
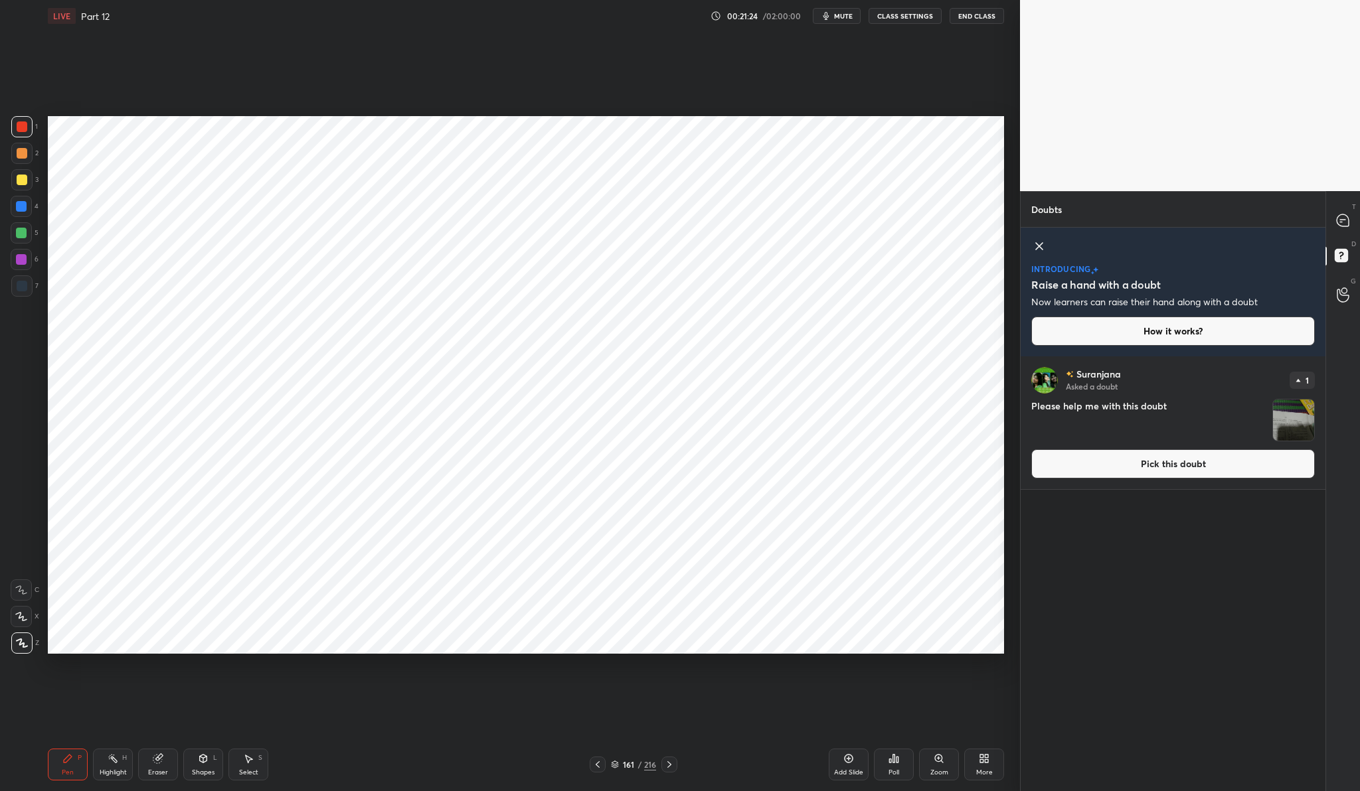
click at [1237, 461] on button "Pick this doubt" at bounding box center [1172, 463] width 283 height 29
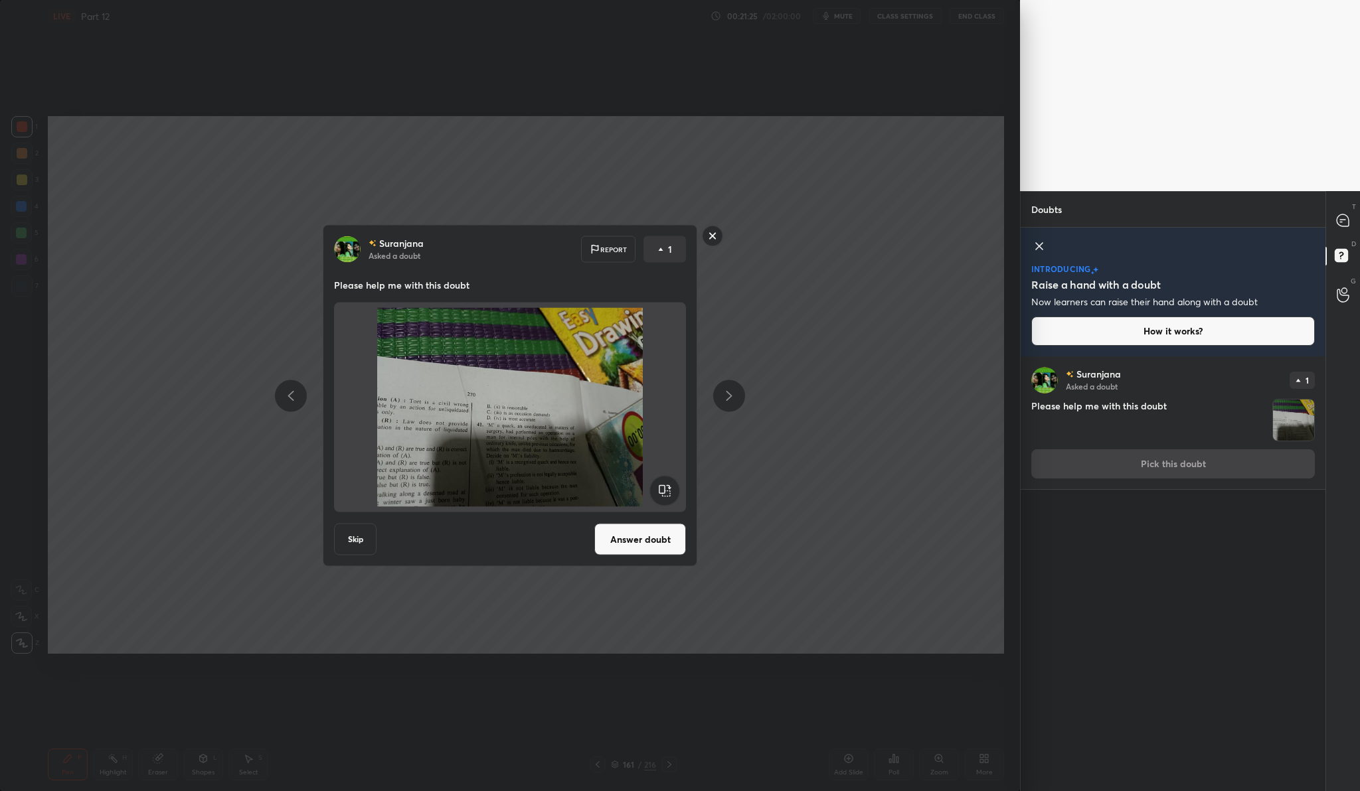
click at [661, 544] on button "Answer doubt" at bounding box center [640, 540] width 92 height 32
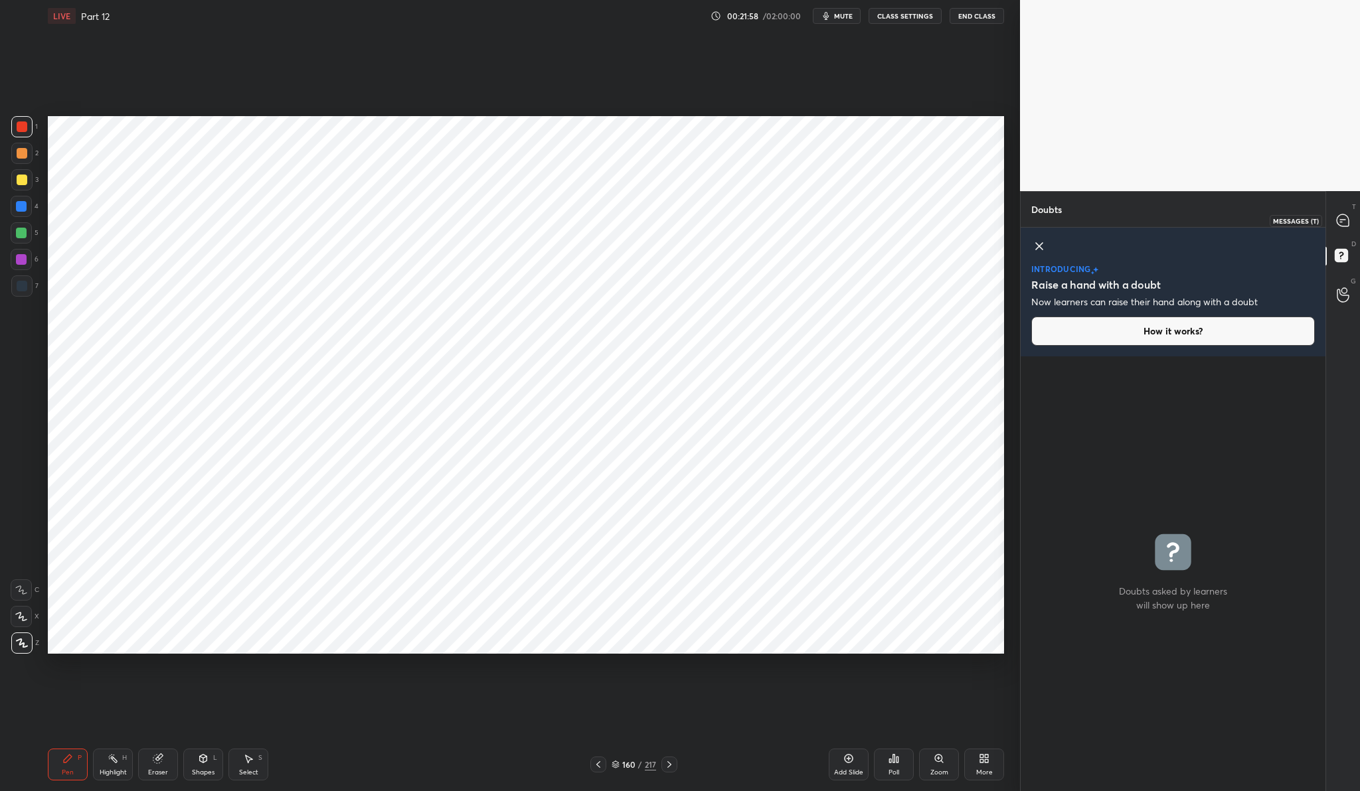
click at [1340, 214] on icon at bounding box center [1342, 220] width 12 height 12
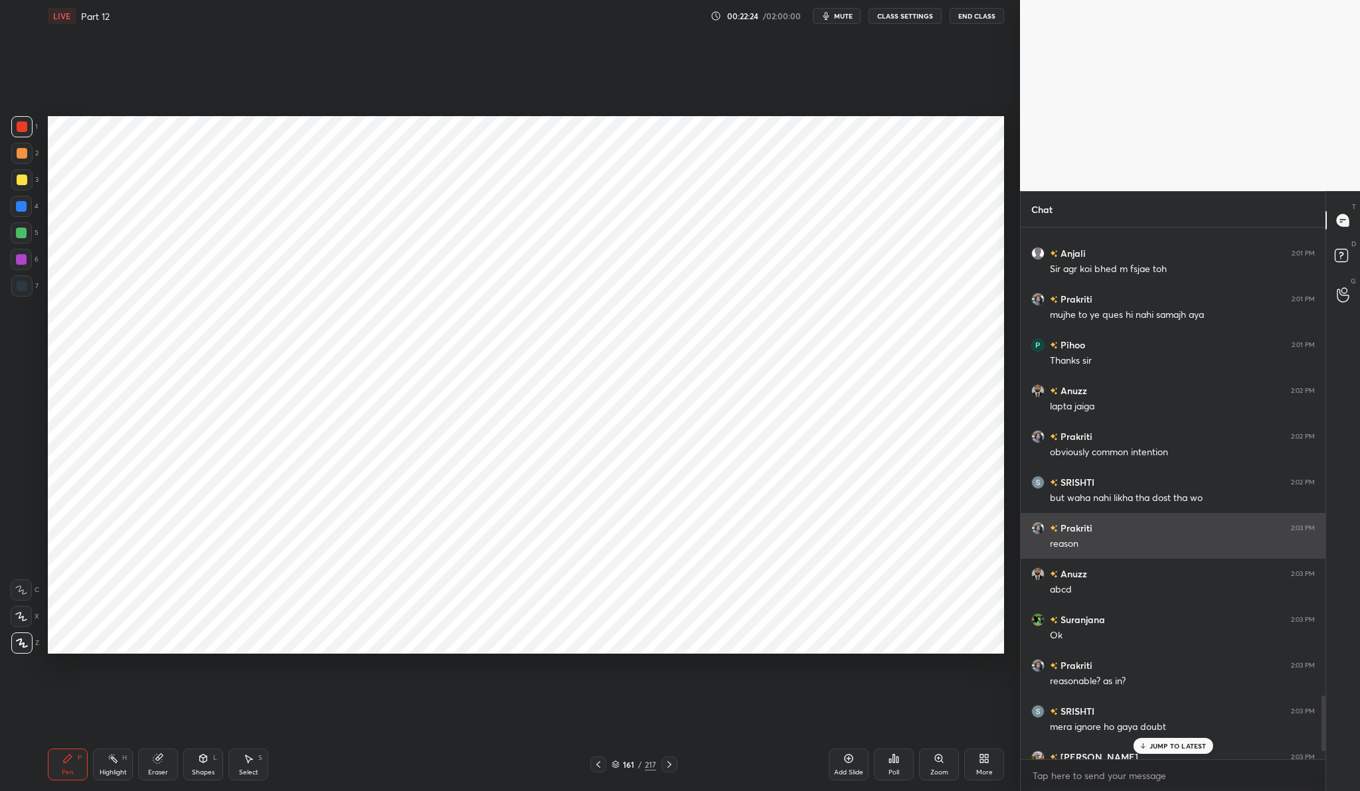
scroll to position [4447, 0]
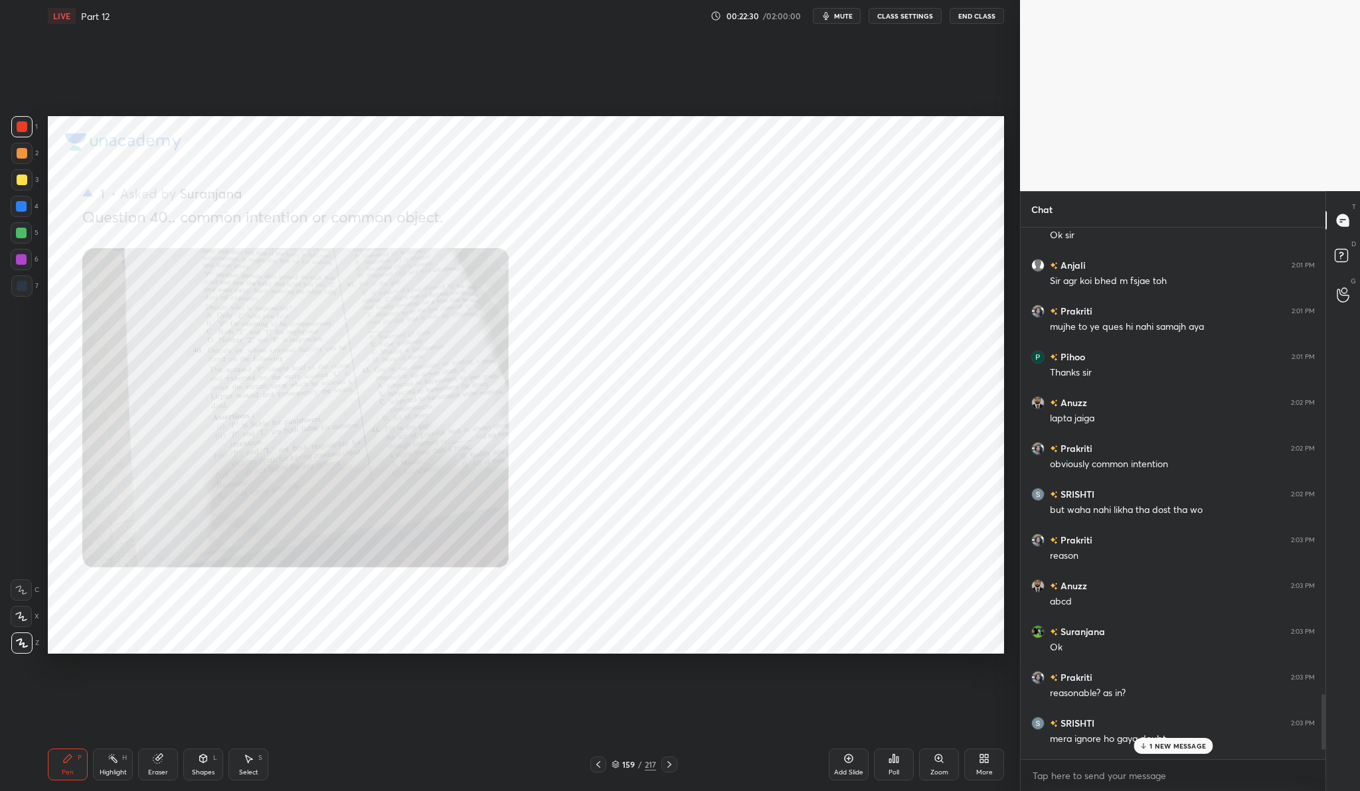
click at [963, 755] on div "Add Slide Poll Zoom More" at bounding box center [916, 765] width 175 height 74
click at [953, 756] on div "Zoom" at bounding box center [939, 765] width 40 height 32
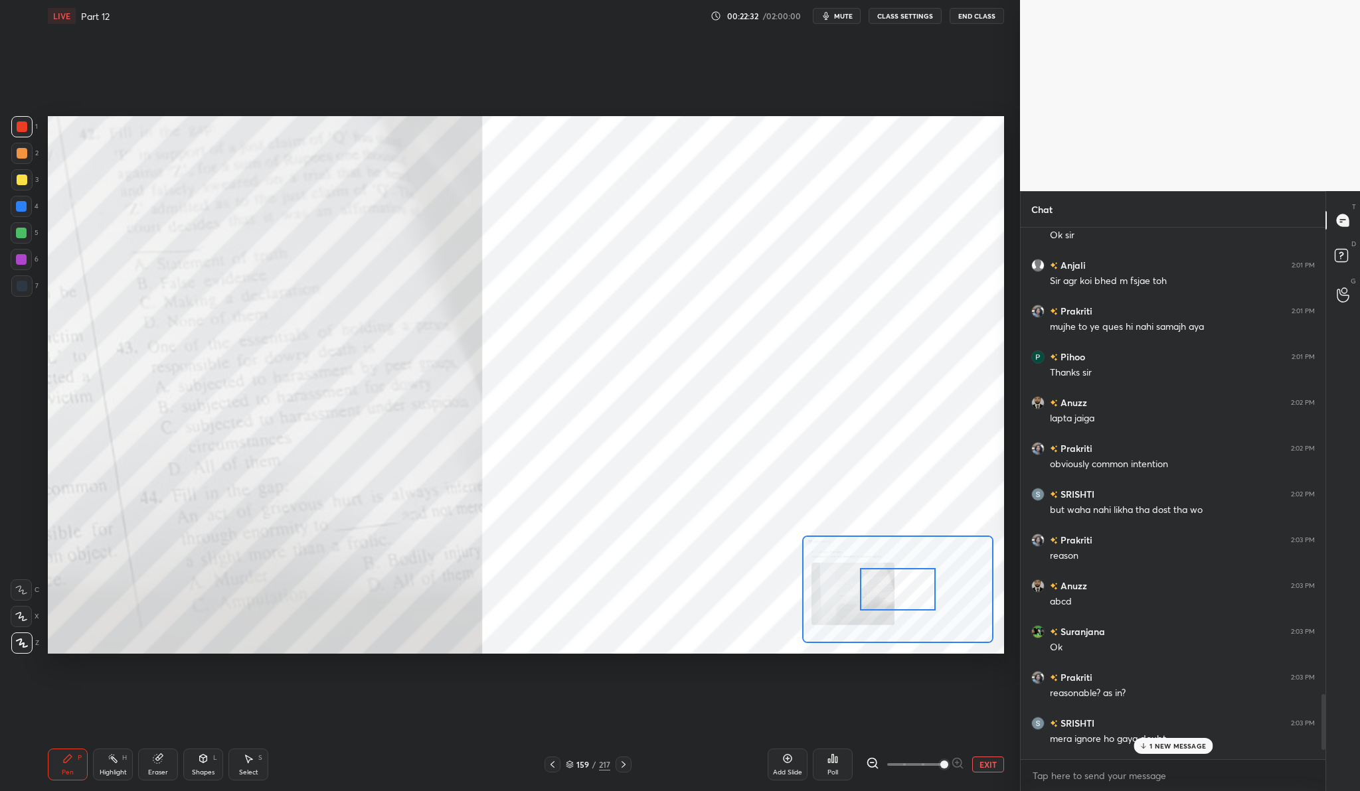
drag, startPoint x: 910, startPoint y: 767, endPoint x: 936, endPoint y: 765, distance: 26.6
click at [940, 765] on span at bounding box center [944, 765] width 8 height 8
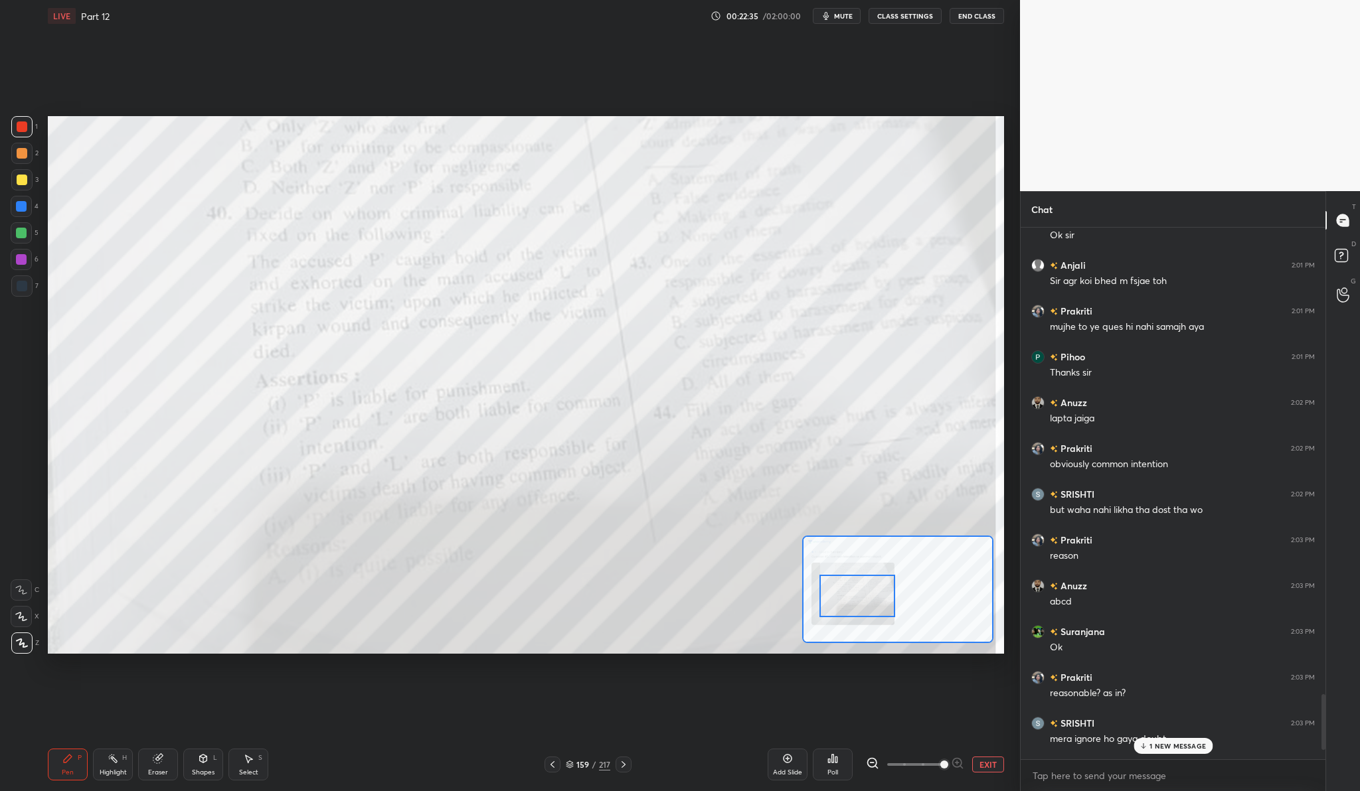
drag, startPoint x: 907, startPoint y: 572, endPoint x: 866, endPoint y: 578, distance: 41.0
click at [866, 578] on div at bounding box center [857, 596] width 76 height 42
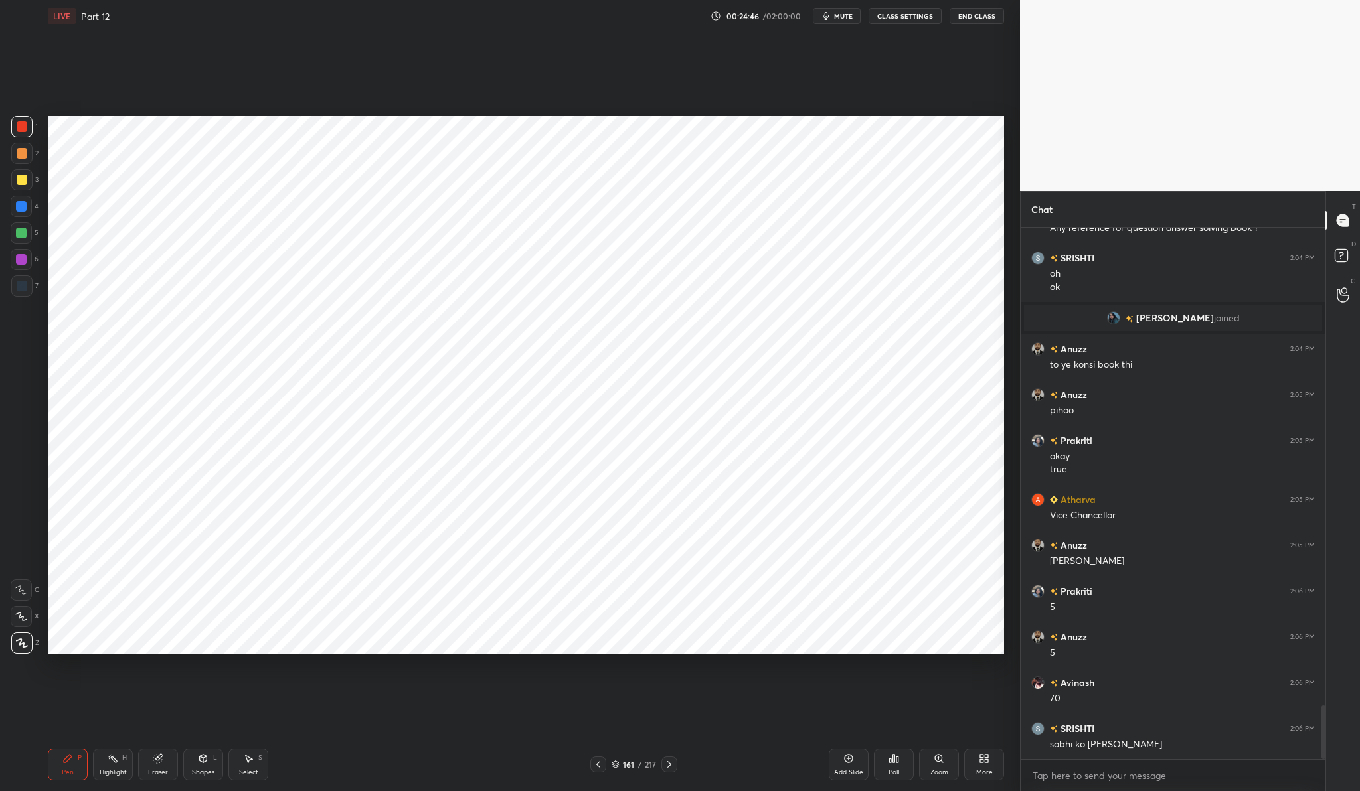
scroll to position [4763, 0]
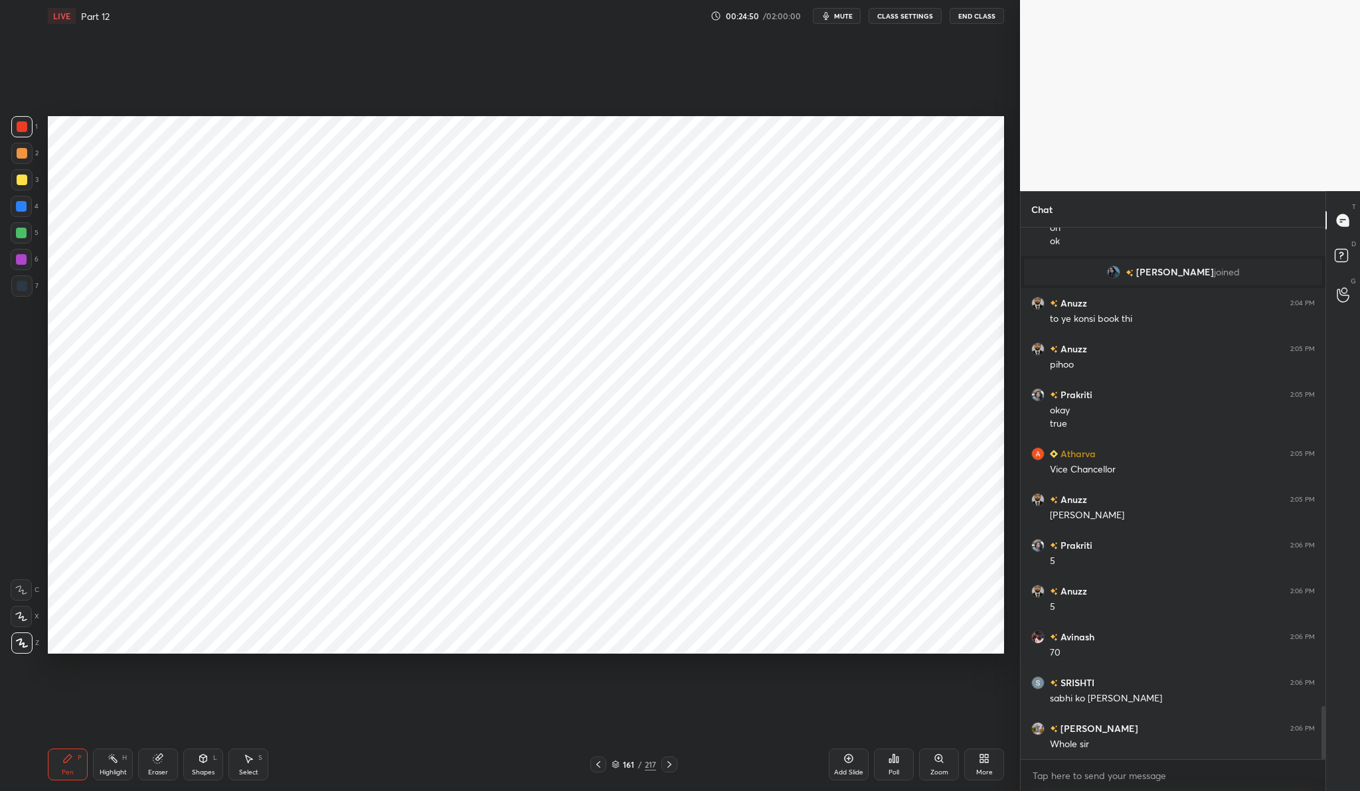
click at [843, 769] on div "Add Slide" at bounding box center [848, 772] width 29 height 7
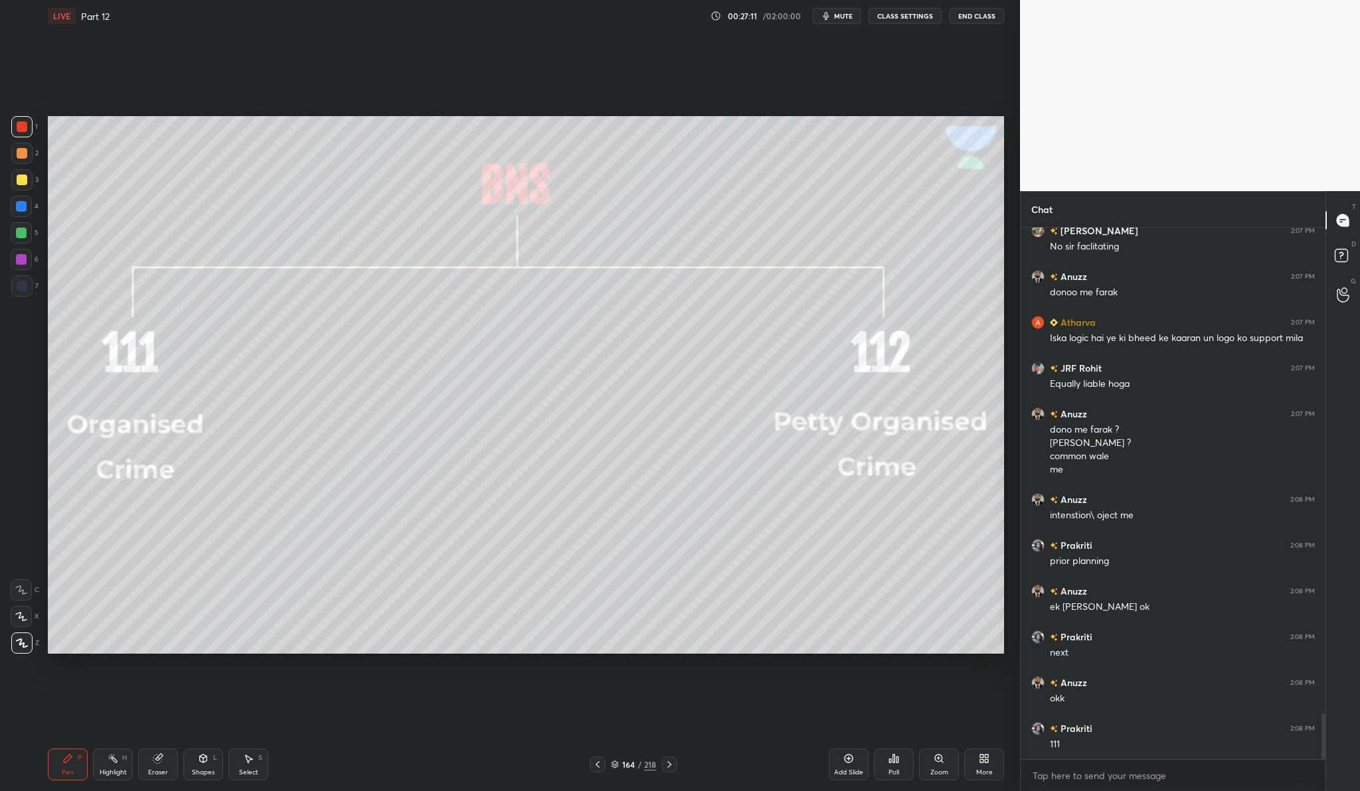
scroll to position [5684, 0]
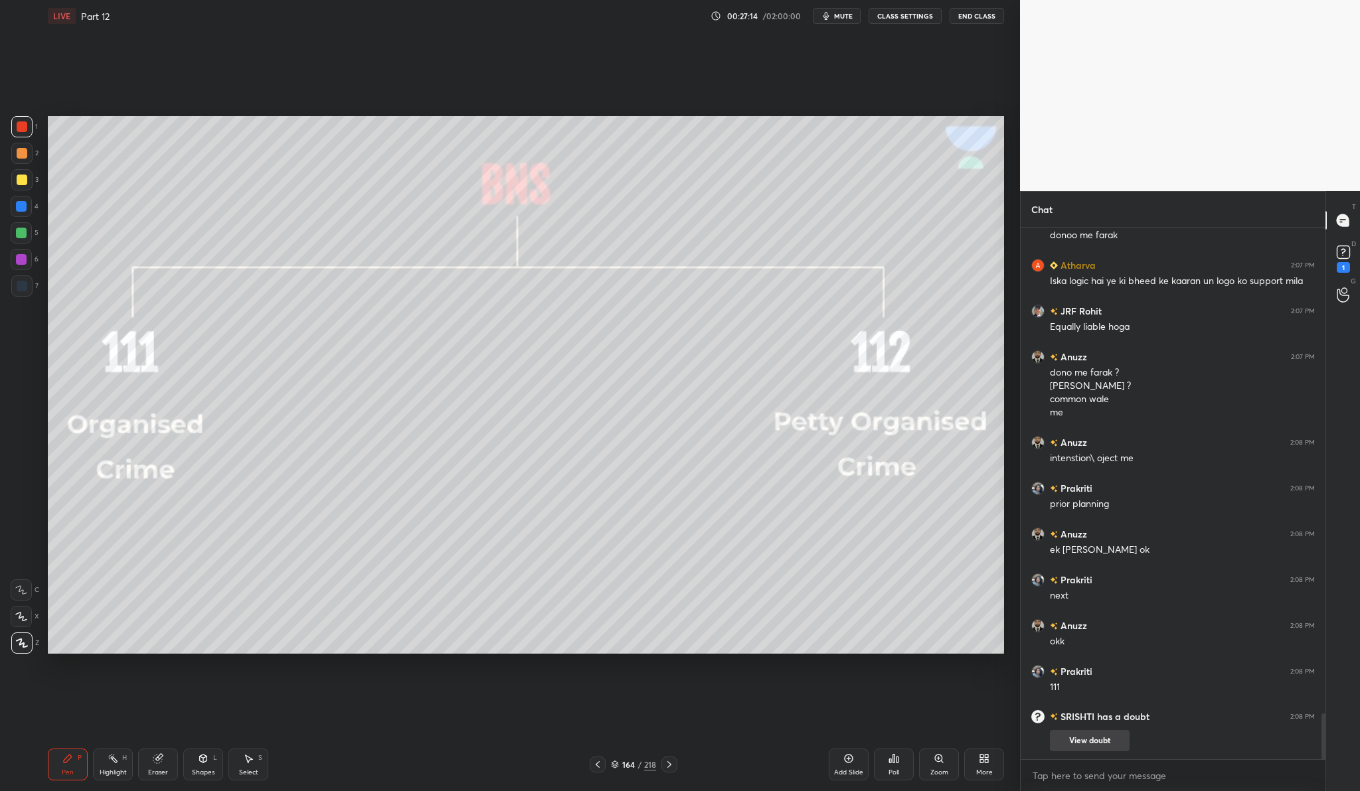
click at [1119, 746] on button "View doubt" at bounding box center [1090, 740] width 80 height 21
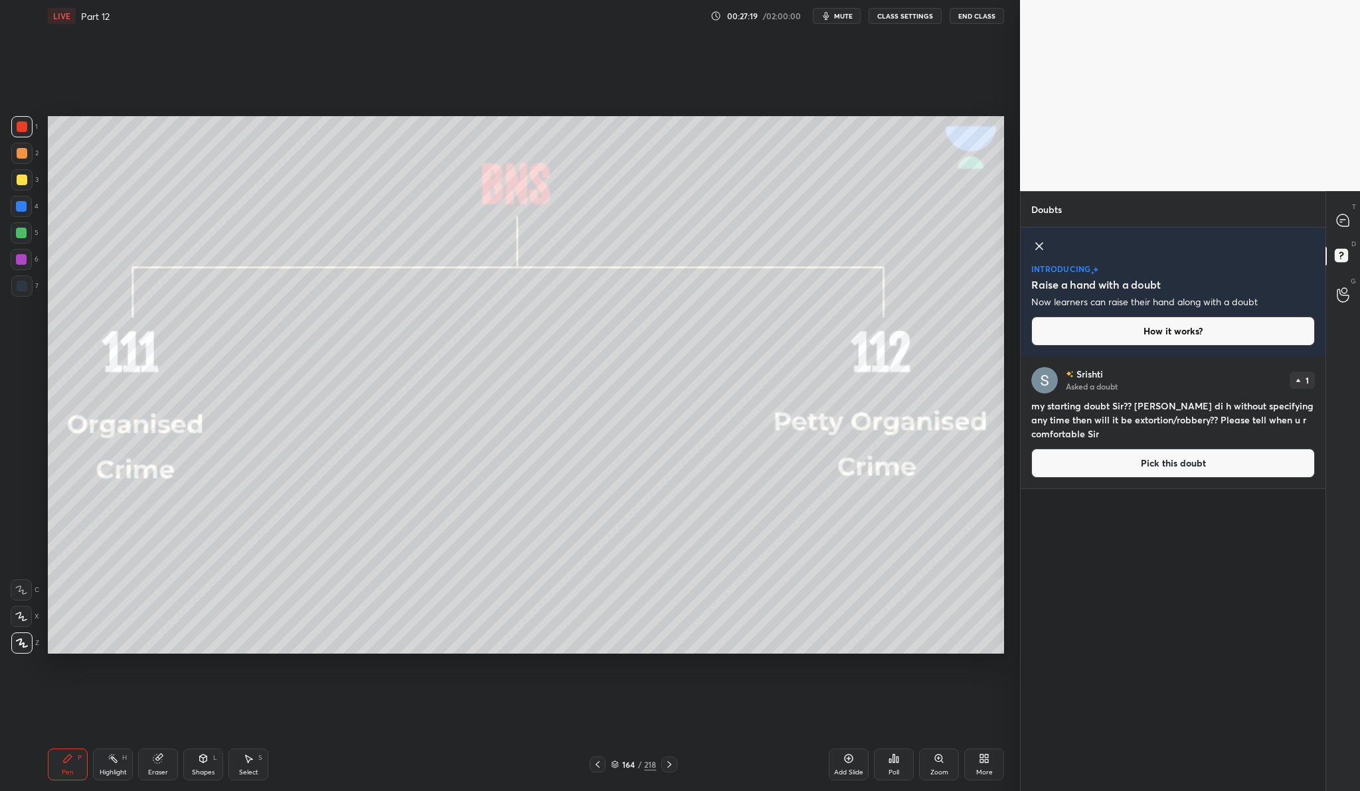
click at [1185, 457] on button "Pick this doubt" at bounding box center [1172, 463] width 283 height 29
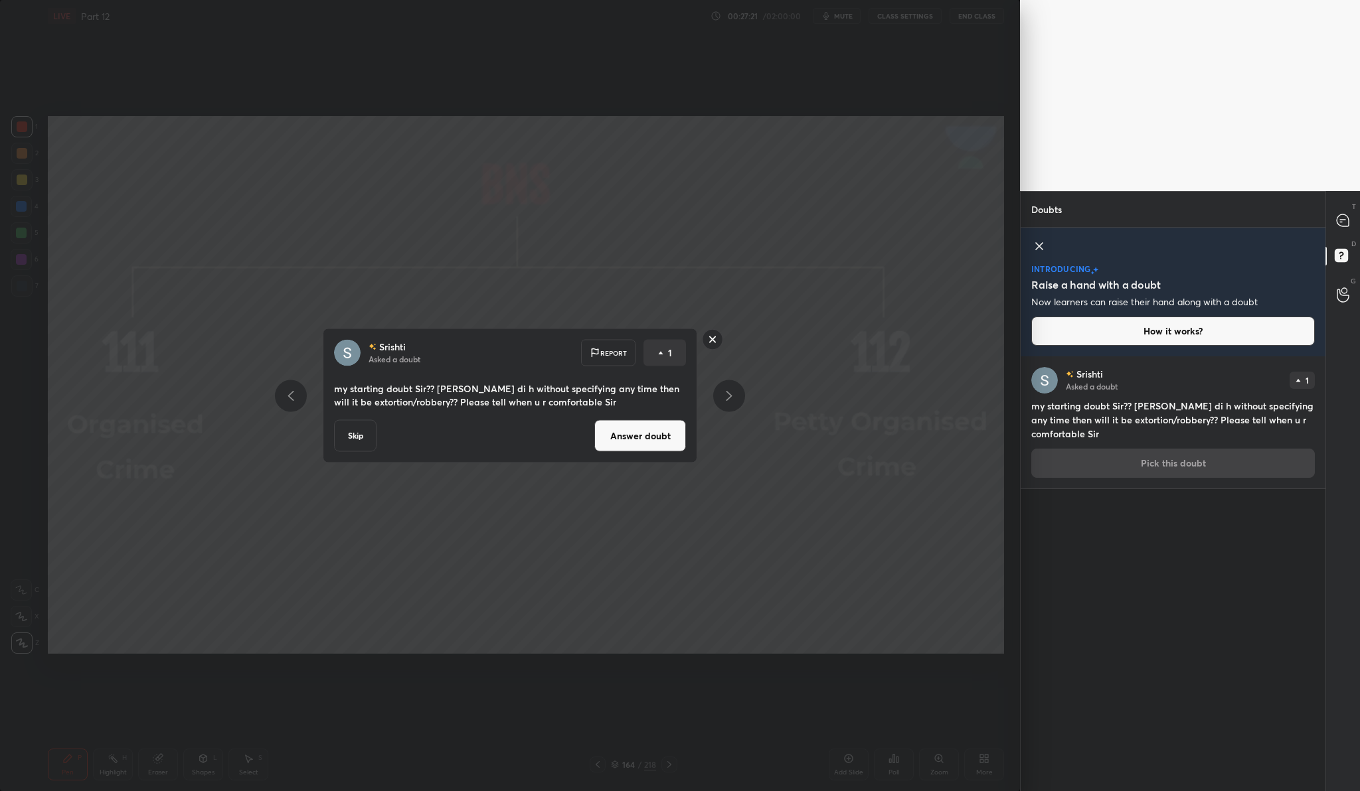
click at [659, 440] on button "Answer doubt" at bounding box center [640, 436] width 92 height 32
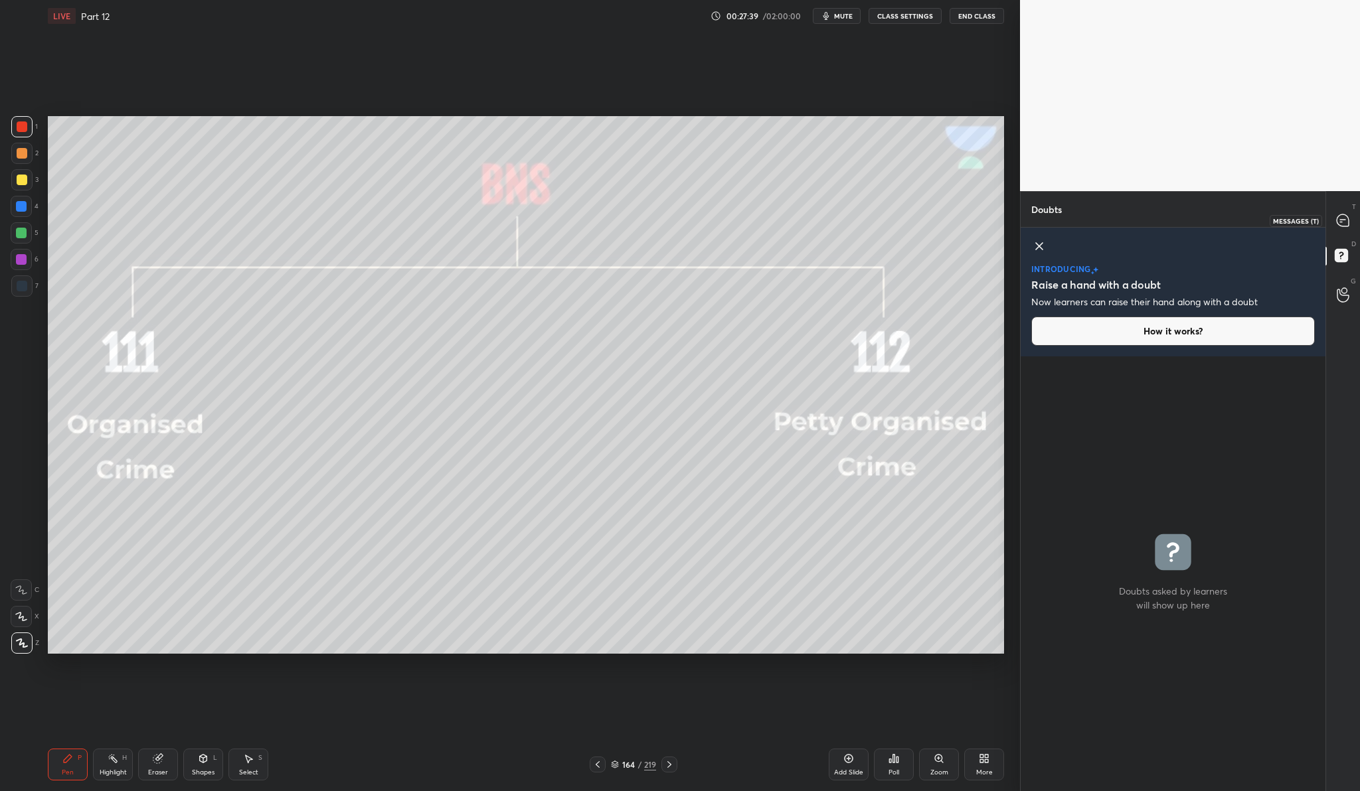
click at [1341, 220] on icon at bounding box center [1342, 220] width 12 height 12
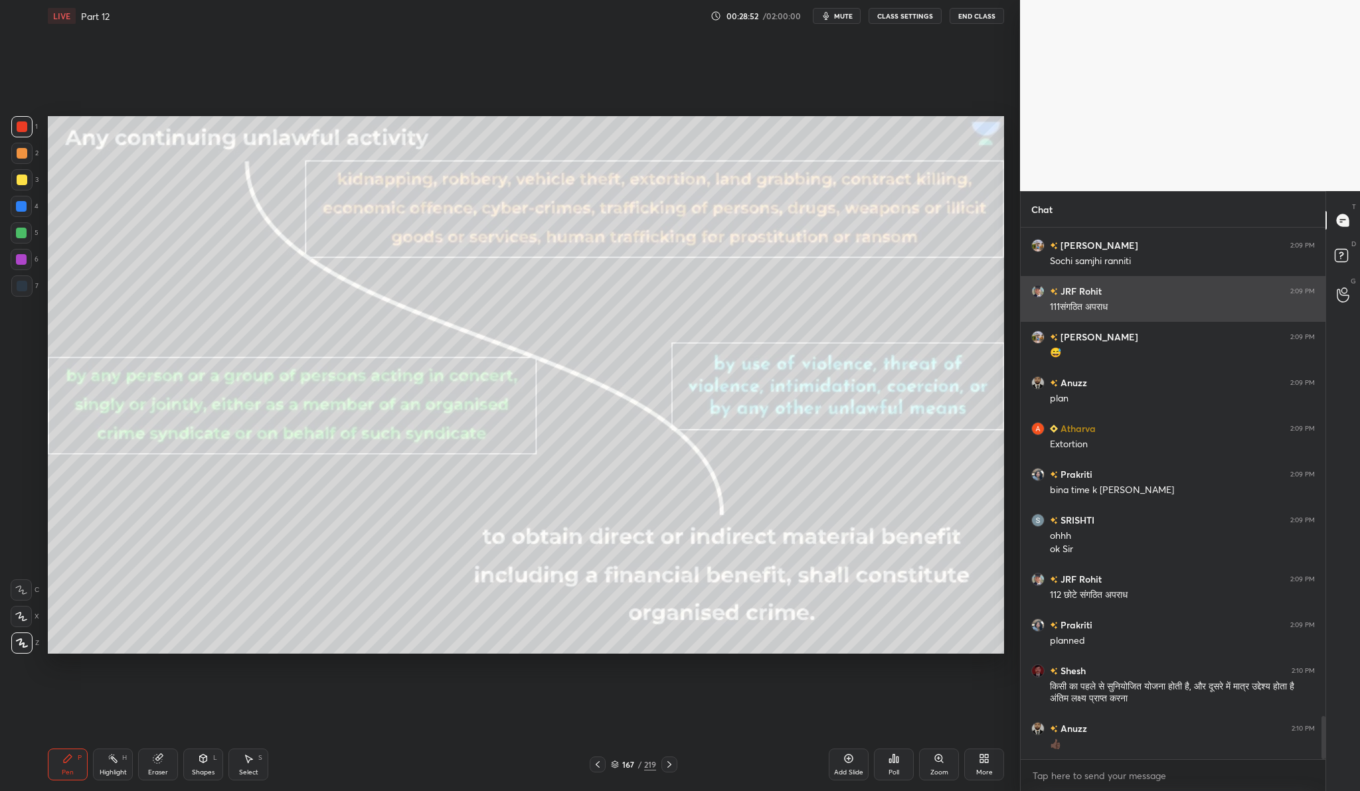
scroll to position [6061, 0]
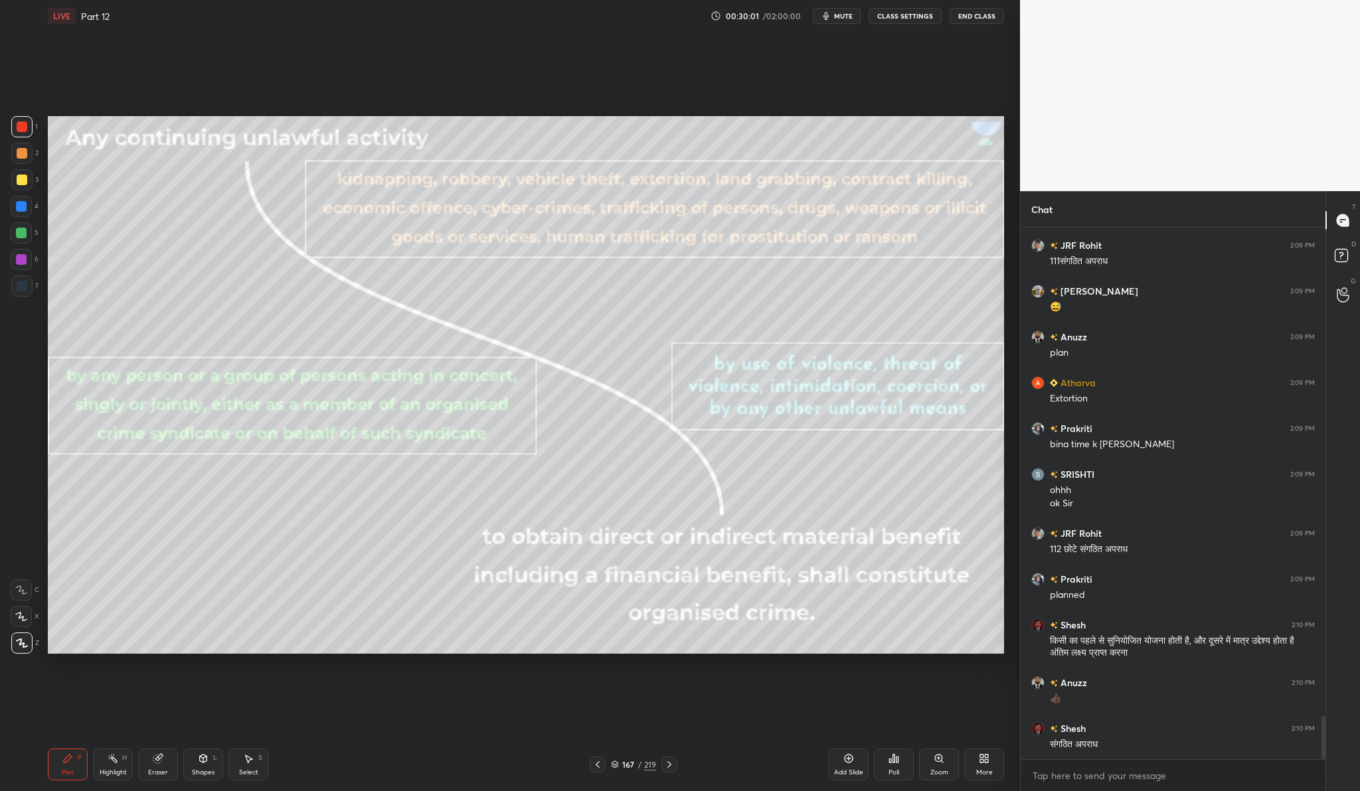
click at [853, 767] on div "Add Slide" at bounding box center [849, 765] width 40 height 32
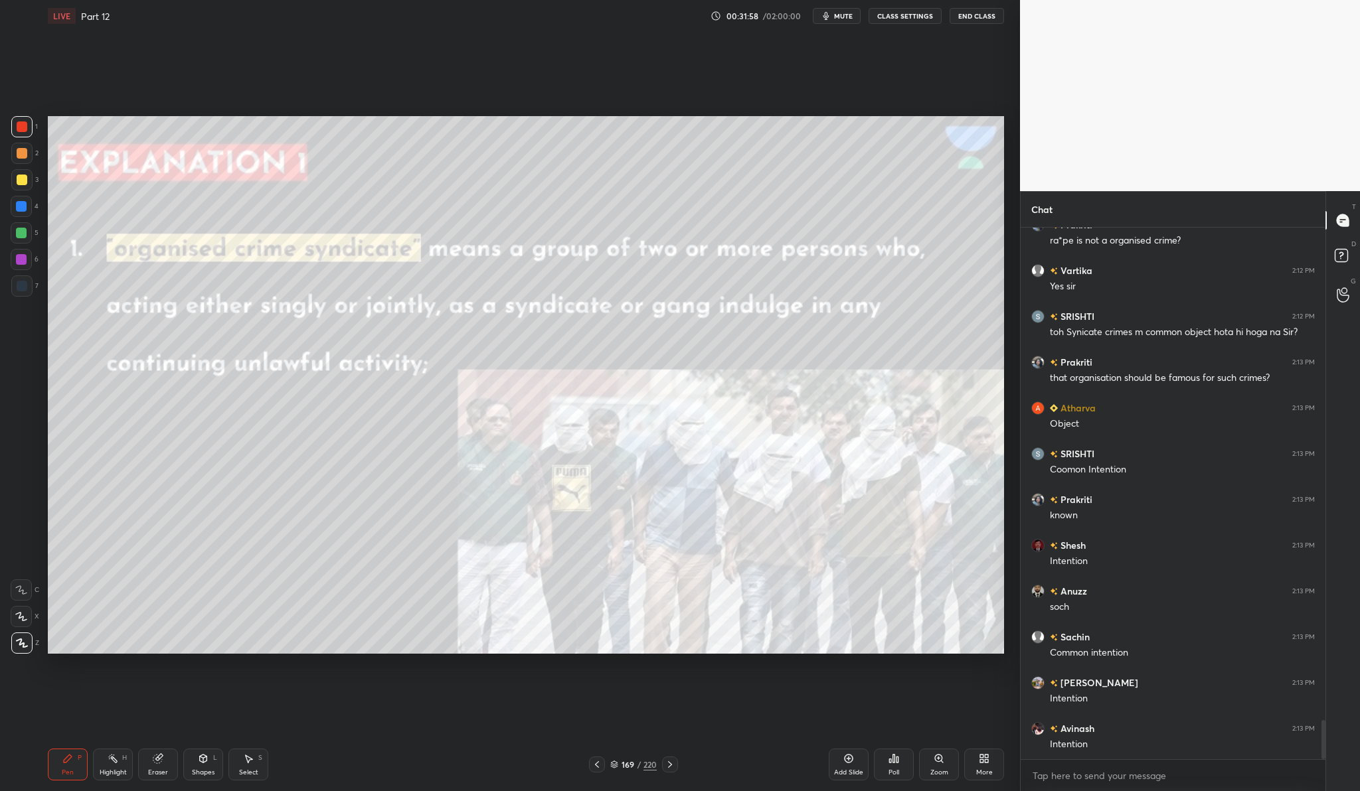
scroll to position [6703, 0]
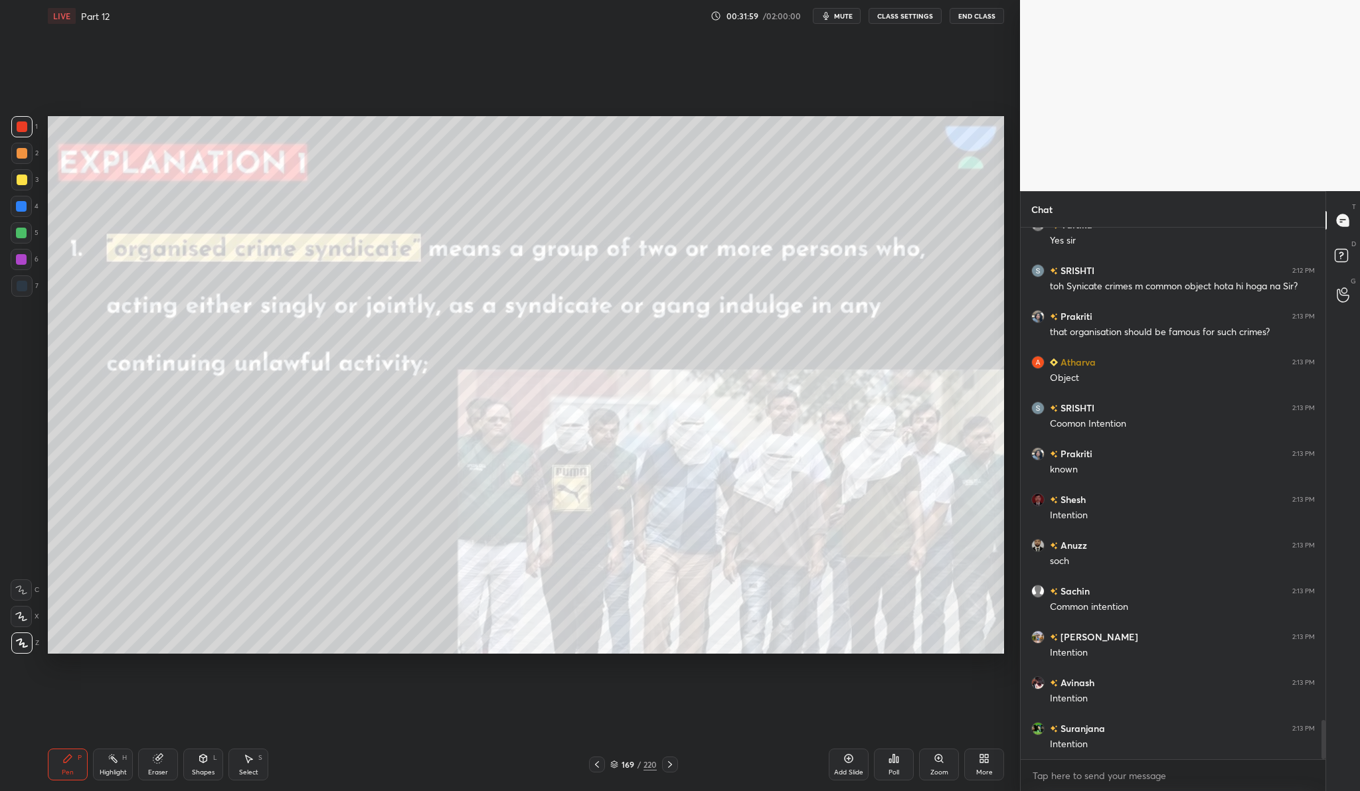
click at [833, 778] on div "Add Slide" at bounding box center [849, 765] width 40 height 32
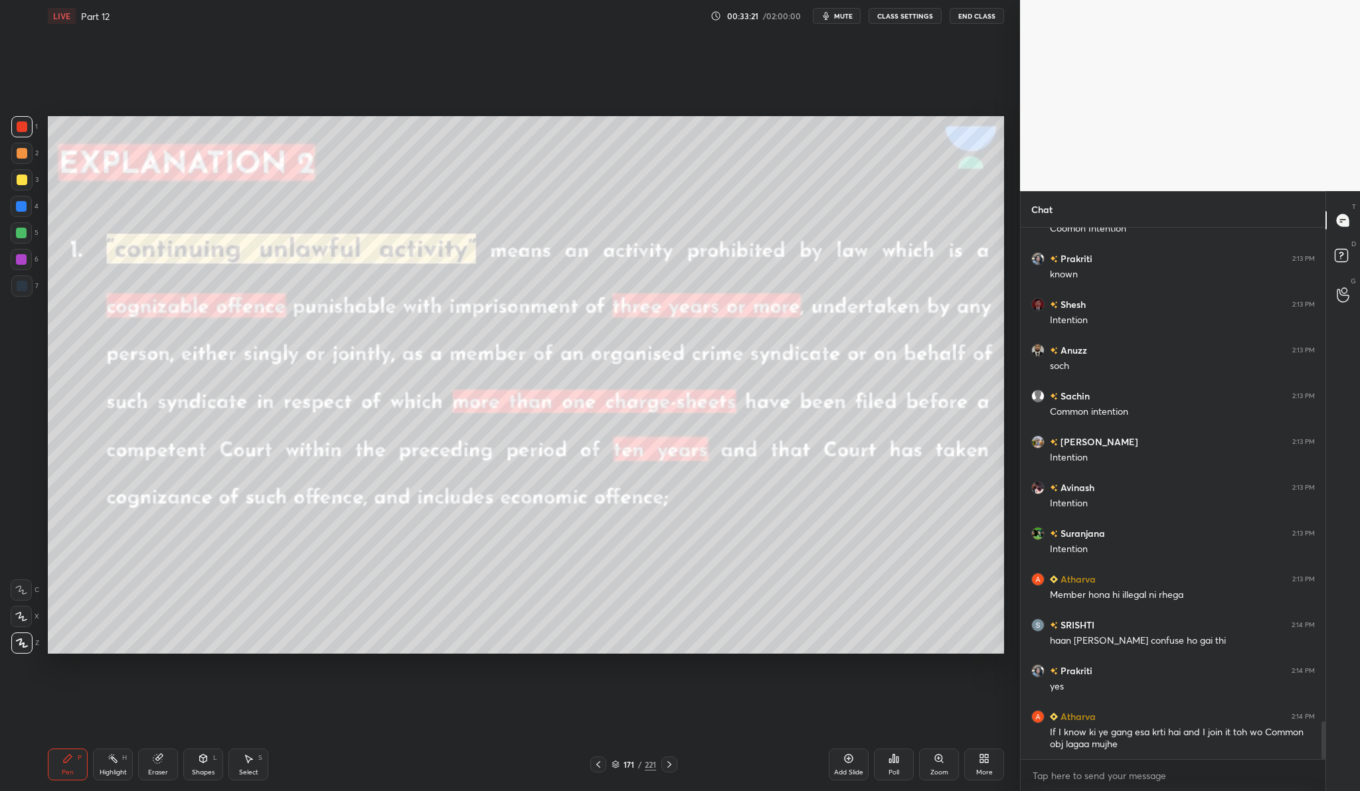
scroll to position [6944, 0]
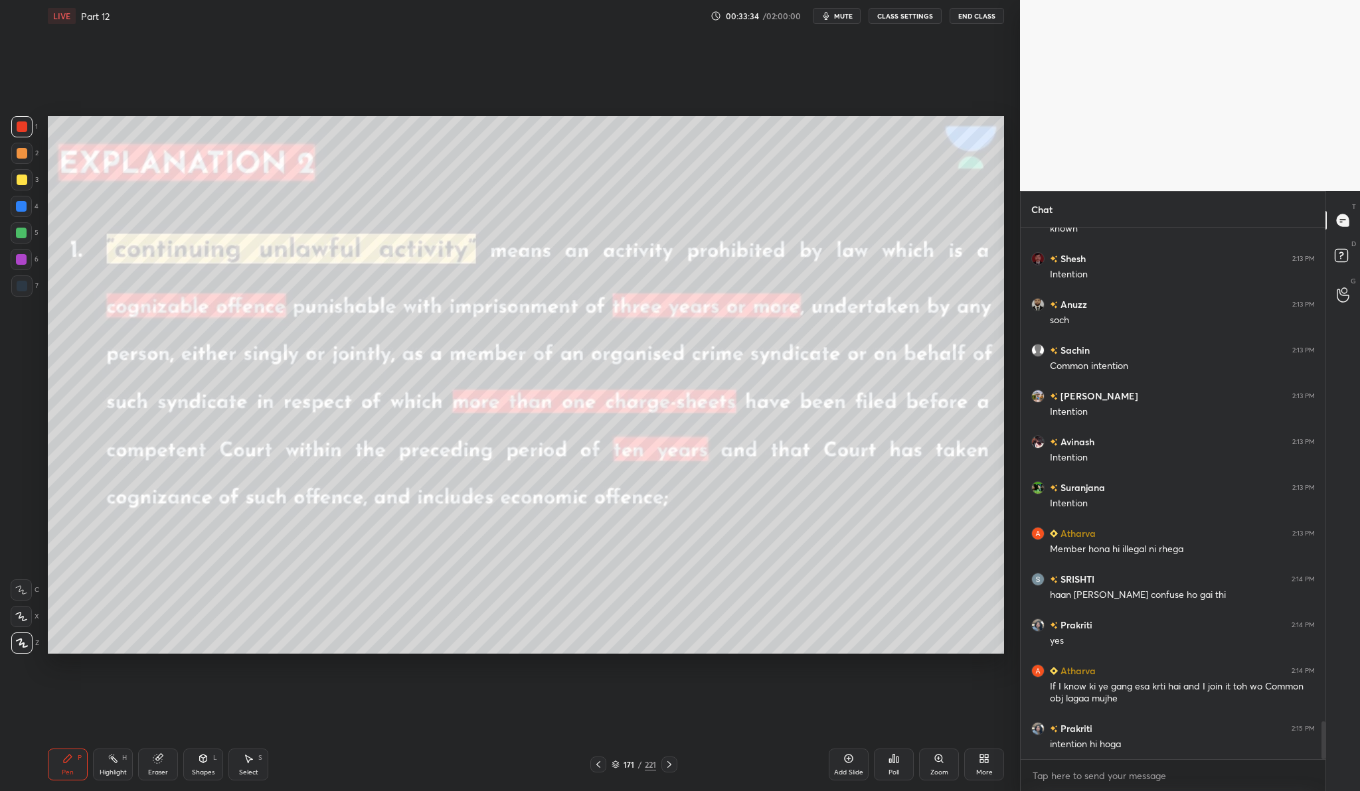
click at [863, 764] on div "Add Slide" at bounding box center [849, 765] width 40 height 32
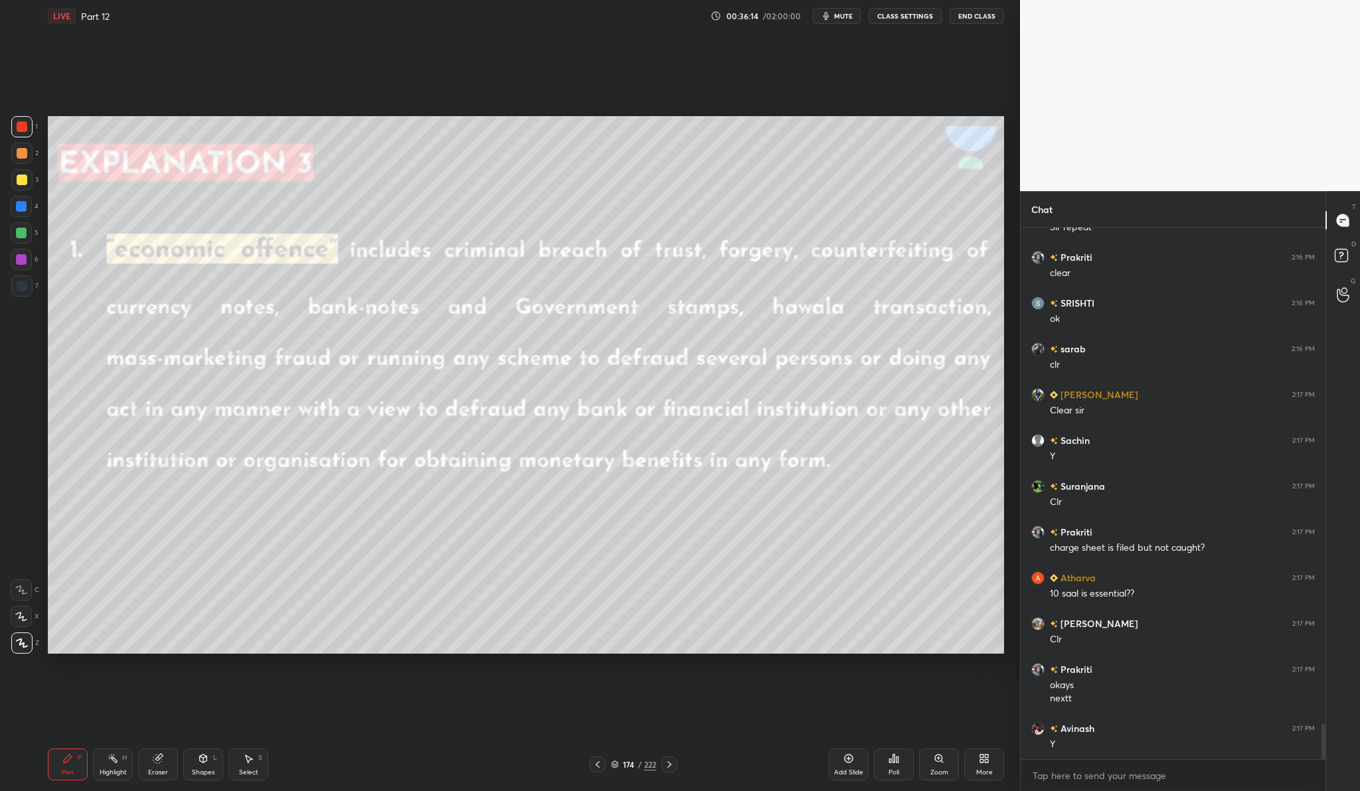
scroll to position [7578, 0]
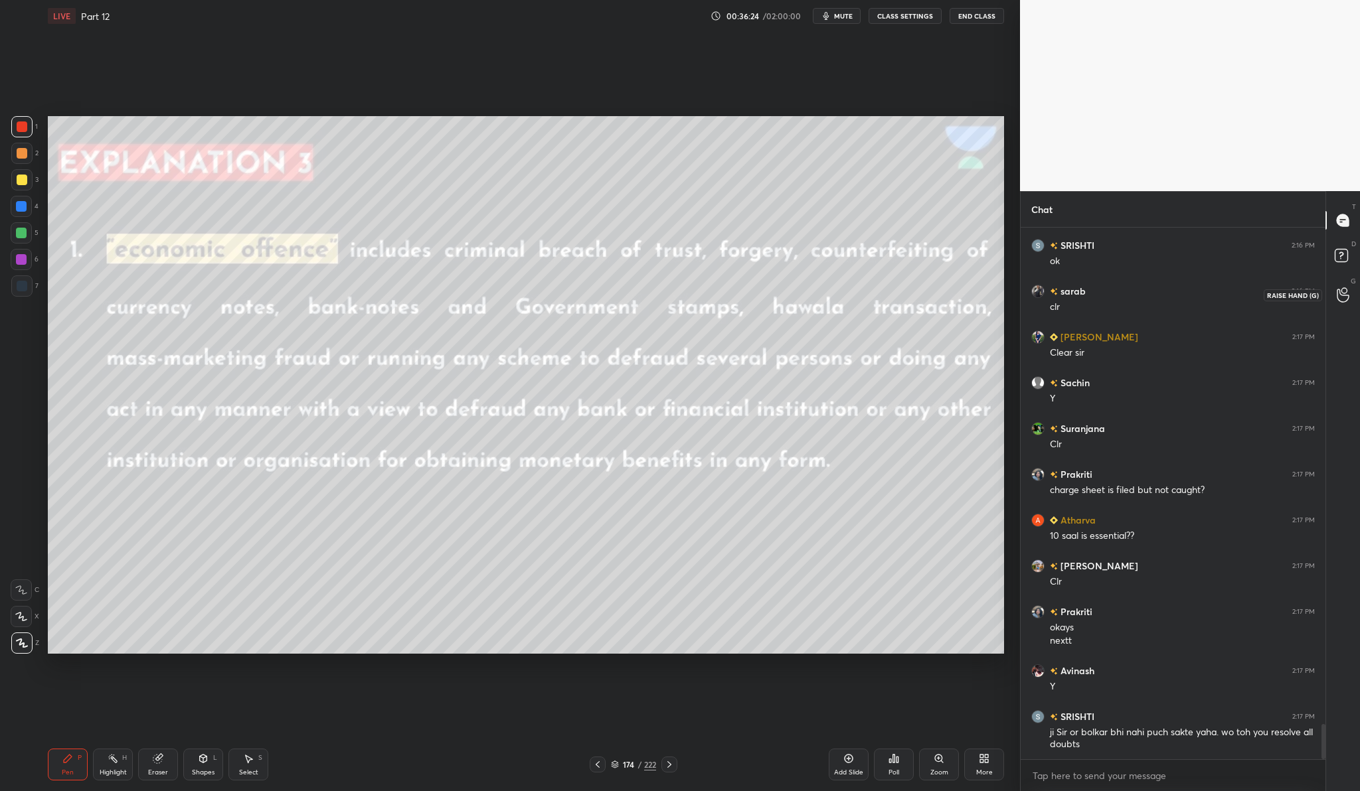
click at [1338, 295] on icon at bounding box center [1342, 294] width 13 height 15
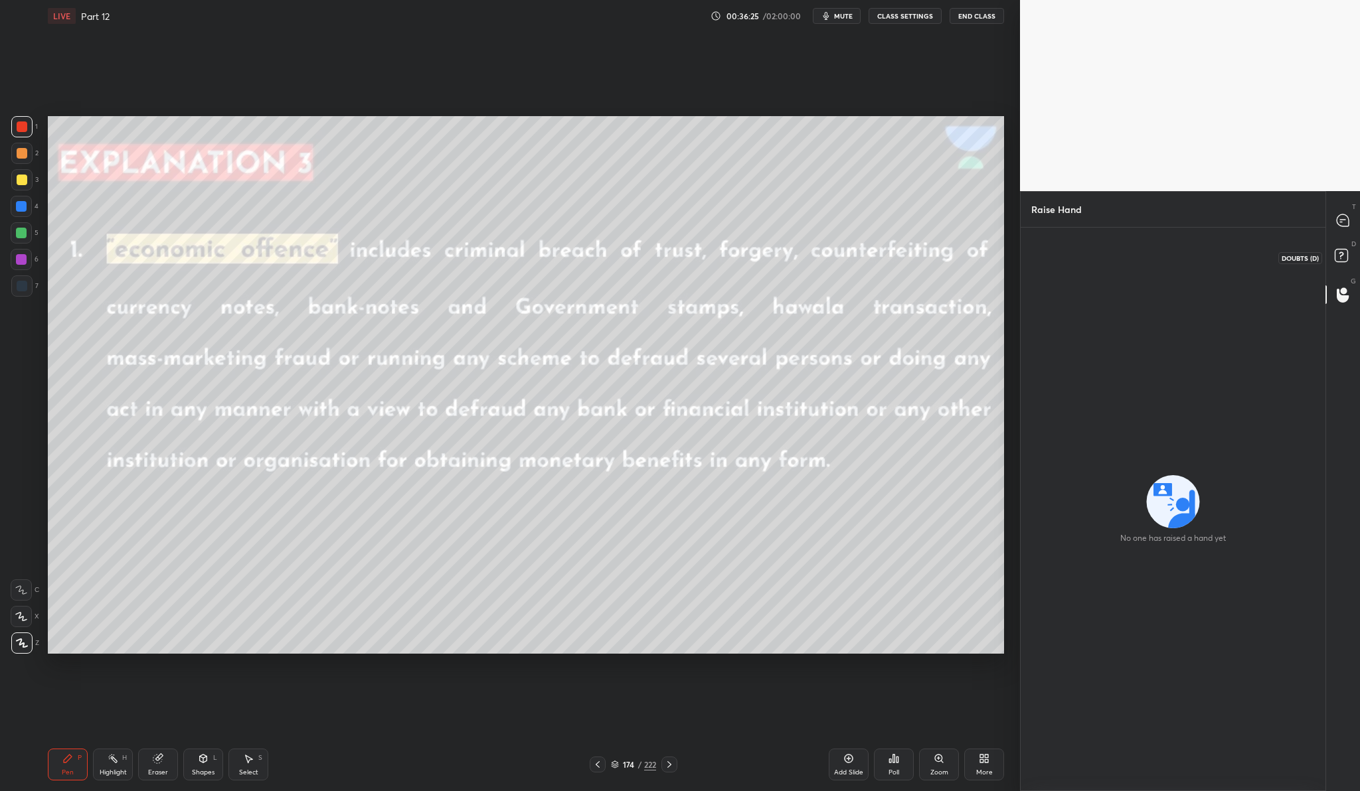
click at [1340, 256] on icon at bounding box center [1340, 254] width 5 height 5
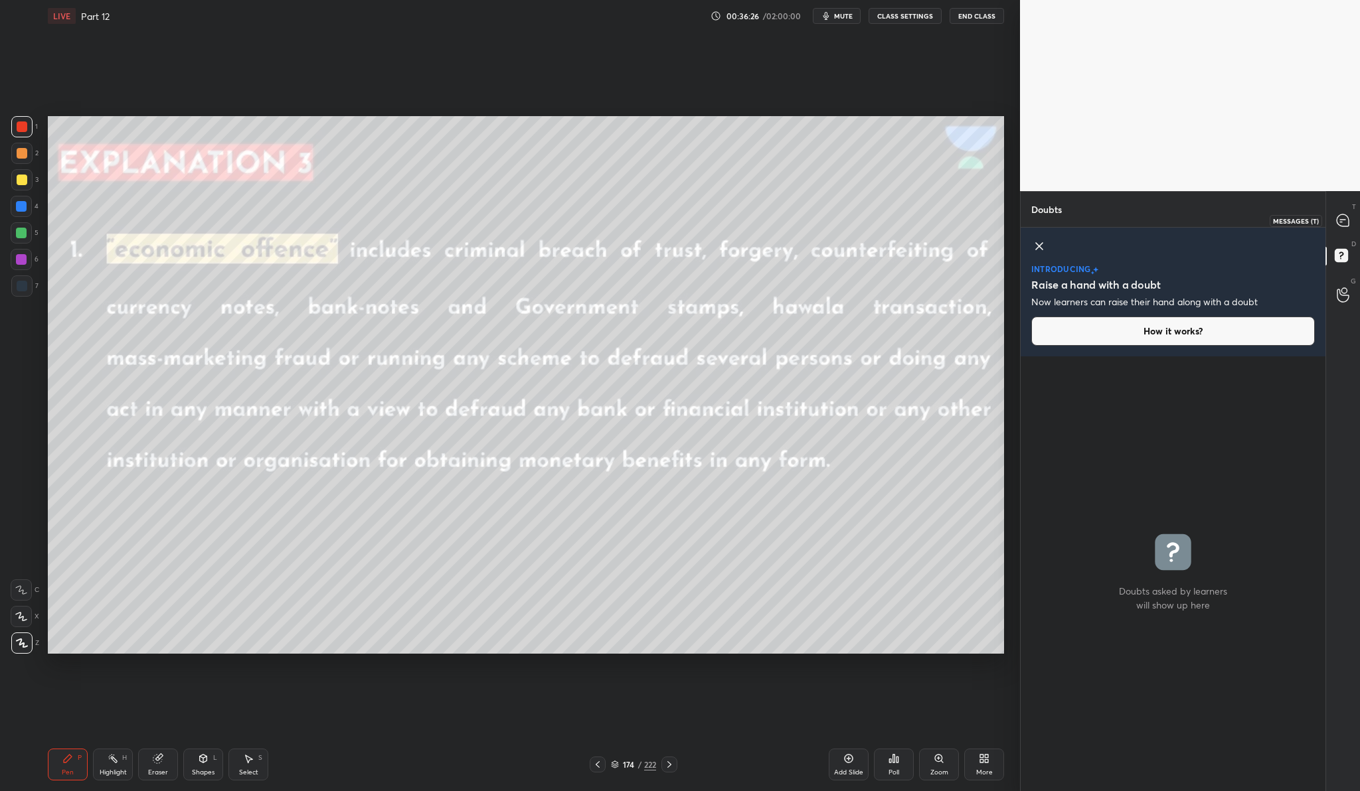
click at [1340, 217] on icon at bounding box center [1342, 220] width 12 height 12
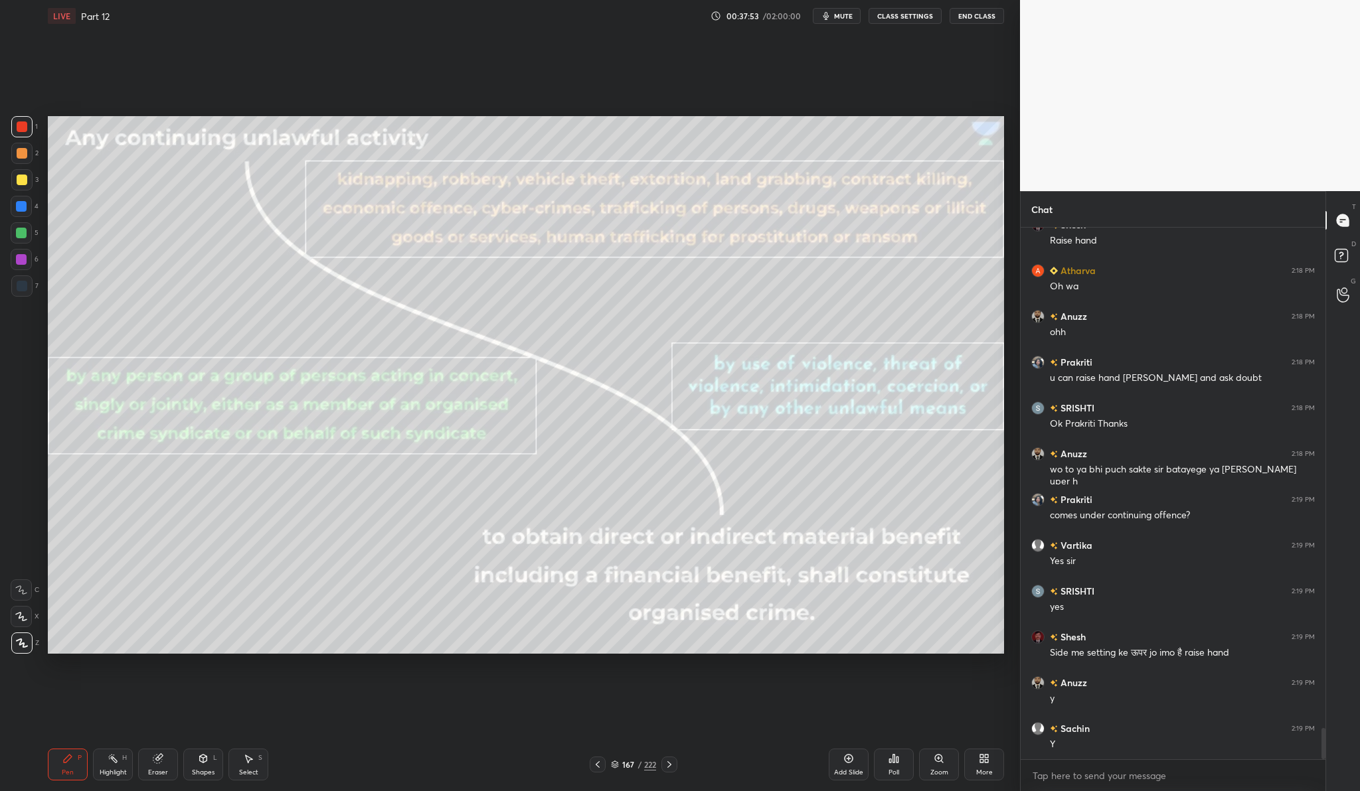
scroll to position [8631, 0]
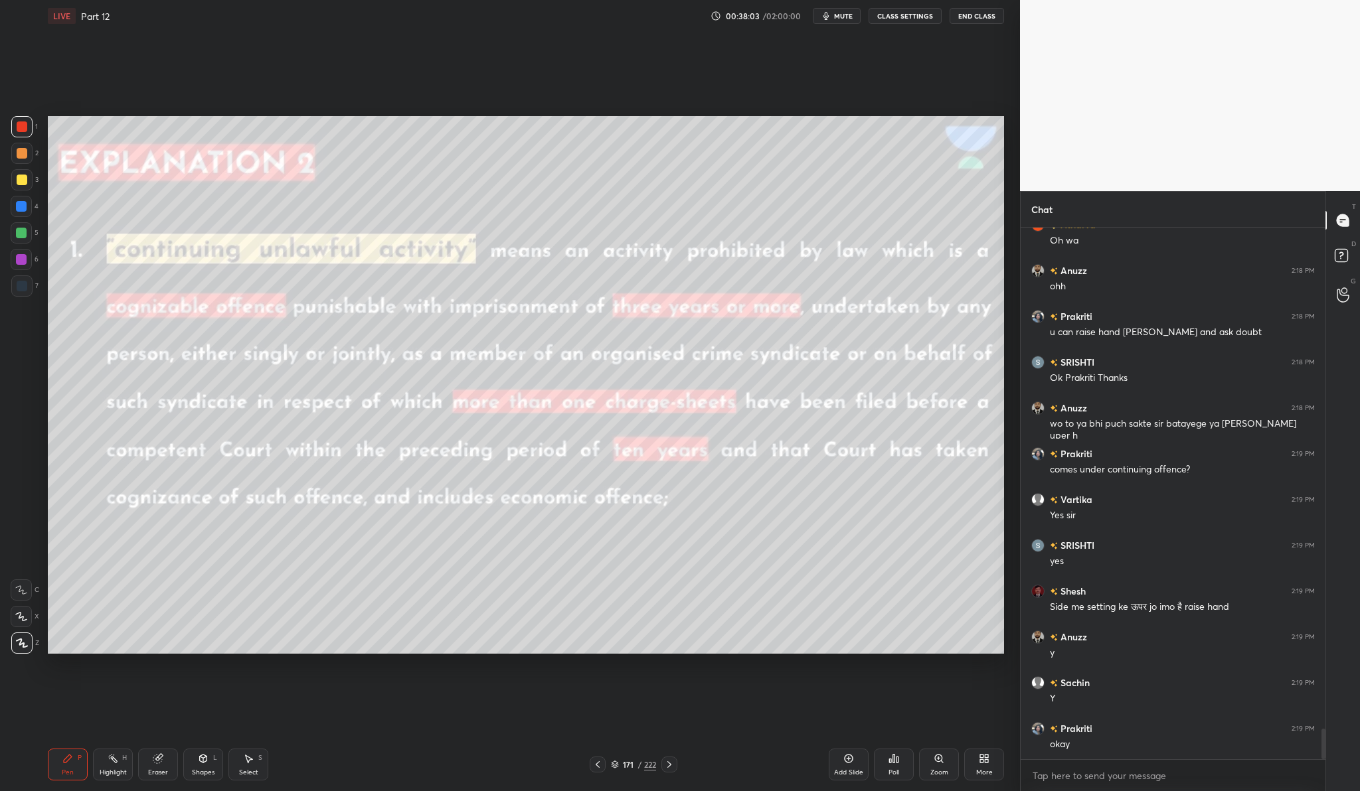
click at [841, 754] on div "Add Slide" at bounding box center [849, 765] width 40 height 32
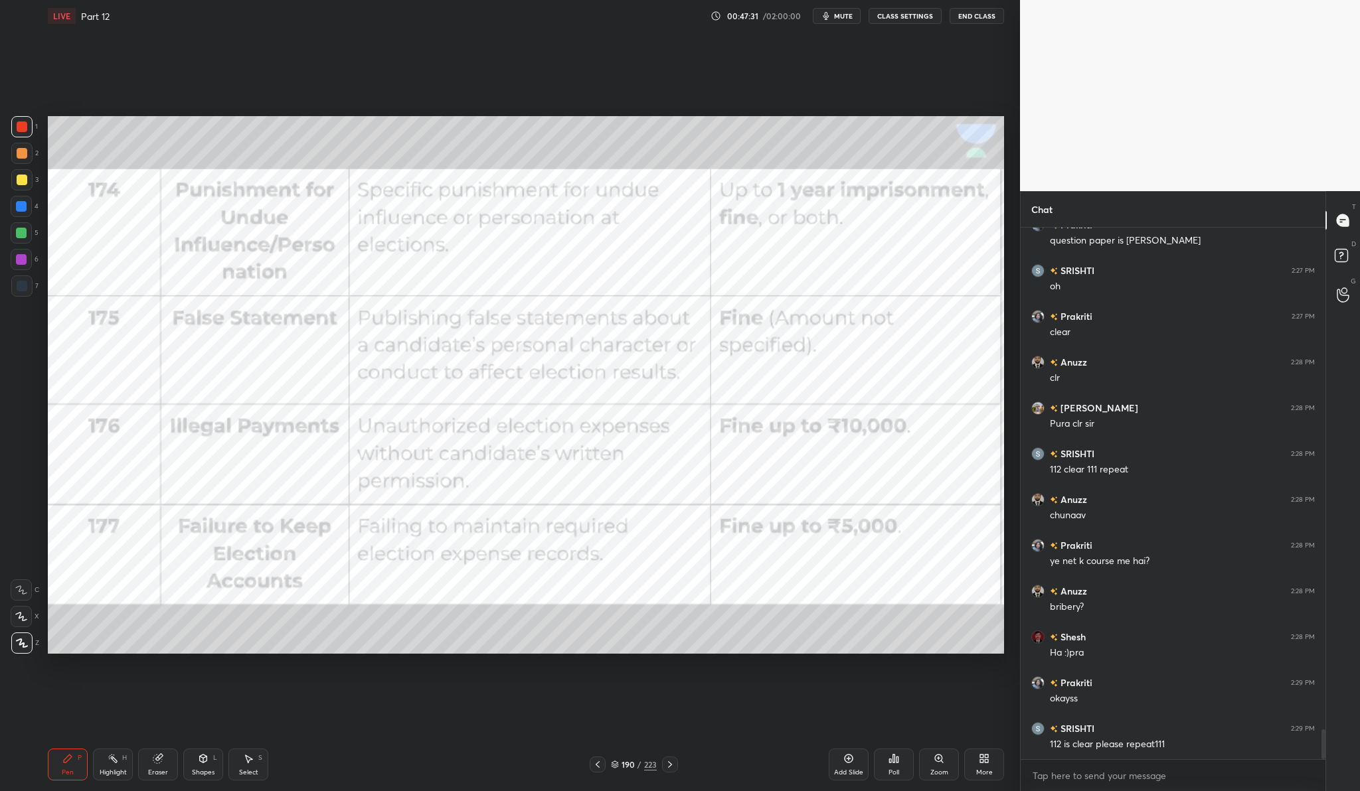
scroll to position [9024, 0]
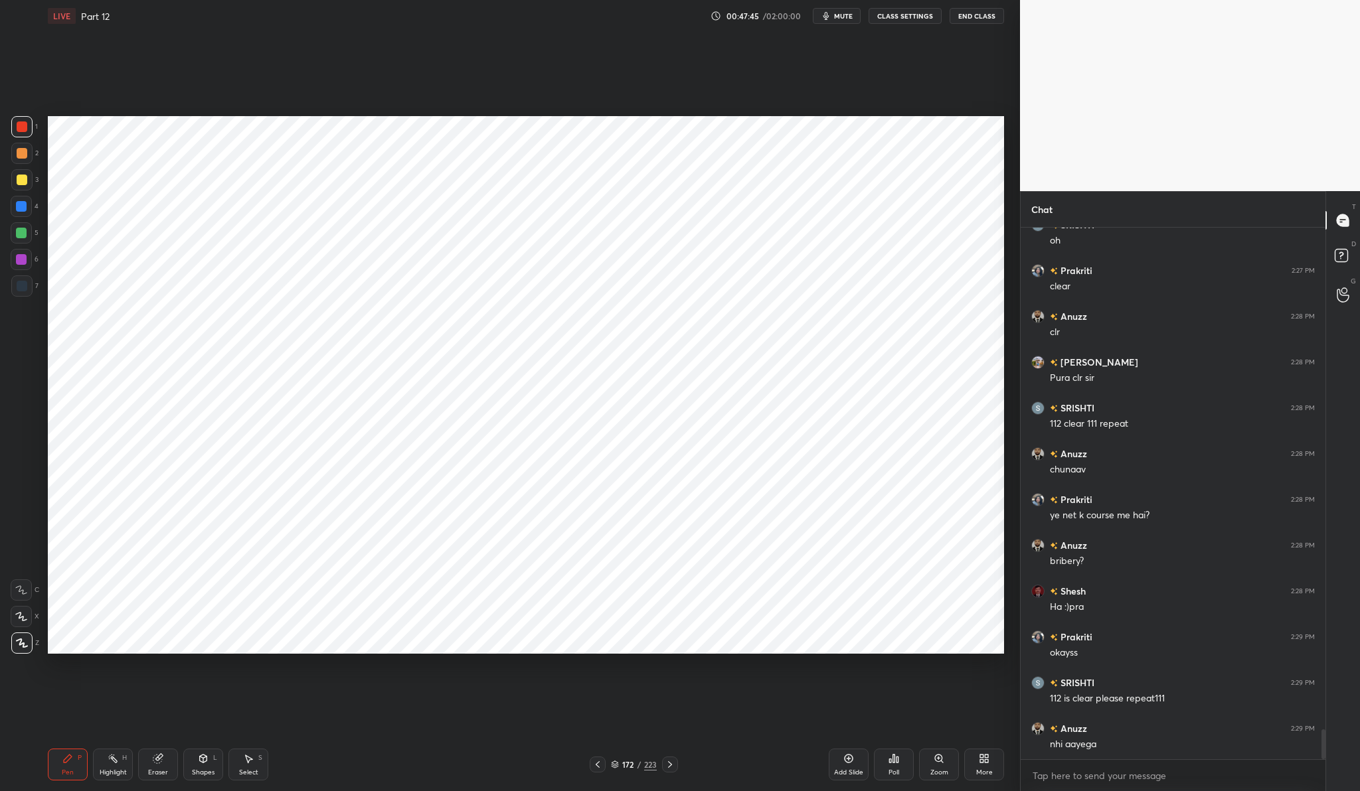
click at [28, 203] on div at bounding box center [21, 206] width 21 height 21
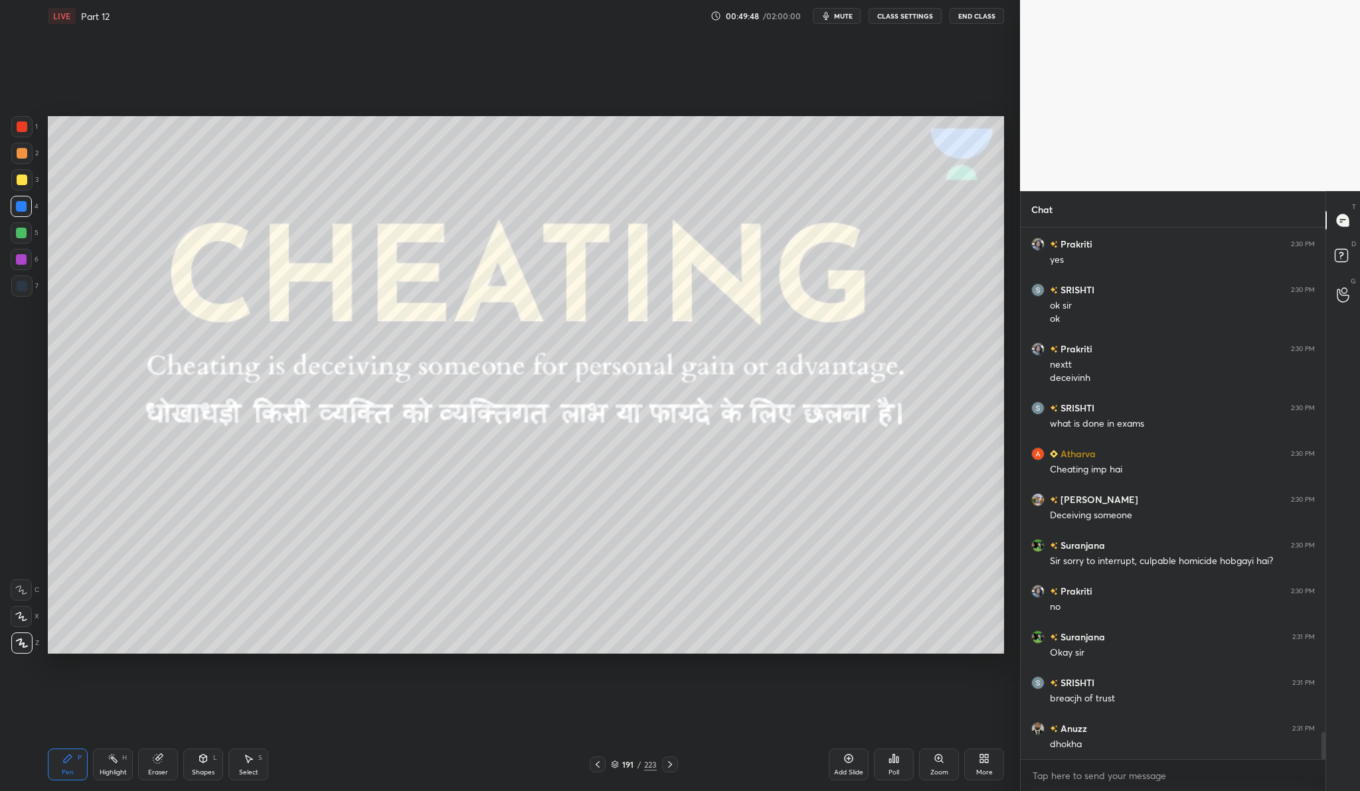
scroll to position [9829, 0]
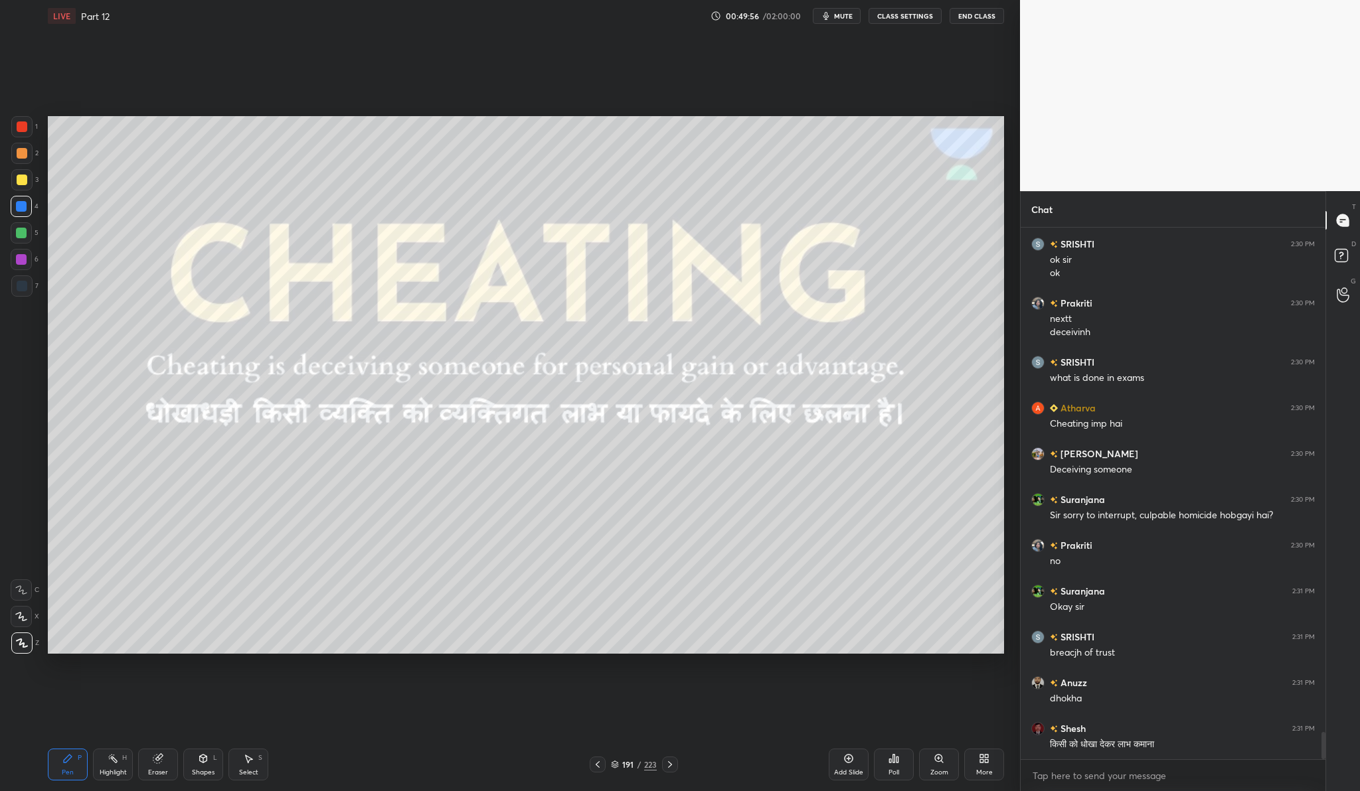
click at [23, 124] on div at bounding box center [22, 126] width 11 height 11
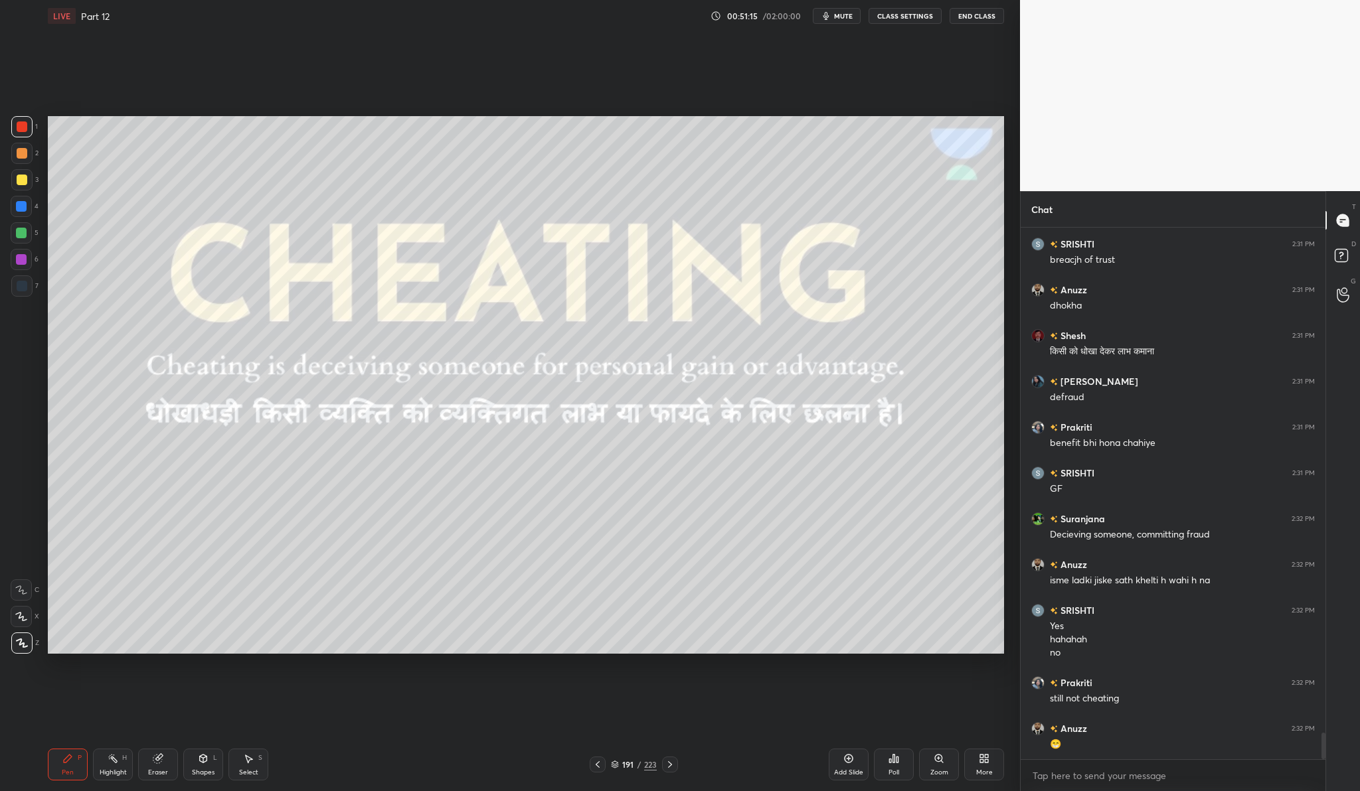
scroll to position [10268, 0]
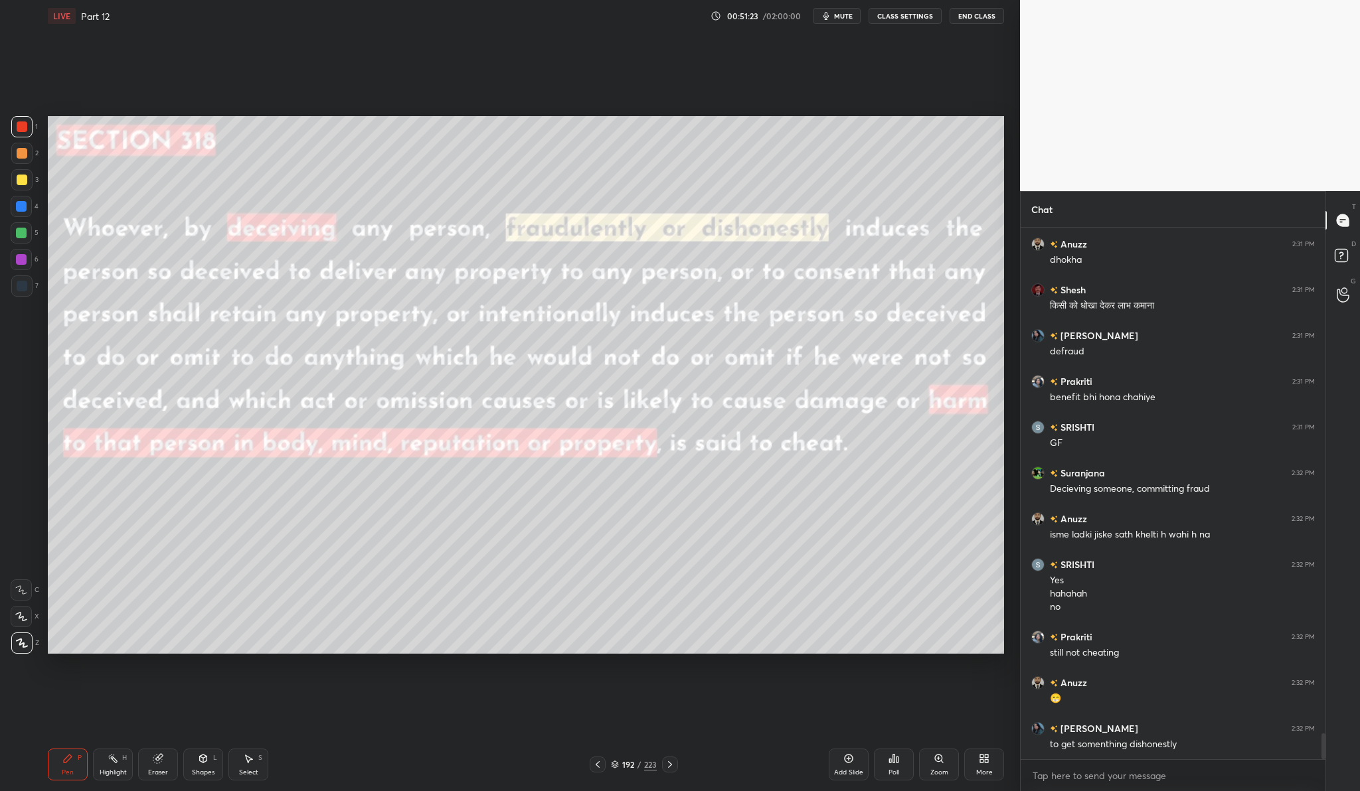
click at [22, 183] on div at bounding box center [22, 180] width 11 height 11
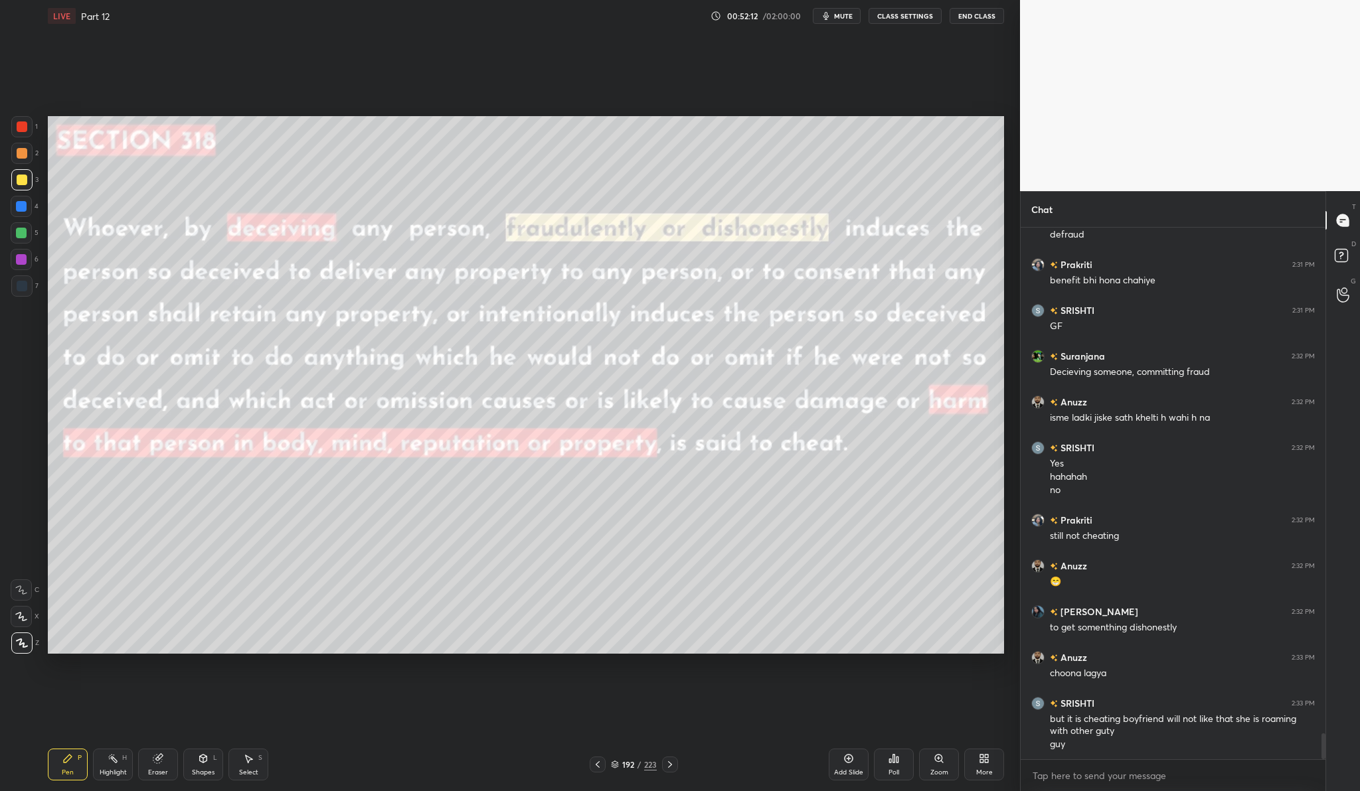
scroll to position [10430, 0]
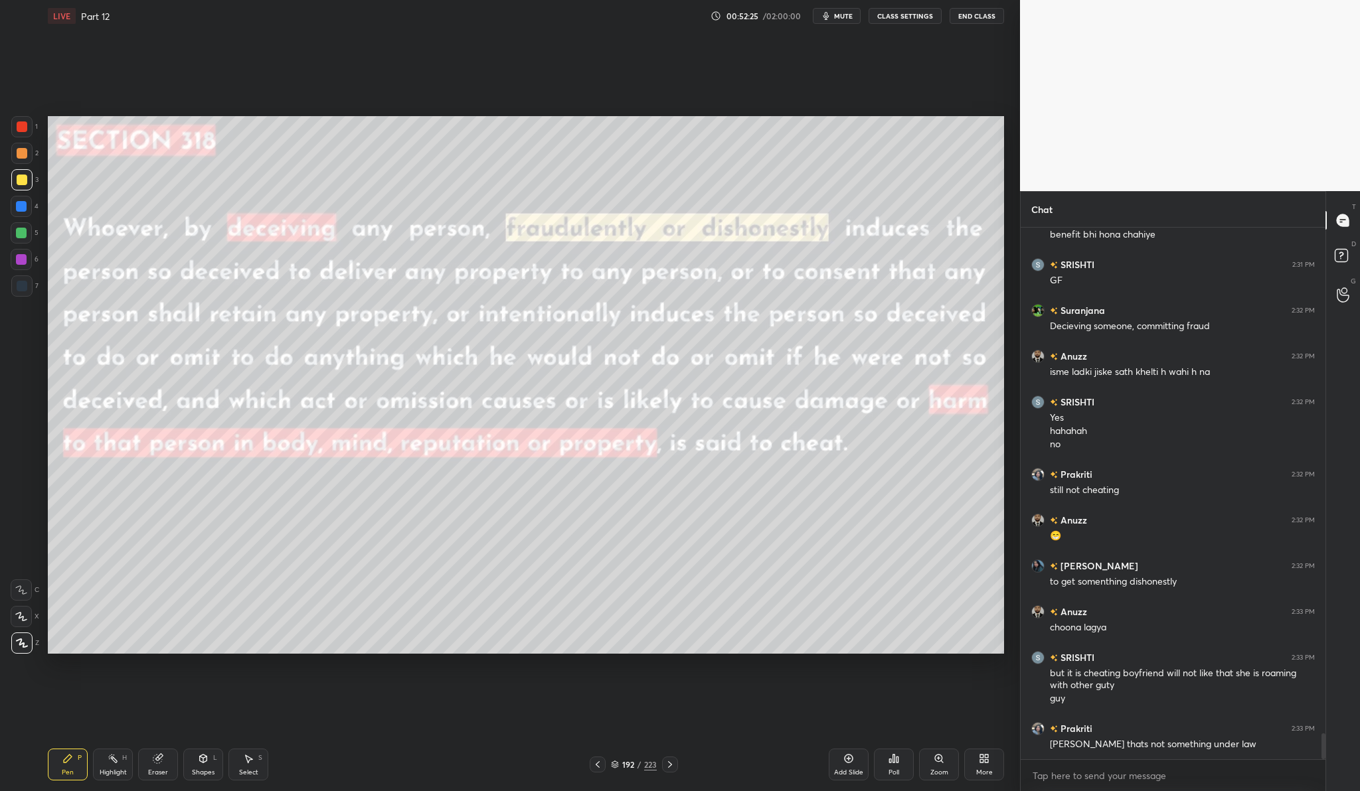
click at [835, 769] on div "Add Slide" at bounding box center [848, 772] width 29 height 7
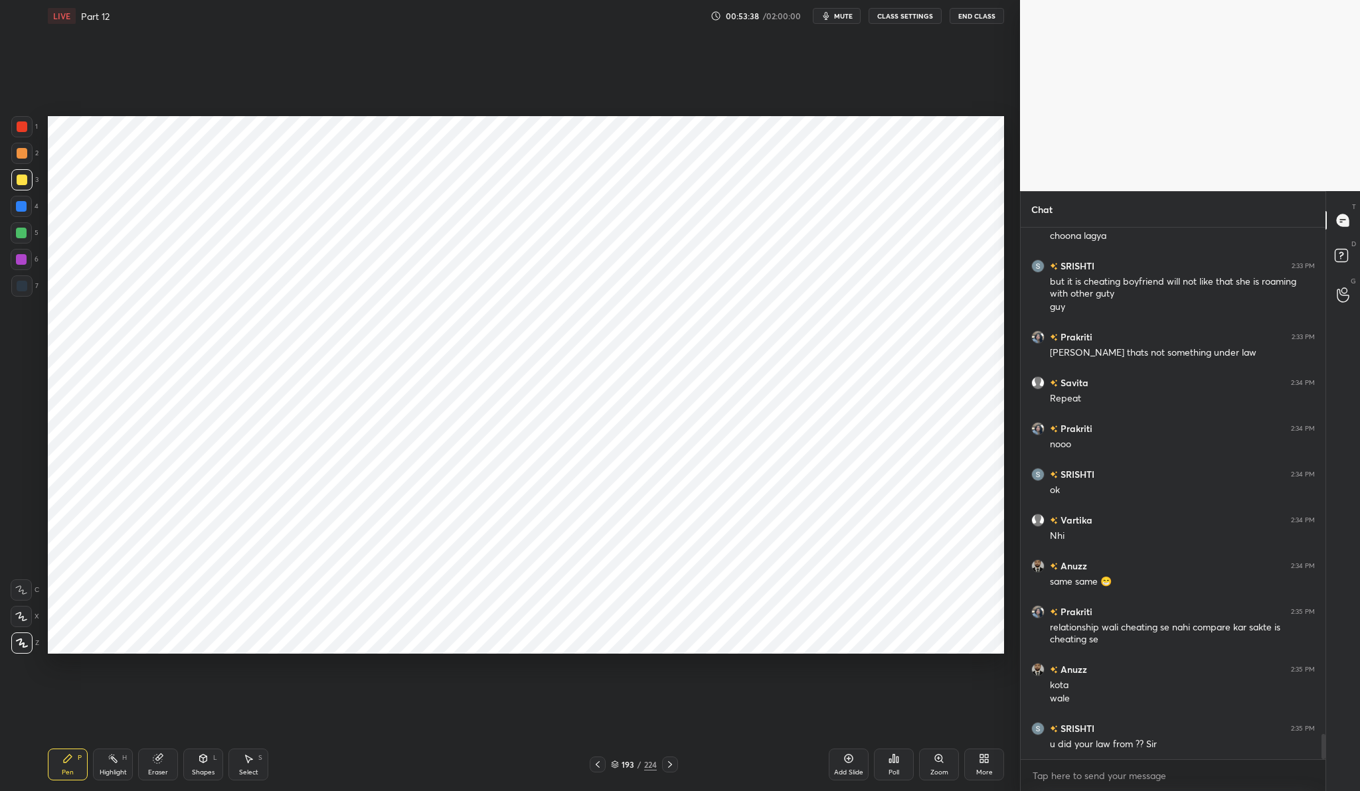
scroll to position [10868, 0]
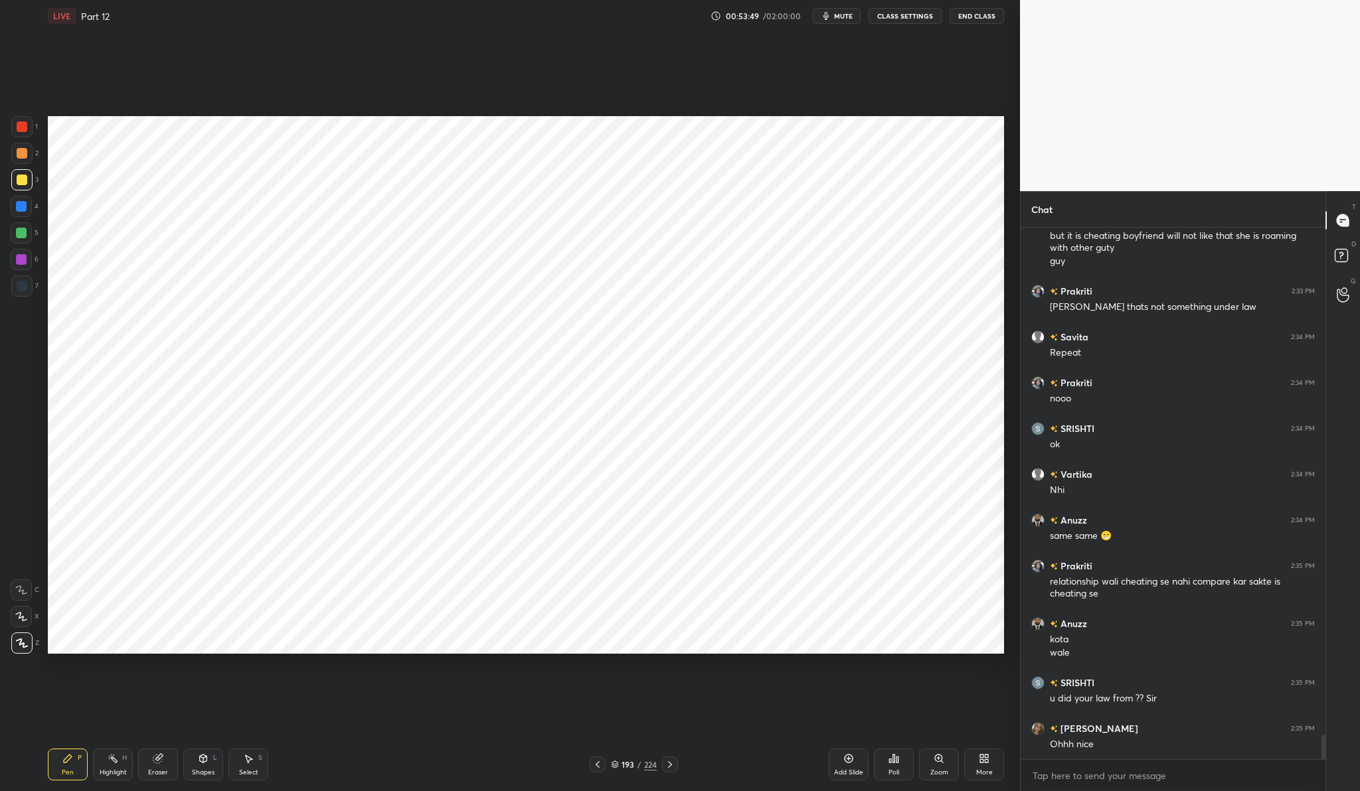
drag, startPoint x: 24, startPoint y: 261, endPoint x: 31, endPoint y: 262, distance: 7.3
click at [27, 262] on div at bounding box center [21, 259] width 21 height 21
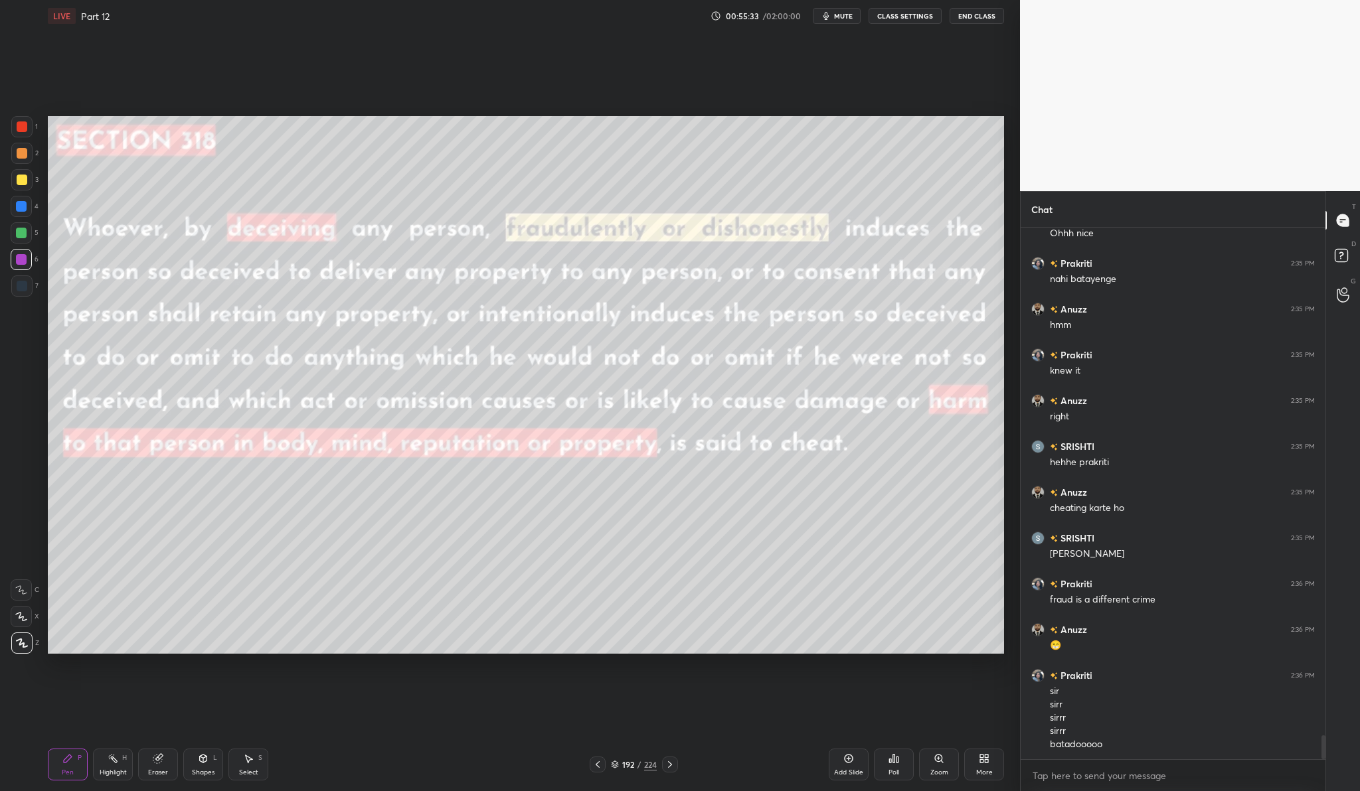
scroll to position [11425, 0]
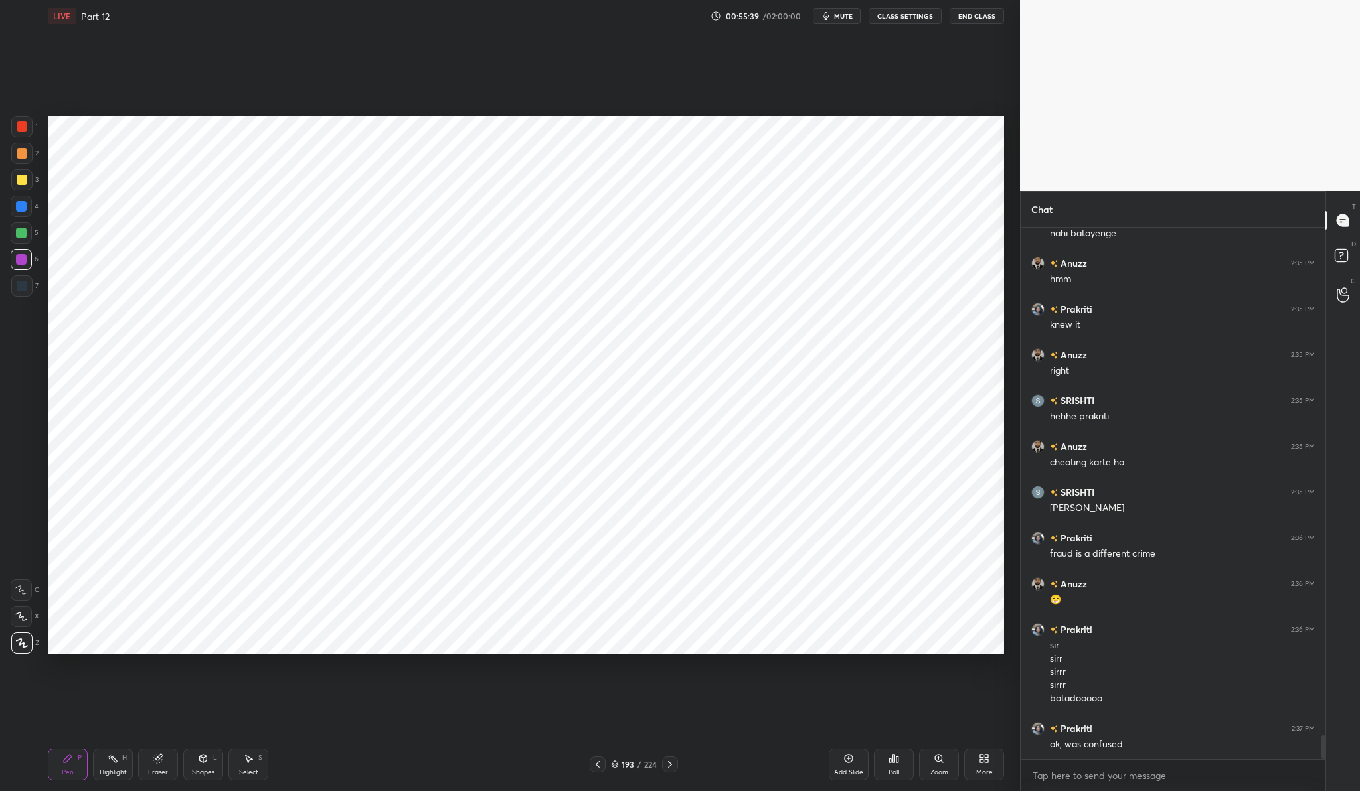
click at [861, 761] on div "Add Slide" at bounding box center [849, 765] width 40 height 32
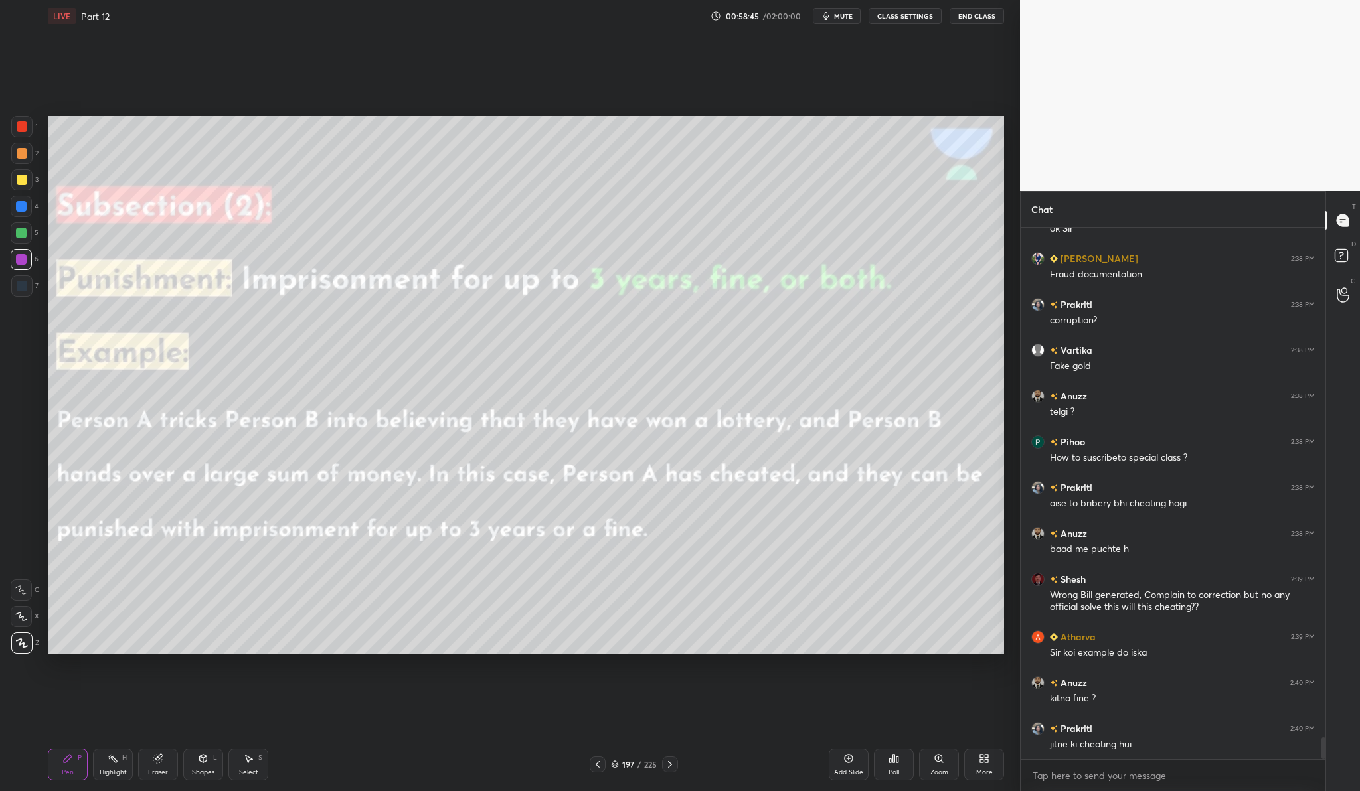
scroll to position [12490, 0]
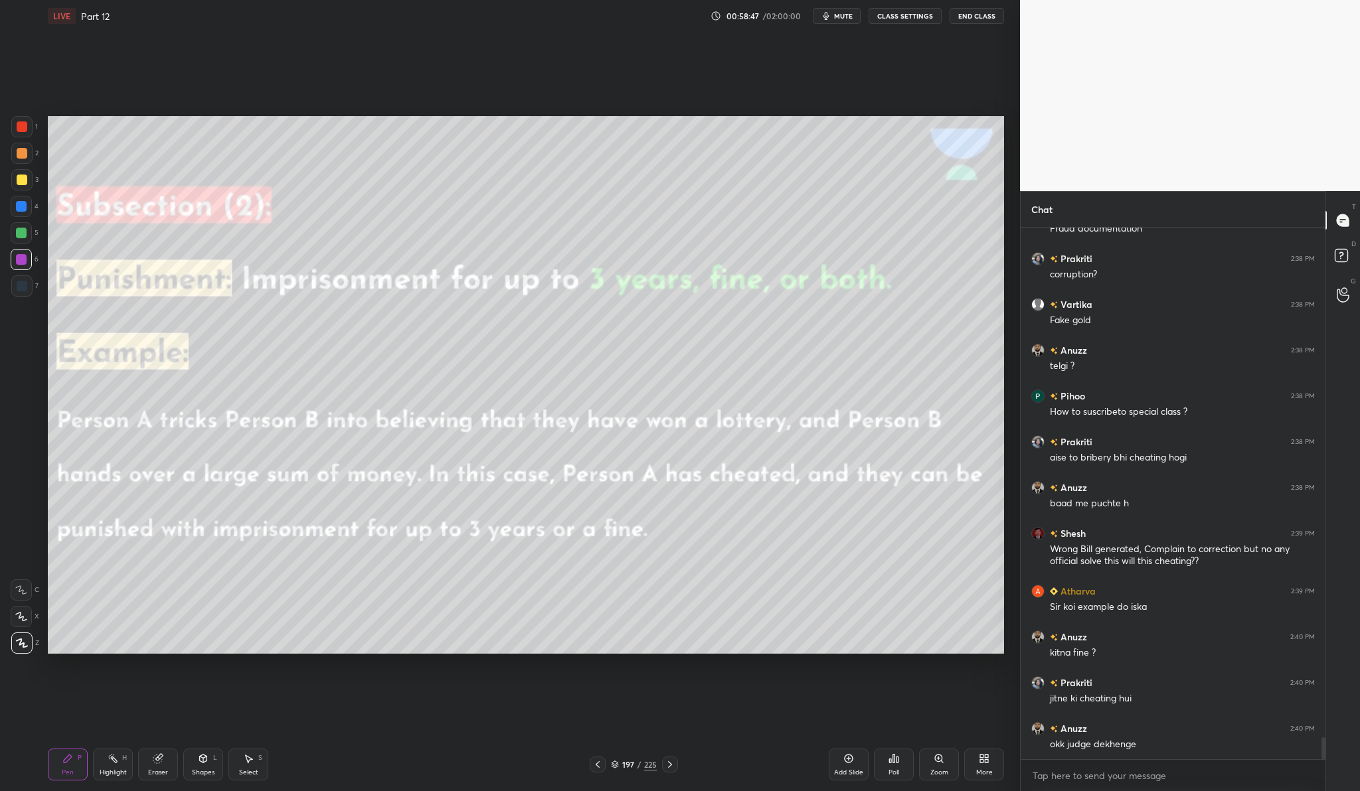
click at [844, 761] on icon at bounding box center [848, 759] width 11 height 11
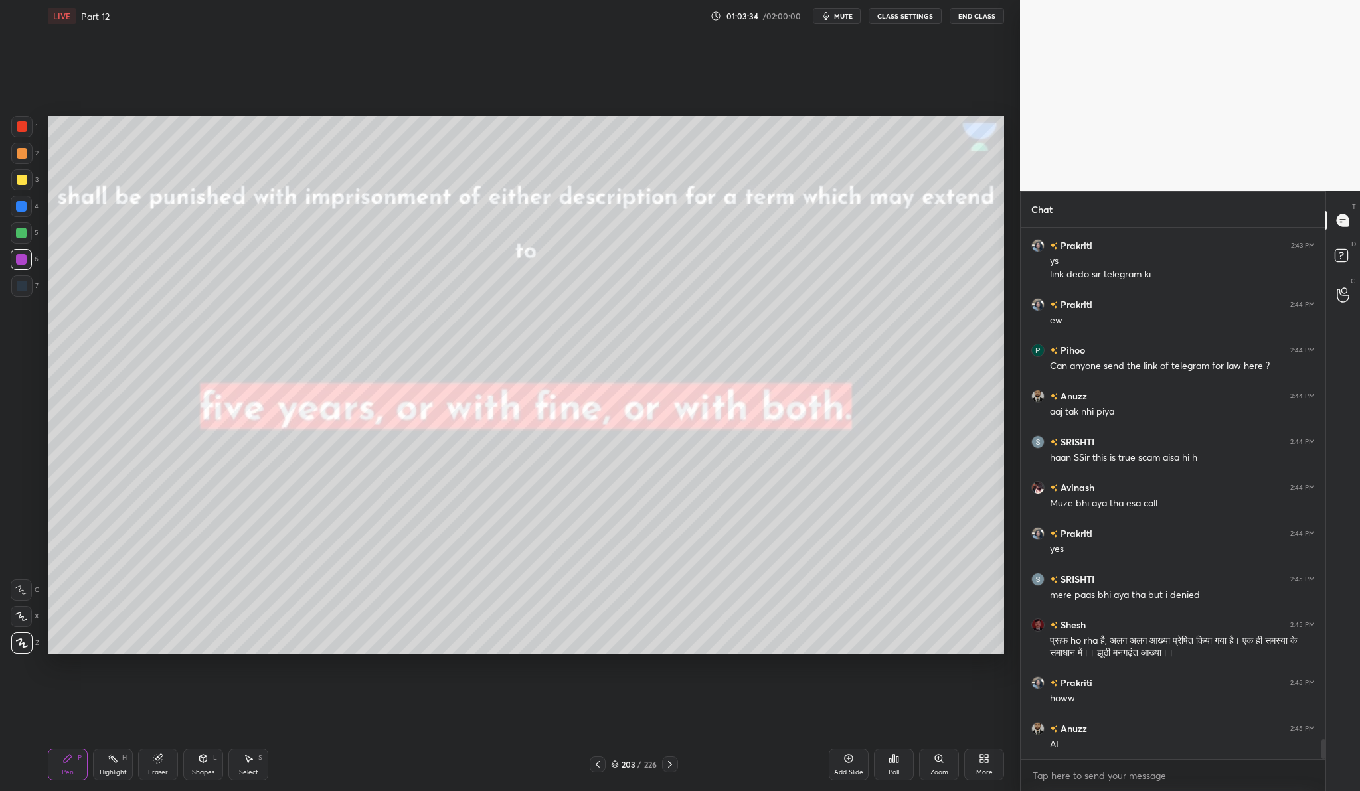
scroll to position [13920, 0]
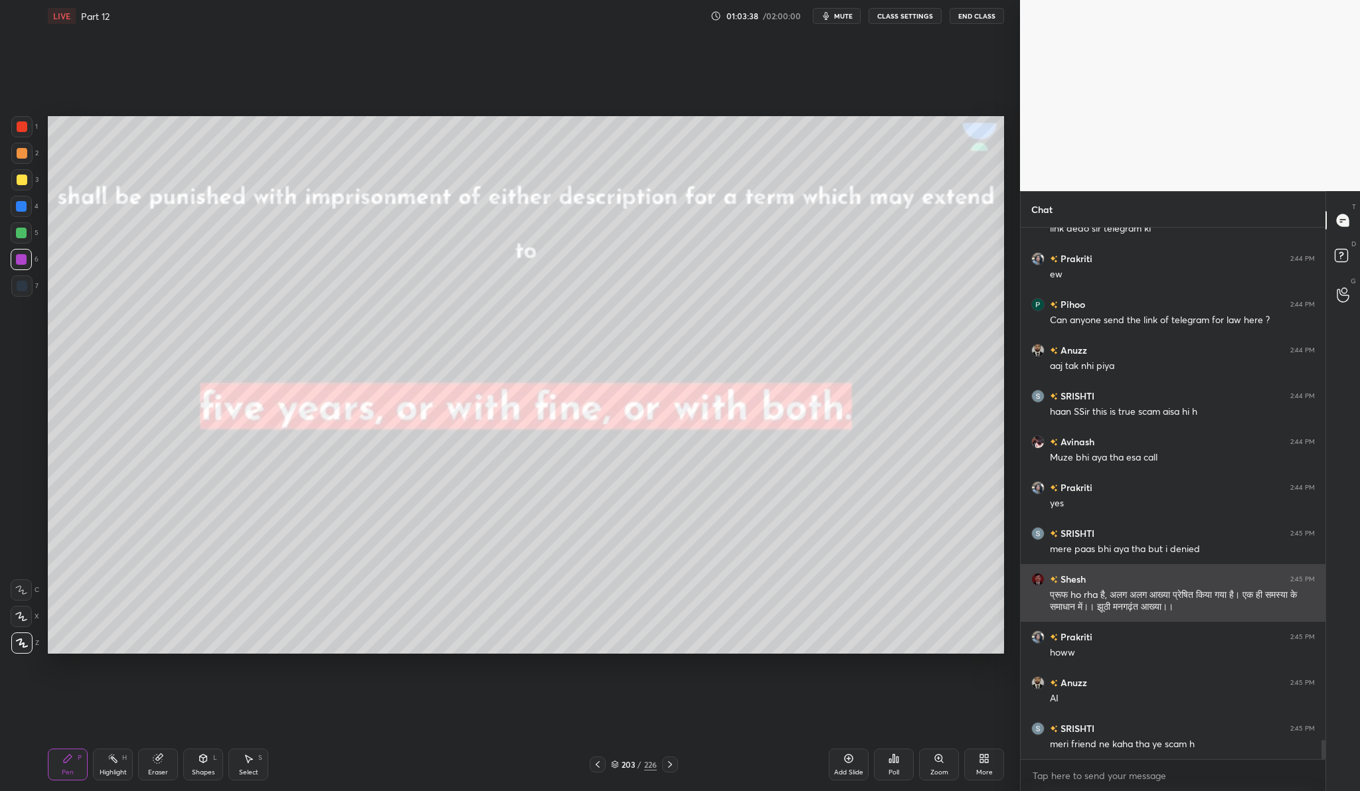
click at [1070, 570] on div "Shesh 2:45 PM प्रूफ ho rha है, अलग अलग आख्या प्रेषित किया गया है। एक ही समस्या …" at bounding box center [1172, 593] width 305 height 58
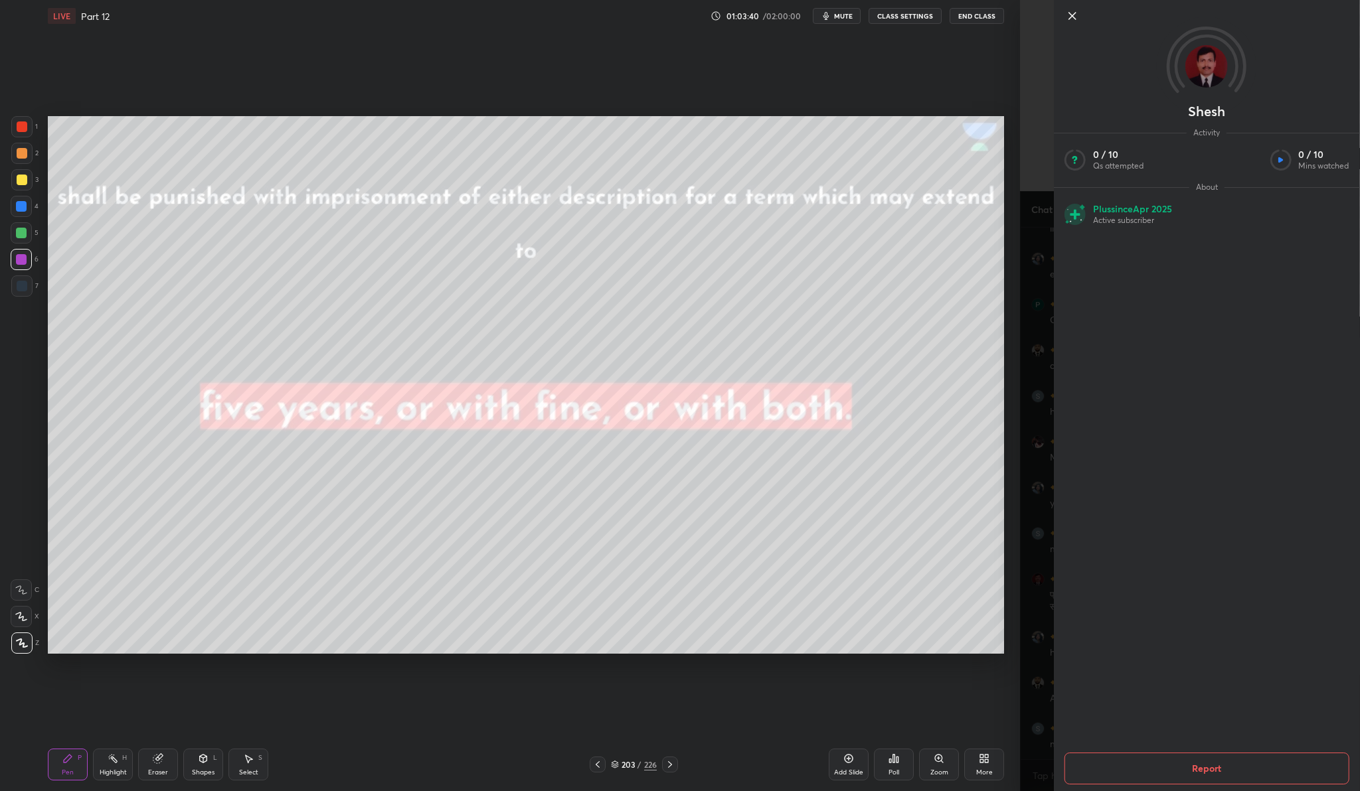
click at [1075, 19] on icon at bounding box center [1072, 16] width 7 height 7
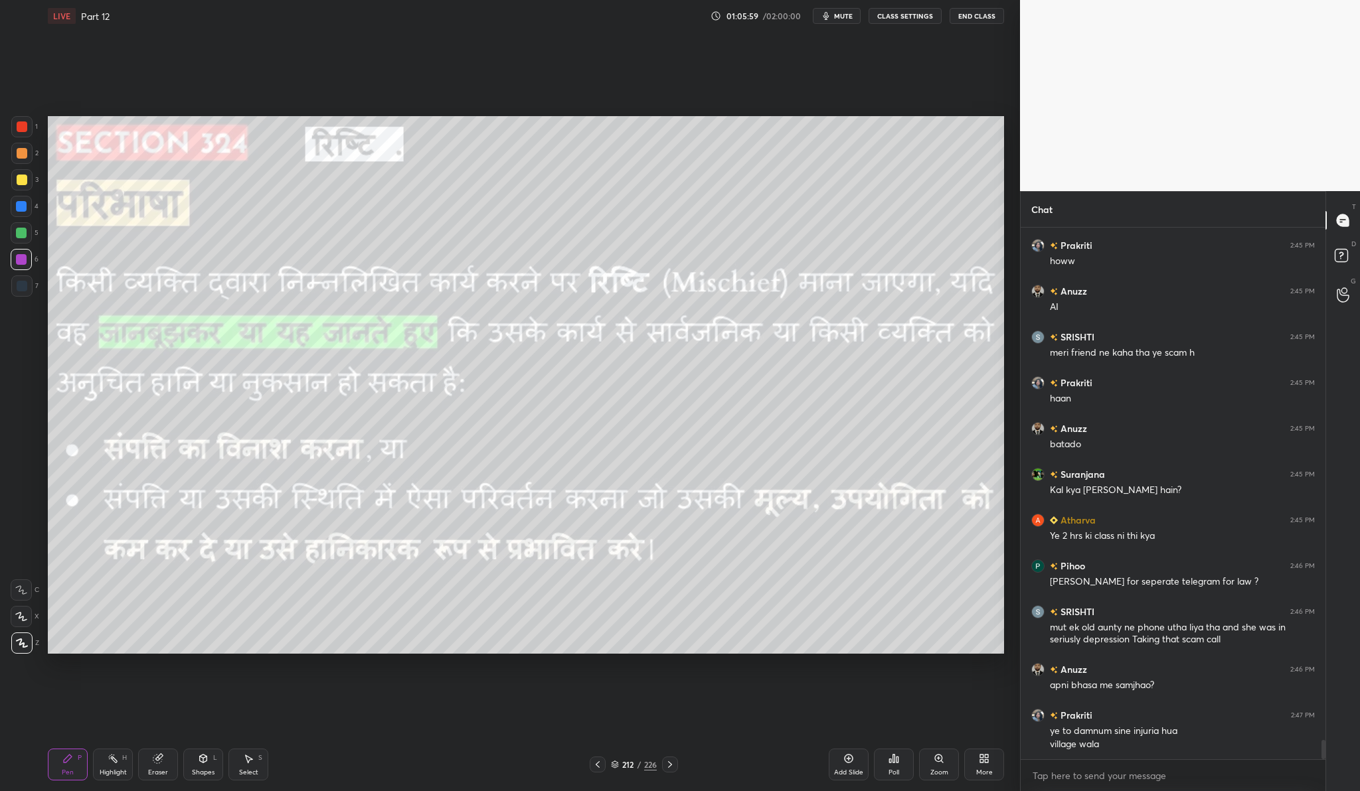
scroll to position [14357, 0]
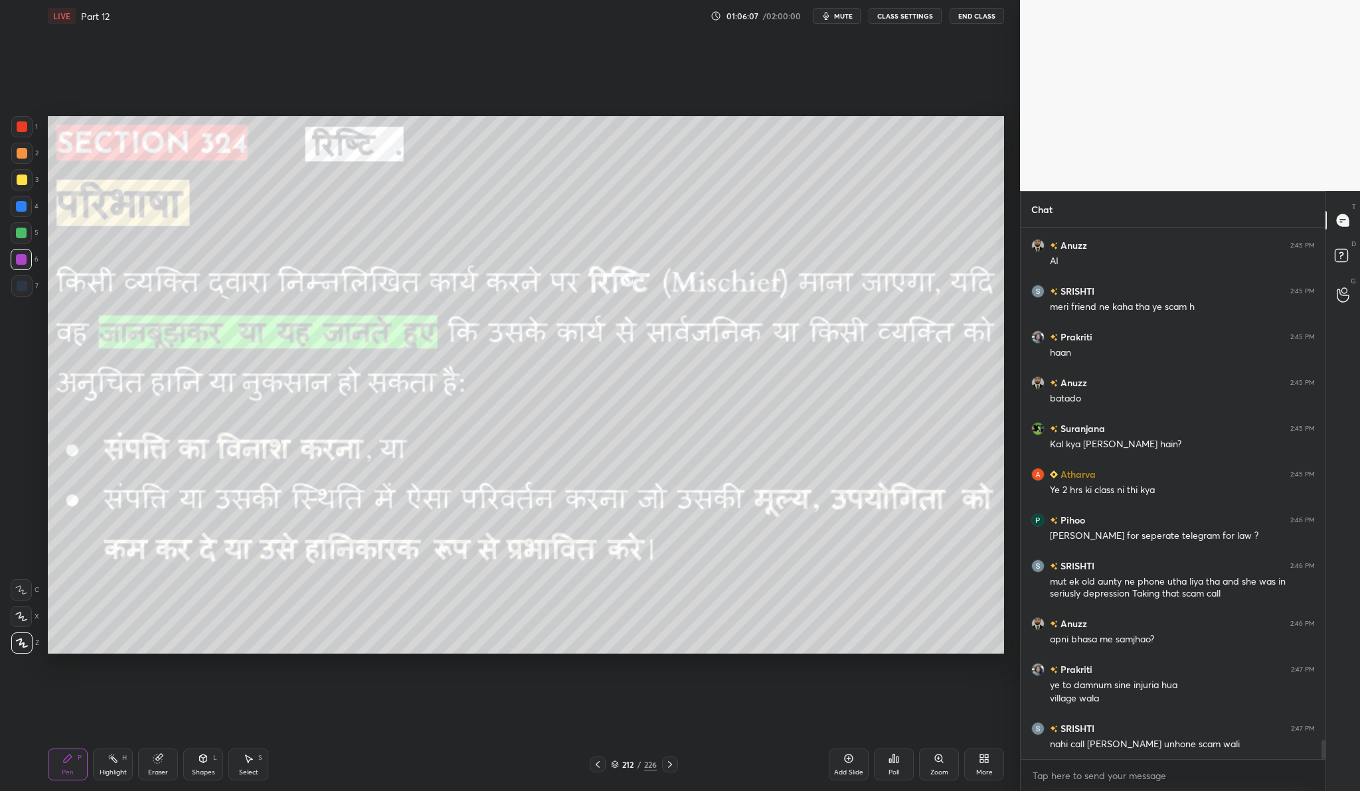
click at [862, 769] on div "Add Slide" at bounding box center [848, 772] width 29 height 7
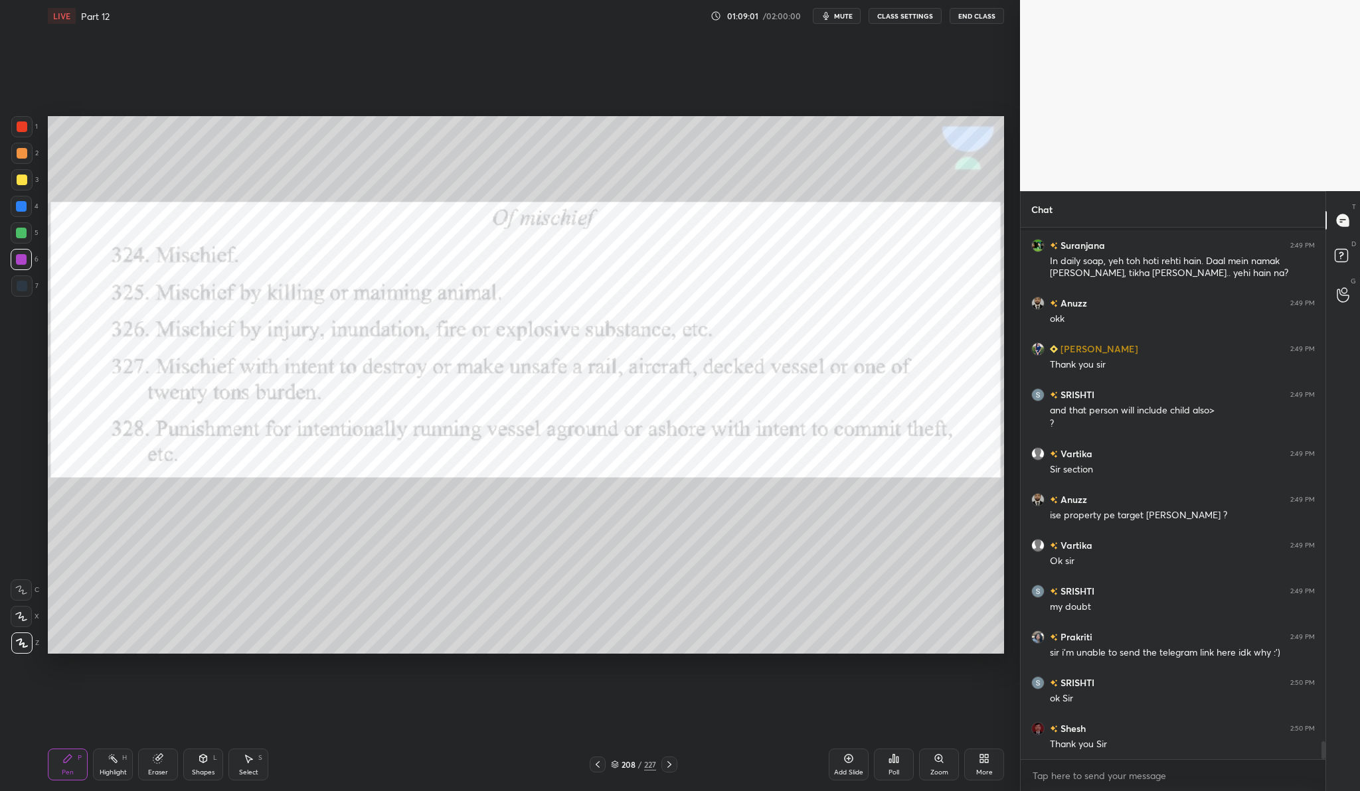
scroll to position [15174, 0]
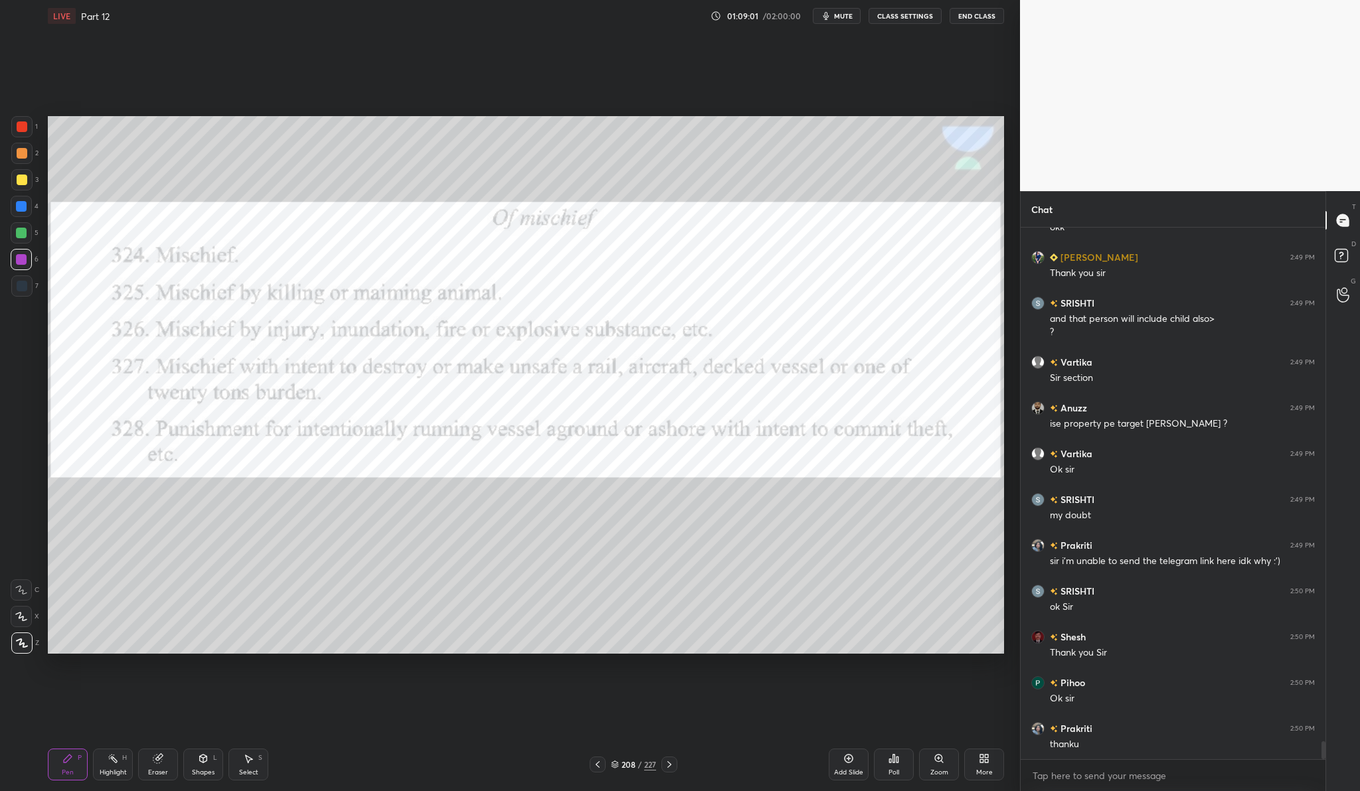
click at [991, 13] on button "End Class" at bounding box center [976, 16] width 54 height 16
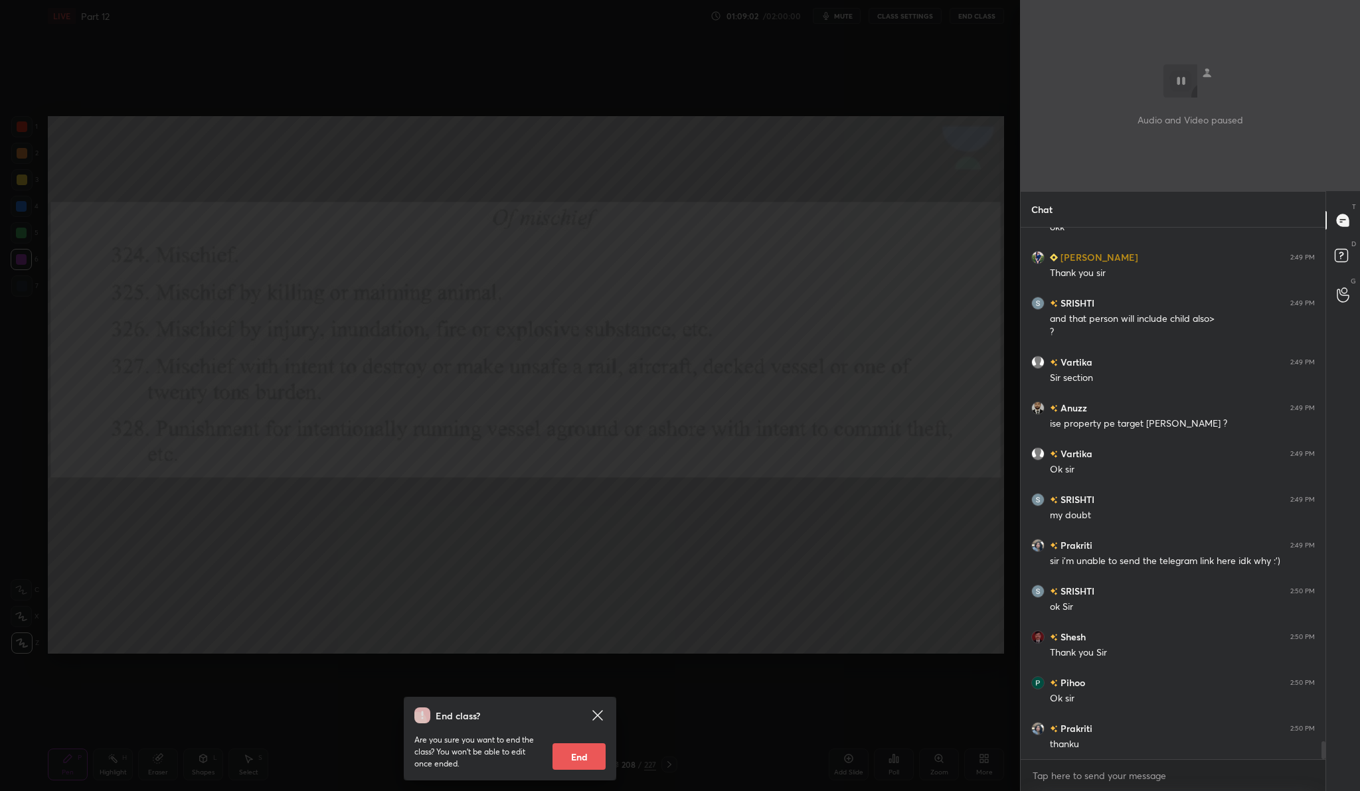
scroll to position [15220, 0]
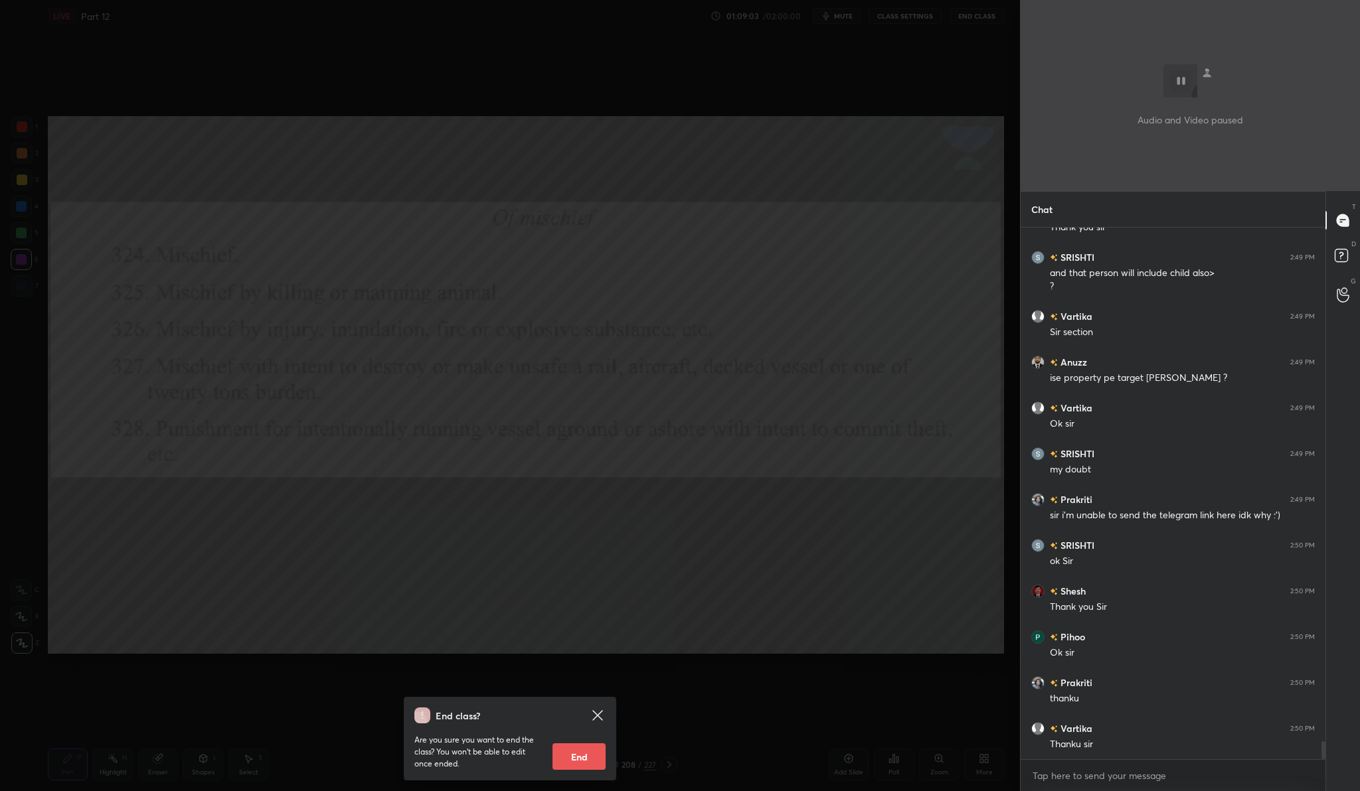
click at [599, 763] on button "End" at bounding box center [578, 757] width 53 height 27
type textarea "x"
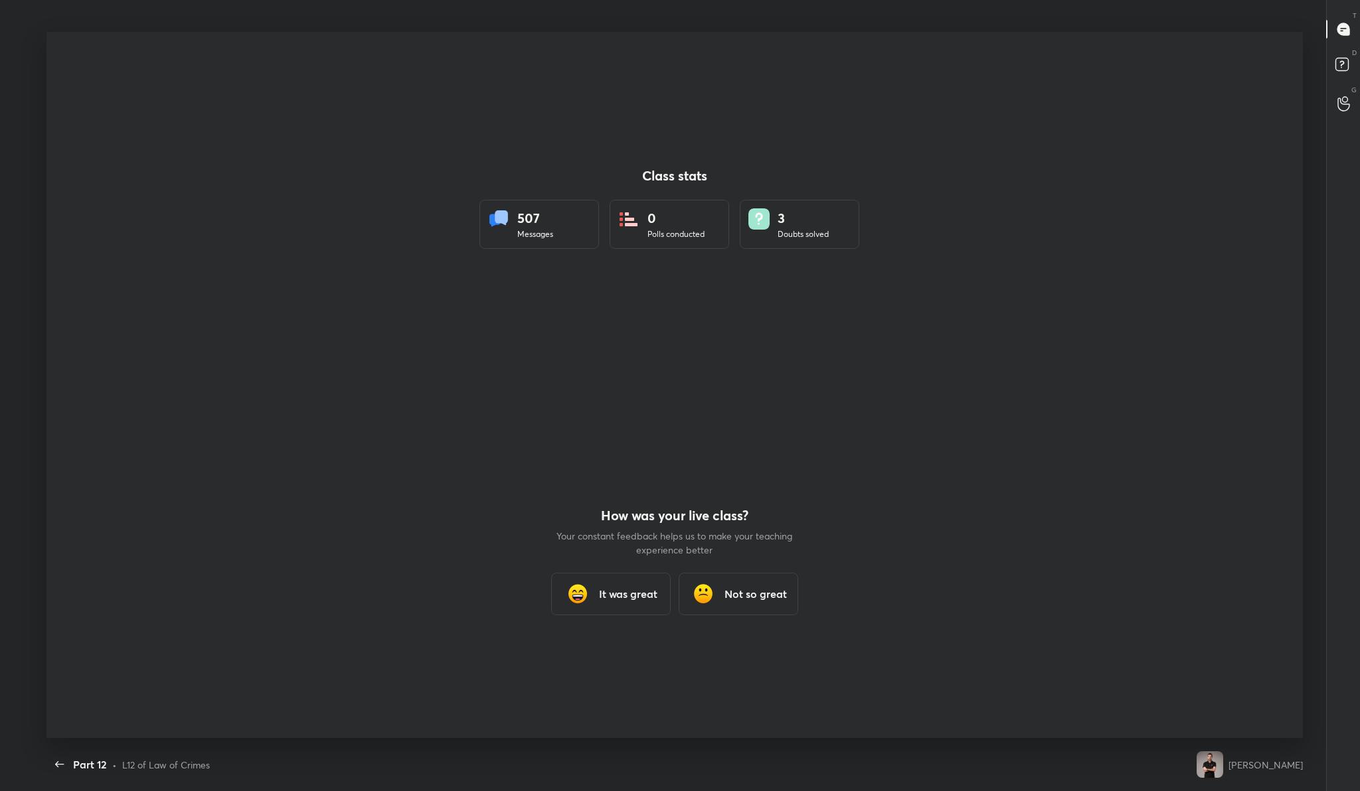
scroll to position [0, 0]
